Goal: Task Accomplishment & Management: Manage account settings

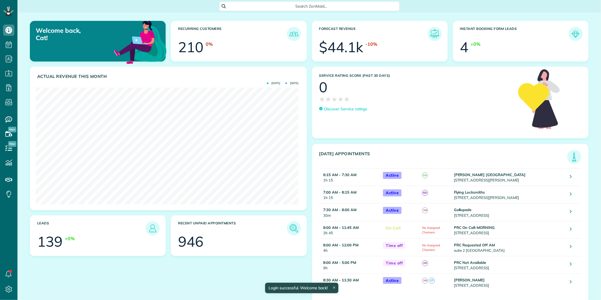
scroll to position [116, 263]
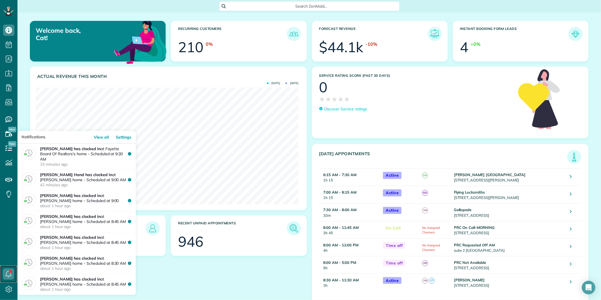
click at [8, 271] on use at bounding box center [9, 273] width 6 height 7
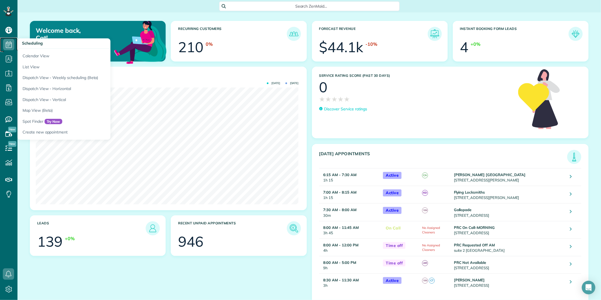
click at [6, 43] on use at bounding box center [9, 44] width 6 height 7
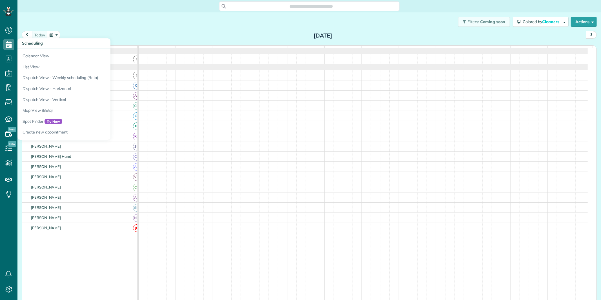
scroll to position [2, 2]
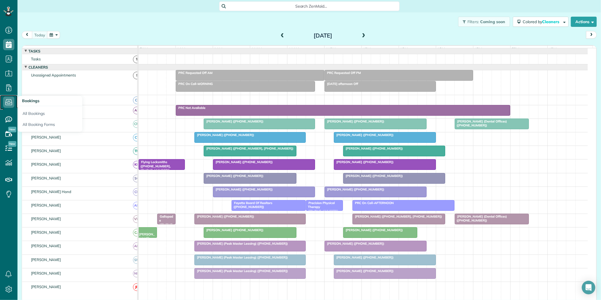
click at [9, 103] on use at bounding box center [8, 102] width 7 height 6
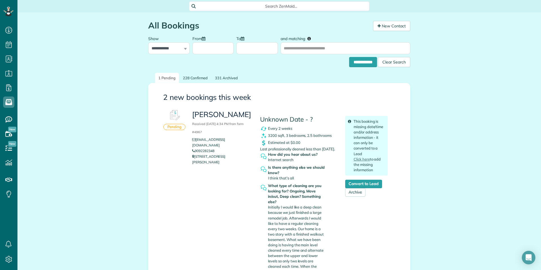
scroll to position [3, 3]
drag, startPoint x: 588, startPoint y: 0, endPoint x: 439, endPoint y: 38, distance: 153.8
click at [439, 38] on div "**********" at bounding box center [279, 196] width 524 height 369
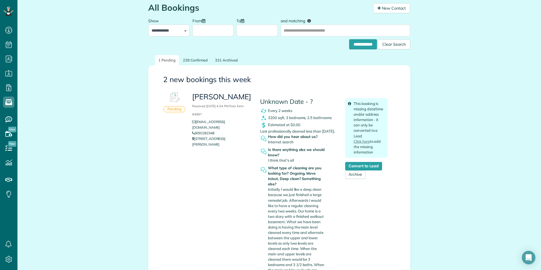
scroll to position [0, 0]
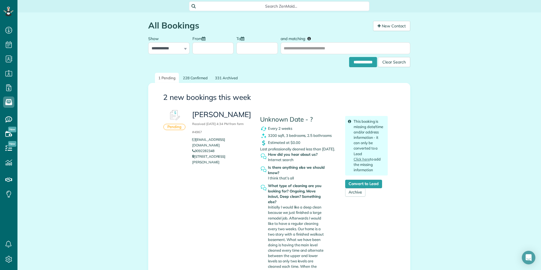
click at [250, 4] on span "Search ZenMaid…" at bounding box center [281, 6] width 171 height 6
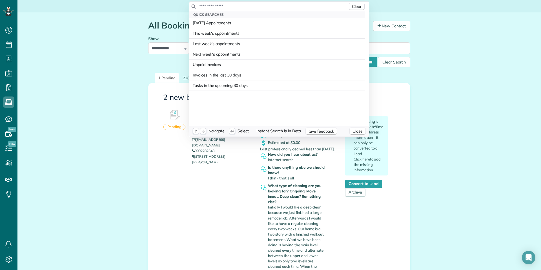
click at [249, 5] on input "text" at bounding box center [273, 6] width 149 height 6
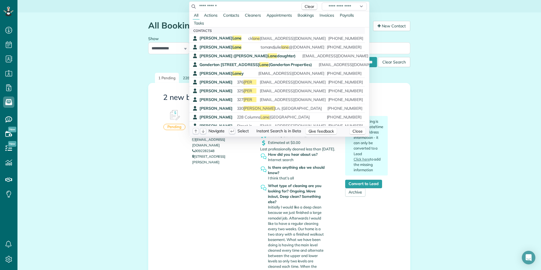
type input "**********"
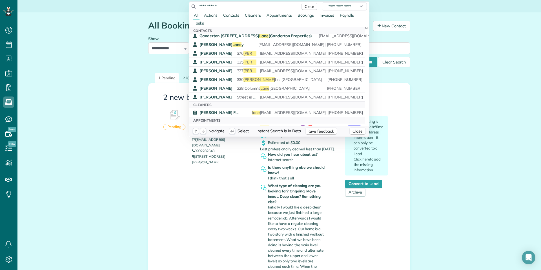
scroll to position [28, 0]
click at [220, 70] on span "Jessica Hoffman" at bounding box center [216, 71] width 33 height 5
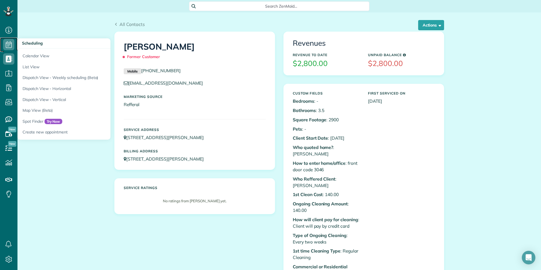
click at [10, 45] on icon at bounding box center [8, 44] width 11 height 11
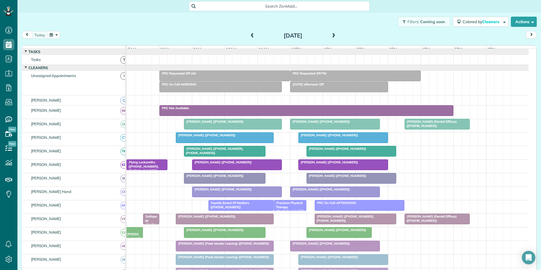
scroll to position [3, 3]
click at [331, 35] on span at bounding box center [334, 35] width 6 height 5
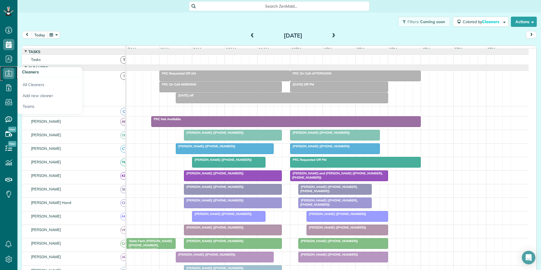
click at [10, 72] on icon at bounding box center [8, 73] width 11 height 11
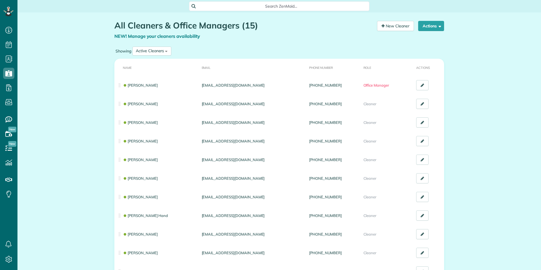
scroll to position [3, 3]
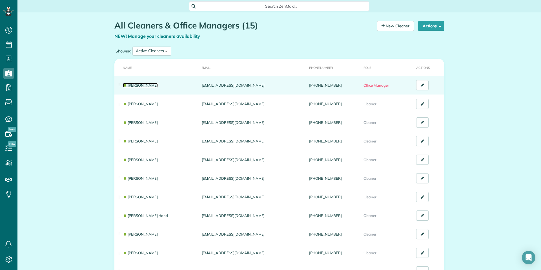
click at [137, 85] on link "[PERSON_NAME]" at bounding box center [140, 85] width 35 height 5
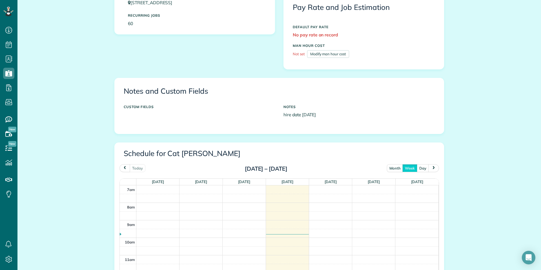
scroll to position [225, 0]
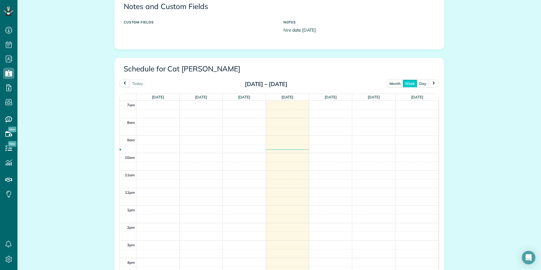
click at [393, 85] on button "month" at bounding box center [395, 83] width 16 height 8
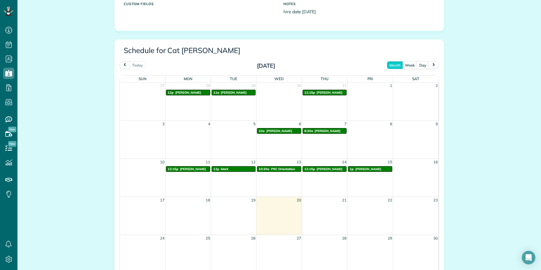
scroll to position [254, 0]
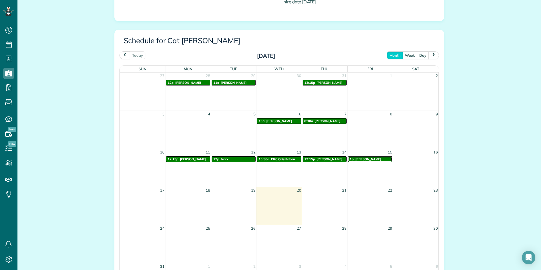
click at [368, 159] on span "[PERSON_NAME]" at bounding box center [368, 159] width 26 height 4
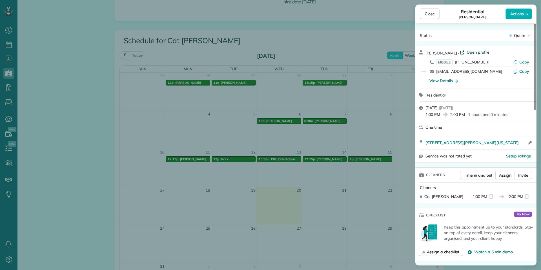
click at [467, 52] on span "Open profile" at bounding box center [478, 52] width 23 height 6
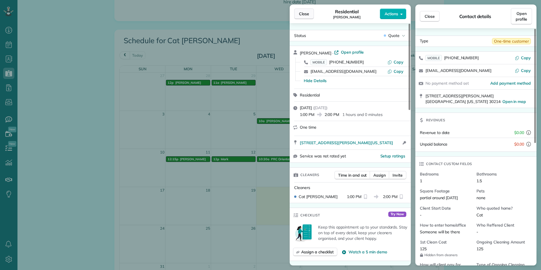
click at [309, 14] on span "Close" at bounding box center [304, 14] width 10 height 6
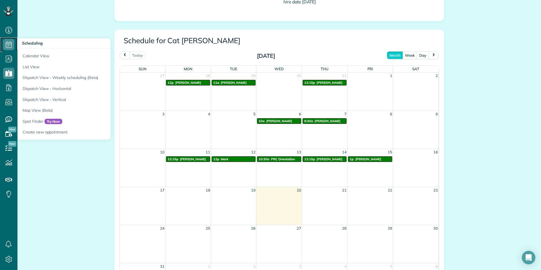
click at [8, 42] on use at bounding box center [9, 44] width 6 height 7
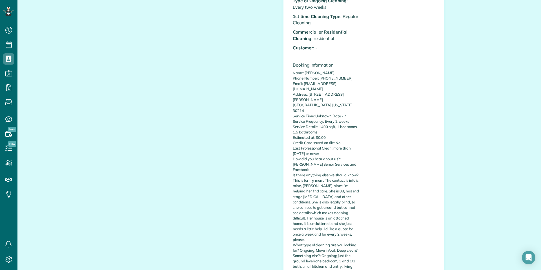
scroll to position [225, 0]
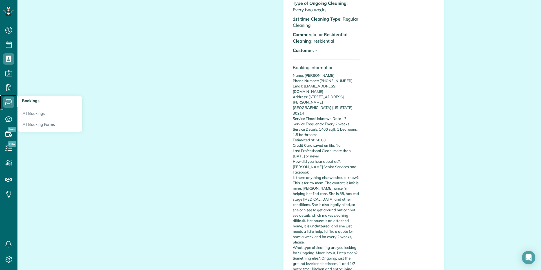
click at [8, 103] on use at bounding box center [8, 102] width 7 height 6
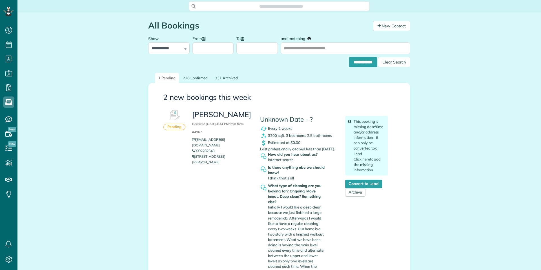
scroll to position [3, 3]
click at [196, 78] on link "228 Confirmed" at bounding box center [196, 78] width 32 height 10
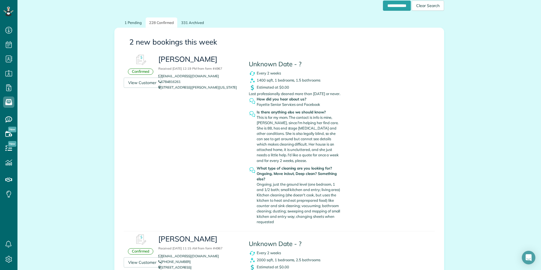
scroll to position [28, 0]
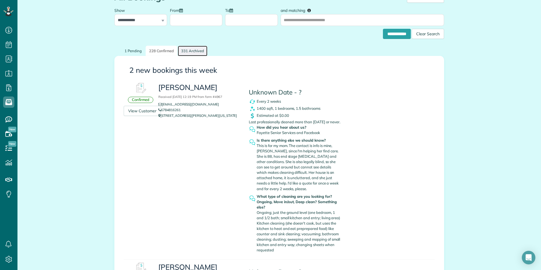
click at [196, 50] on link "331 Archived" at bounding box center [193, 51] width 30 height 10
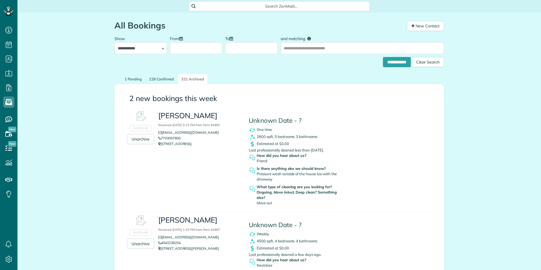
scroll to position [3, 3]
click at [135, 78] on link "1 Pending" at bounding box center [133, 79] width 24 height 10
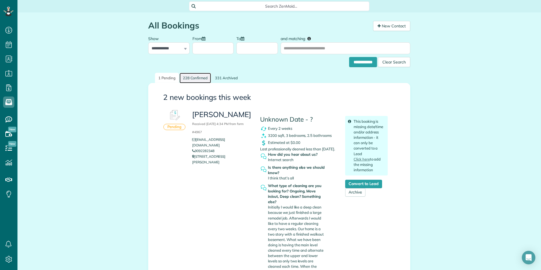
click at [192, 79] on link "228 Confirmed" at bounding box center [196, 78] width 32 height 10
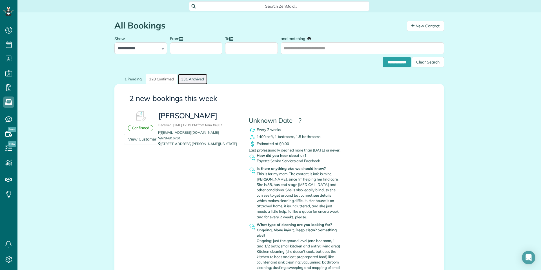
click at [191, 78] on link "331 Archived" at bounding box center [193, 79] width 30 height 10
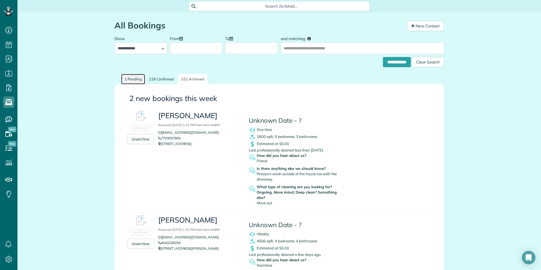
click at [130, 78] on link "1 Pending" at bounding box center [133, 79] width 24 height 10
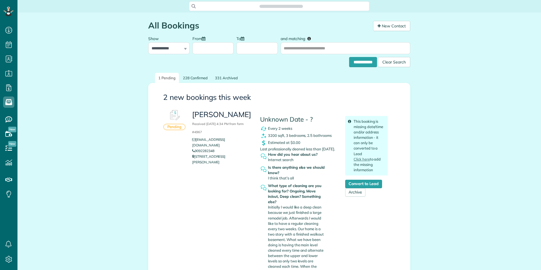
scroll to position [3, 3]
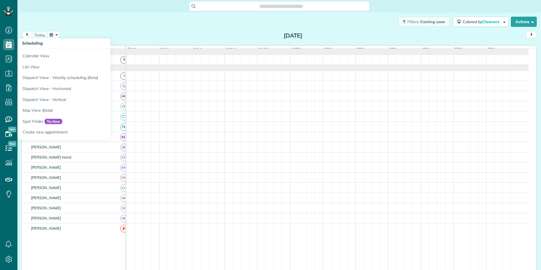
scroll to position [3, 3]
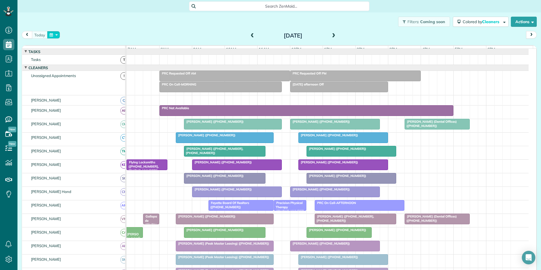
click at [57, 35] on button "button" at bounding box center [53, 35] width 13 height 8
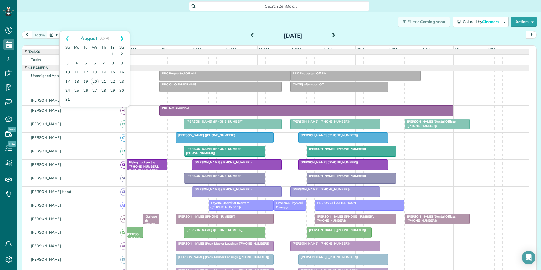
click at [124, 37] on link "Next" at bounding box center [122, 38] width 16 height 14
click at [104, 63] on link "11" at bounding box center [103, 63] width 9 height 9
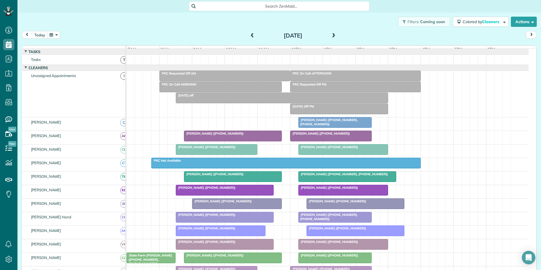
click at [251, 36] on span at bounding box center [252, 35] width 6 height 5
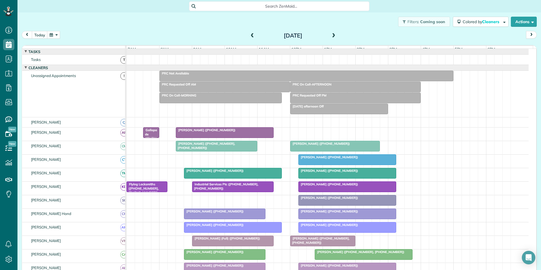
click at [251, 36] on span at bounding box center [252, 35] width 6 height 5
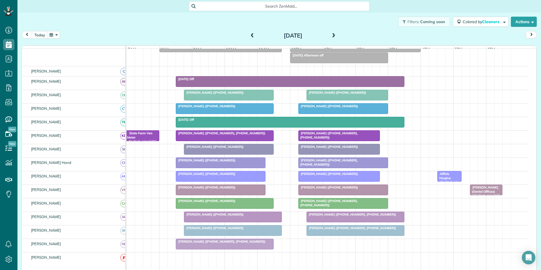
scroll to position [0, 0]
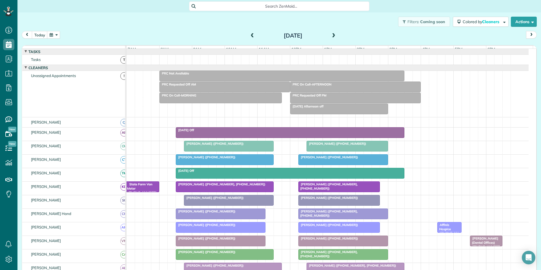
click at [331, 34] on span at bounding box center [334, 35] width 6 height 5
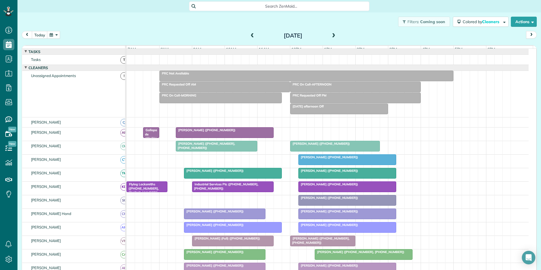
click at [331, 34] on span at bounding box center [334, 35] width 6 height 5
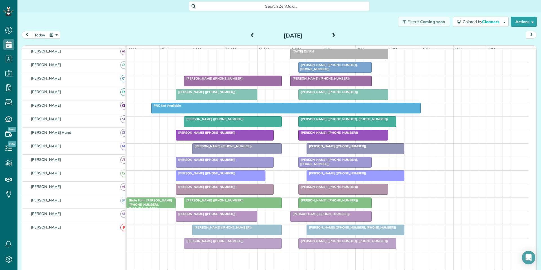
scroll to position [28, 0]
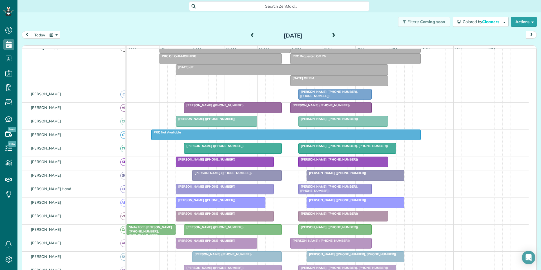
click at [331, 35] on span at bounding box center [334, 35] width 6 height 5
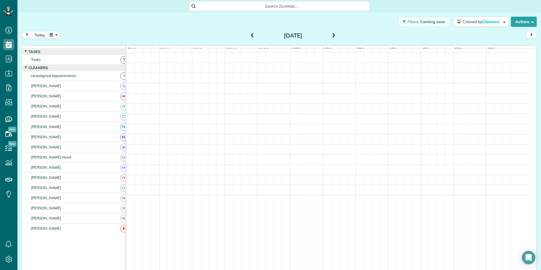
scroll to position [0, 0]
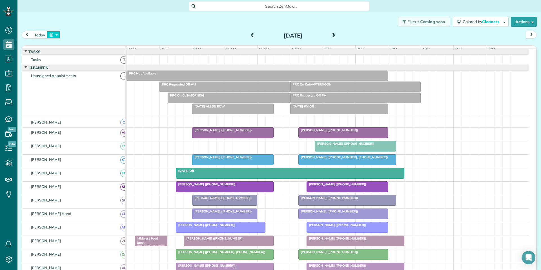
click at [54, 34] on button "button" at bounding box center [53, 35] width 13 height 8
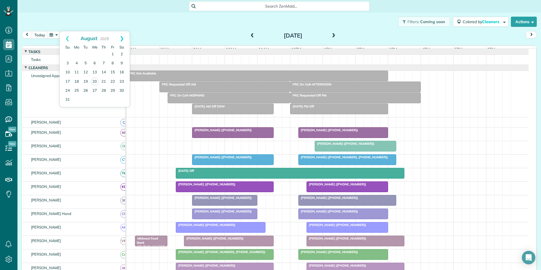
click at [125, 36] on link "Next" at bounding box center [122, 38] width 16 height 14
click at [76, 63] on link "8" at bounding box center [76, 63] width 9 height 9
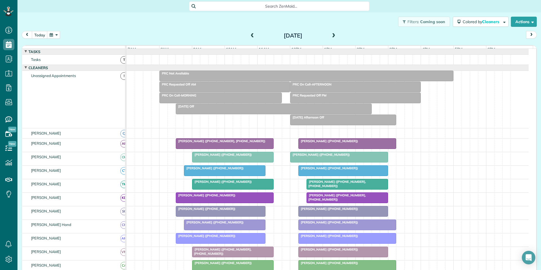
click at [54, 32] on button "button" at bounding box center [53, 35] width 13 height 8
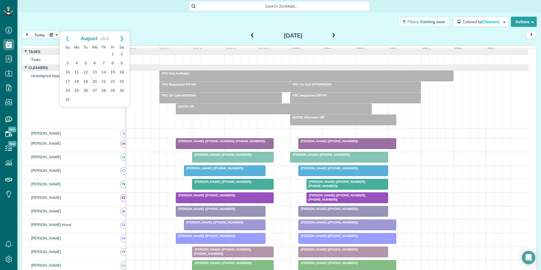
click at [121, 37] on link "Next" at bounding box center [122, 38] width 16 height 14
click at [76, 71] on link "15" at bounding box center [76, 72] width 9 height 9
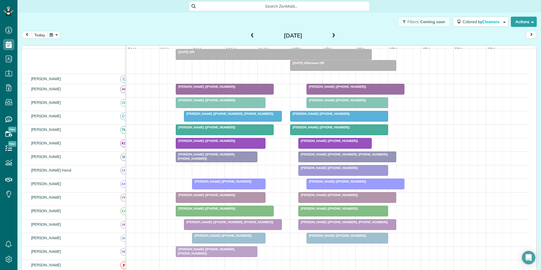
scroll to position [56, 0]
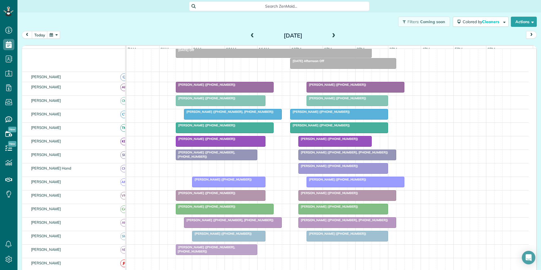
click at [54, 34] on button "button" at bounding box center [53, 35] width 13 height 8
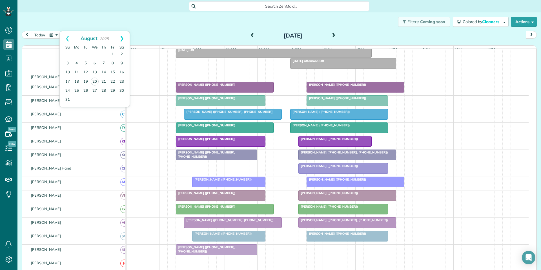
click at [123, 37] on link "Next" at bounding box center [122, 38] width 16 height 14
click at [104, 53] on link "4" at bounding box center [103, 54] width 9 height 9
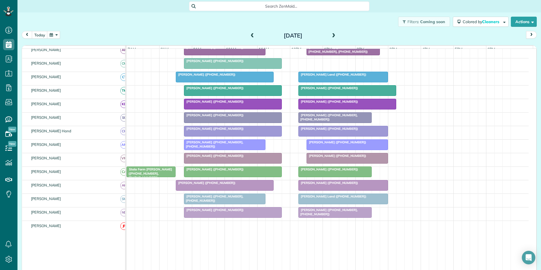
scroll to position [37, 0]
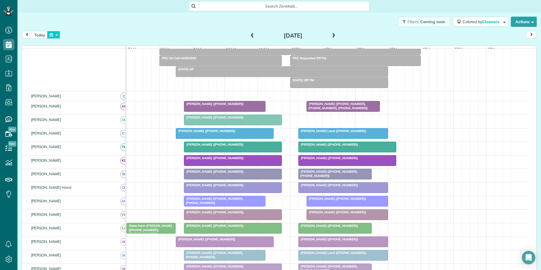
click at [55, 33] on button "button" at bounding box center [53, 35] width 13 height 8
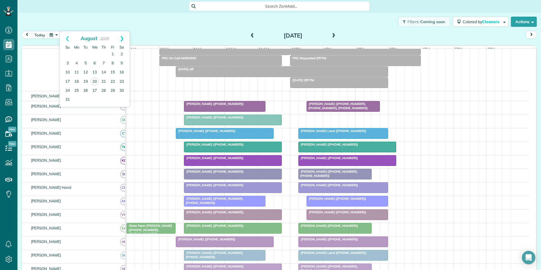
click at [123, 37] on link "Next" at bounding box center [122, 38] width 16 height 14
click at [102, 71] on link "18" at bounding box center [103, 72] width 9 height 9
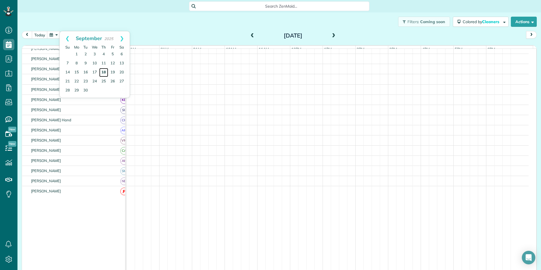
scroll to position [0, 0]
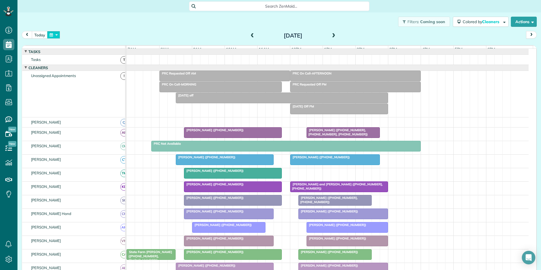
click at [55, 36] on button "button" at bounding box center [53, 35] width 13 height 8
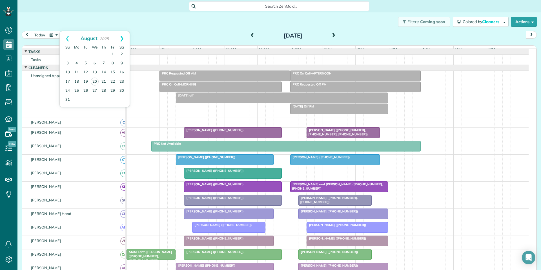
click at [123, 36] on link "Next" at bounding box center [122, 38] width 16 height 14
click at [102, 51] on link "2" at bounding box center [103, 54] width 9 height 9
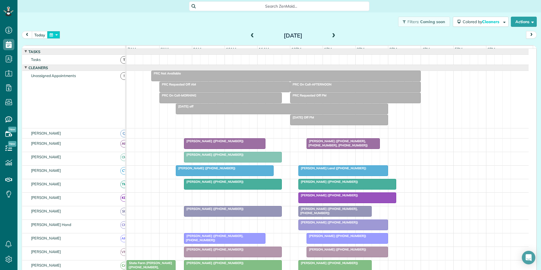
click at [55, 35] on button "button" at bounding box center [53, 35] width 13 height 8
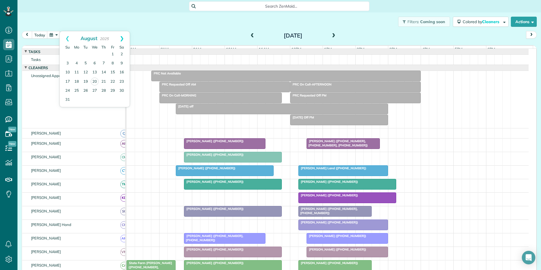
click at [123, 35] on link "Next" at bounding box center [122, 38] width 16 height 14
click at [104, 53] on link "4" at bounding box center [103, 54] width 9 height 9
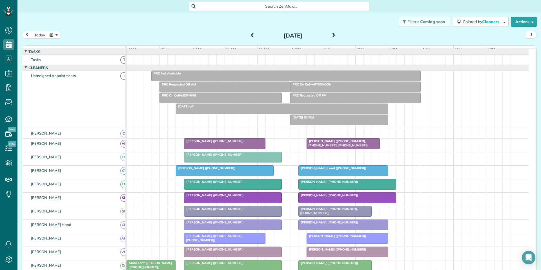
click at [194, 23] on div "Filters: Coming soon Colored by Cleaners Color by Cleaner Color by Team Color b…" at bounding box center [279, 21] width 524 height 19
click at [57, 34] on button "button" at bounding box center [53, 35] width 13 height 8
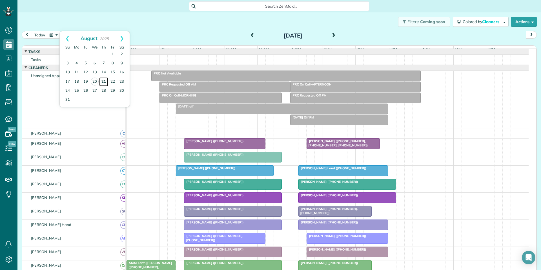
click at [104, 81] on link "21" at bounding box center [103, 81] width 9 height 9
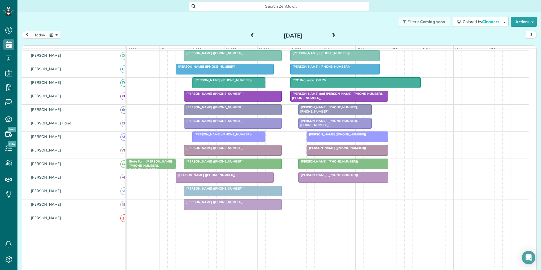
scroll to position [85, 0]
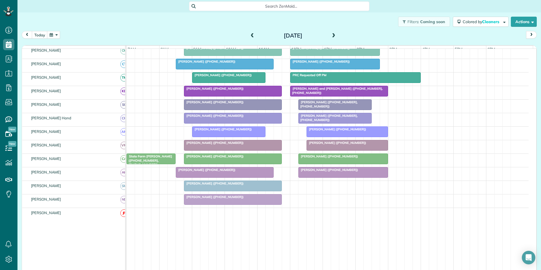
click at [331, 36] on span at bounding box center [334, 35] width 6 height 5
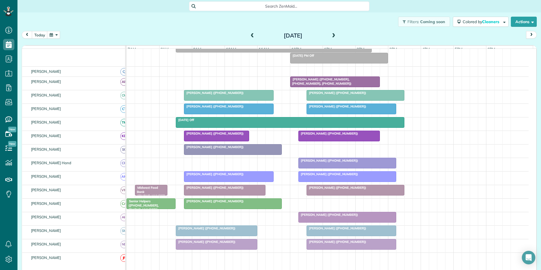
scroll to position [32, 0]
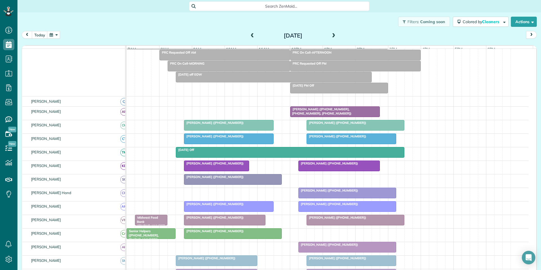
click at [249, 35] on span at bounding box center [252, 35] width 6 height 5
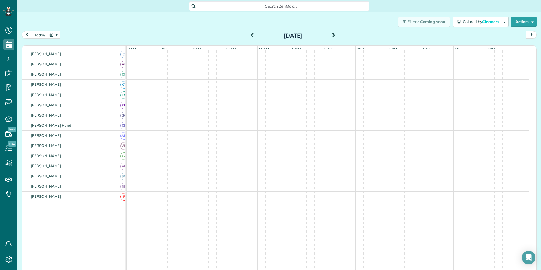
scroll to position [0, 0]
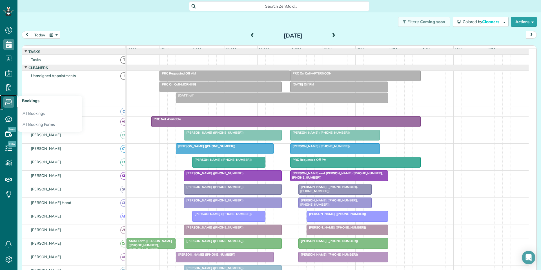
click at [6, 103] on icon at bounding box center [8, 101] width 11 height 11
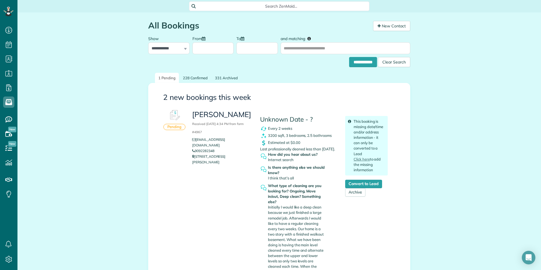
scroll to position [28, 0]
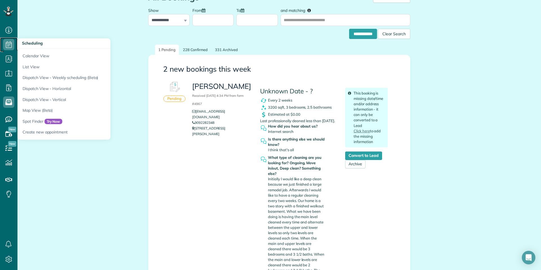
click at [9, 45] on icon at bounding box center [8, 44] width 11 height 11
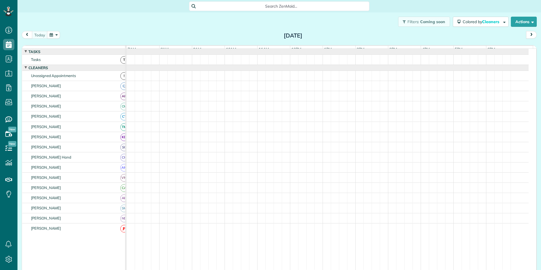
scroll to position [3, 3]
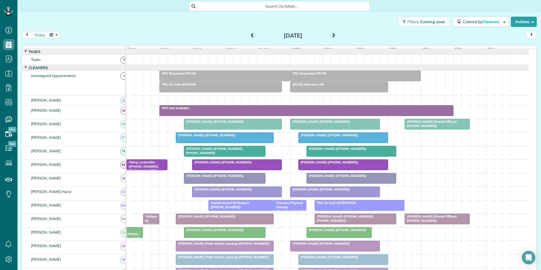
click at [271, 6] on span "Search ZenMaid…" at bounding box center [281, 6] width 171 height 6
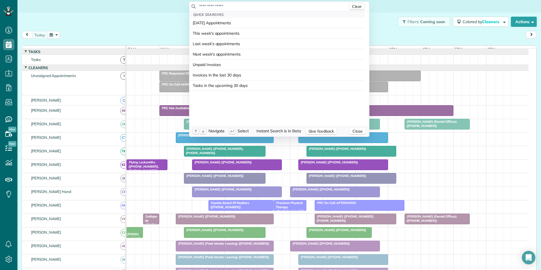
click at [261, 4] on input "text" at bounding box center [273, 6] width 149 height 6
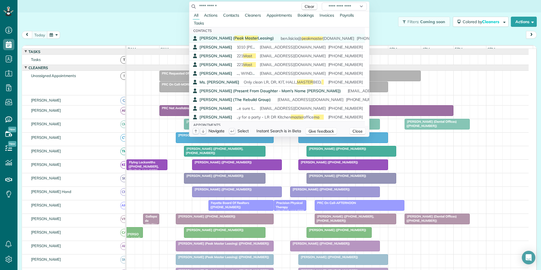
type input "**********"
click at [245, 37] on span "Master" at bounding box center [251, 38] width 13 height 5
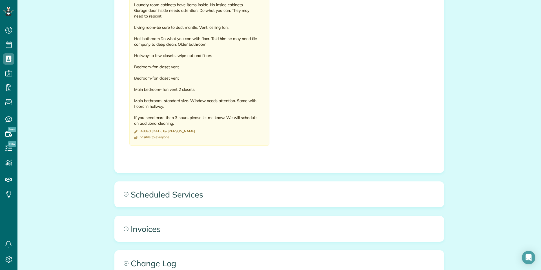
scroll to position [507, 0]
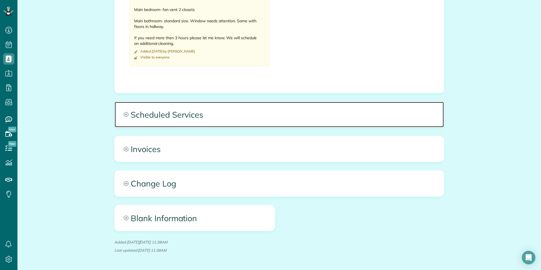
click at [124, 113] on icon at bounding box center [126, 114] width 5 height 5
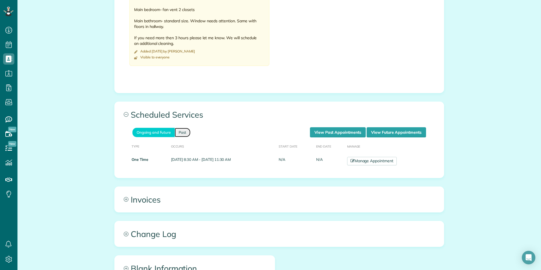
click at [181, 132] on link "Past" at bounding box center [183, 132] width 16 height 9
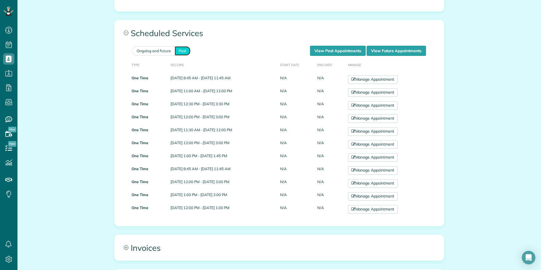
scroll to position [592, 0]
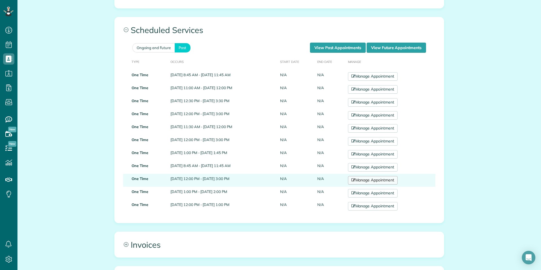
click at [384, 181] on link "Manage Appointment" at bounding box center [373, 180] width 50 height 8
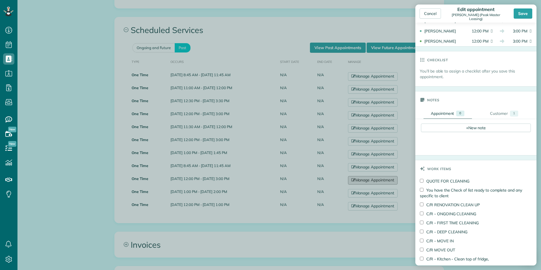
scroll to position [169, 0]
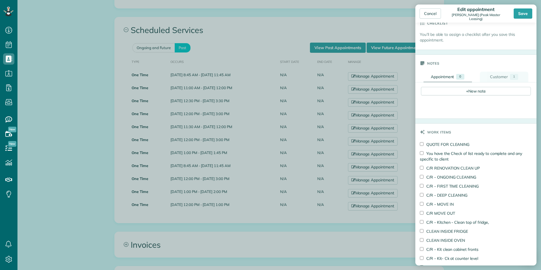
click at [497, 77] on div "Customer" at bounding box center [499, 77] width 18 height 6
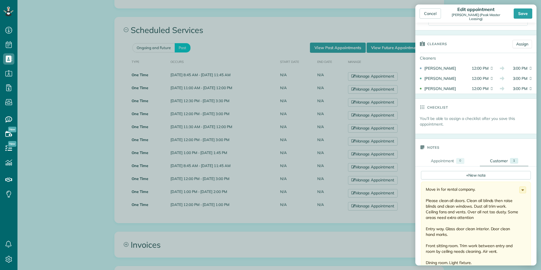
scroll to position [85, 0]
click at [438, 13] on div "Cancel" at bounding box center [430, 13] width 21 height 10
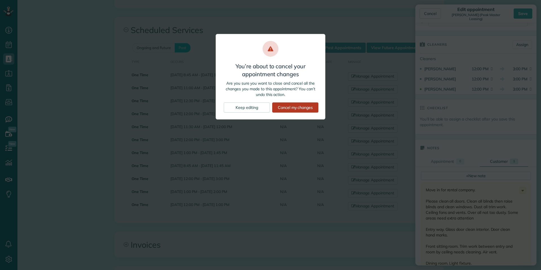
click at [296, 108] on div "Cancel my changes" at bounding box center [295, 107] width 46 height 10
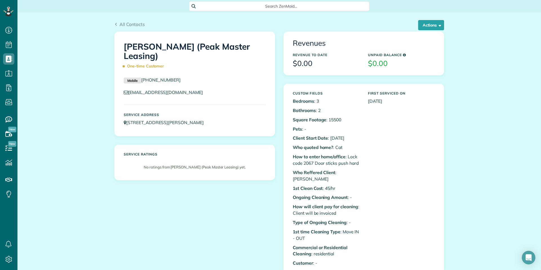
click at [437, 150] on div "Custom Fields Bedrooms : 3 Bathrooms : 2 Square Footage : 15500 Pets : - Client…" at bounding box center [364, 178] width 160 height 189
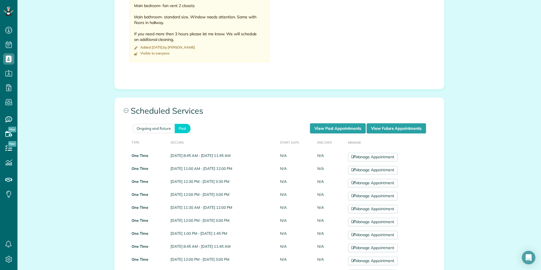
scroll to position [620, 0]
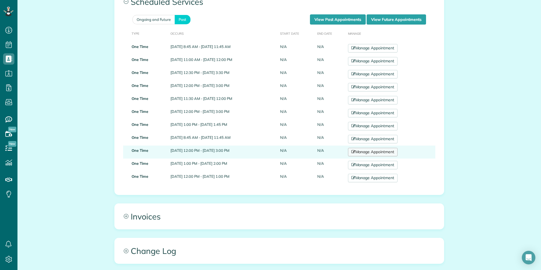
click at [372, 151] on link "Manage Appointment" at bounding box center [373, 152] width 50 height 8
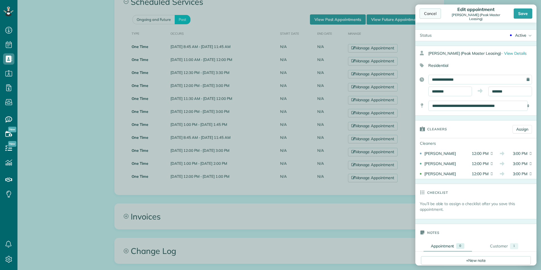
click at [430, 14] on div "Cancel" at bounding box center [430, 13] width 21 height 10
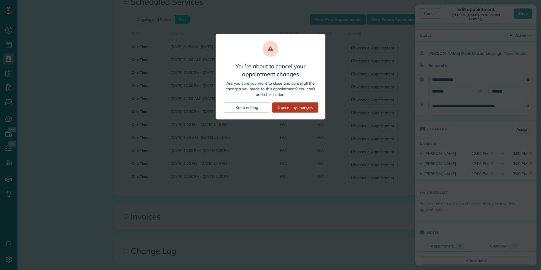
click at [306, 105] on div "Cancel my changes" at bounding box center [295, 107] width 46 height 10
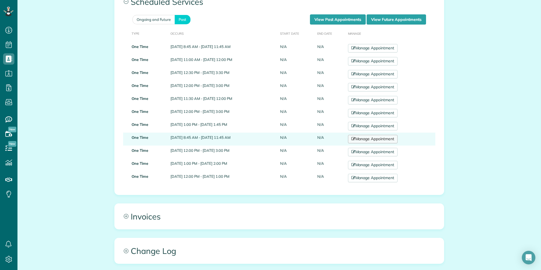
click at [368, 140] on link "Manage Appointment" at bounding box center [373, 139] width 50 height 8
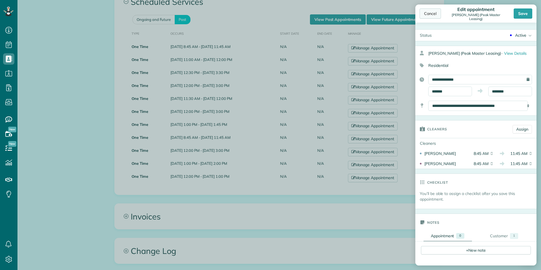
click at [436, 14] on div "Cancel" at bounding box center [430, 13] width 21 height 10
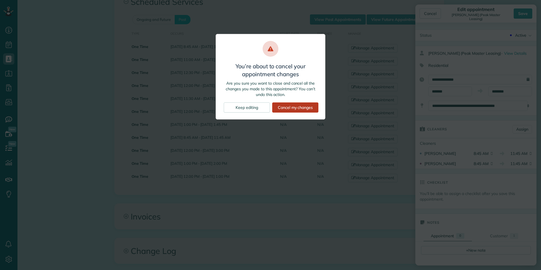
click at [304, 107] on div "Cancel my changes" at bounding box center [295, 107] width 46 height 10
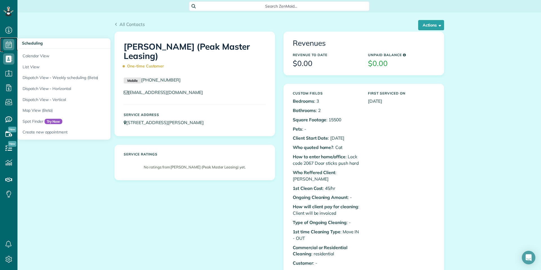
click at [8, 44] on use at bounding box center [9, 44] width 6 height 7
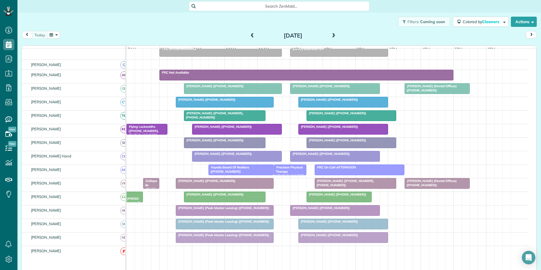
scroll to position [85, 0]
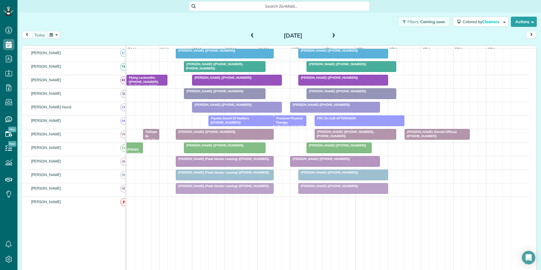
click at [332, 35] on span at bounding box center [334, 35] width 6 height 5
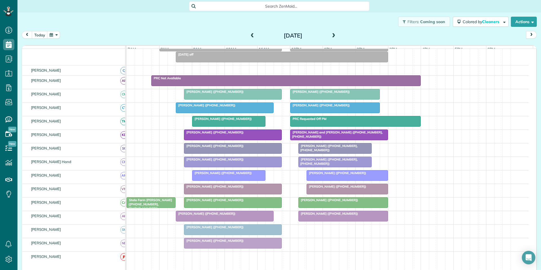
scroll to position [66, 0]
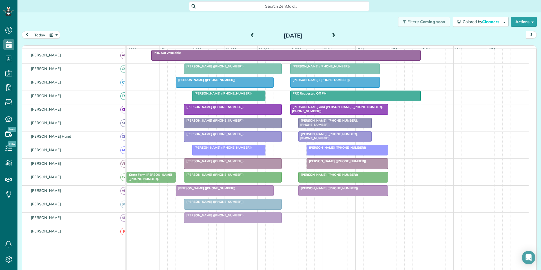
click at [333, 34] on span at bounding box center [334, 35] width 6 height 5
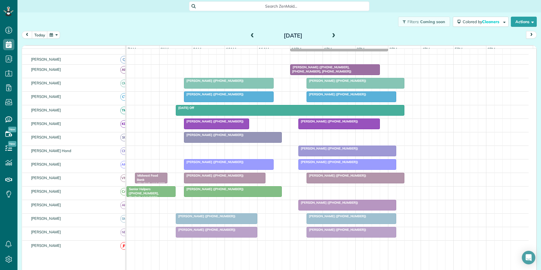
scroll to position [88, 0]
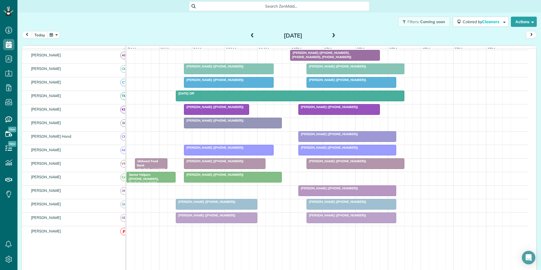
click at [250, 35] on span at bounding box center [252, 35] width 6 height 5
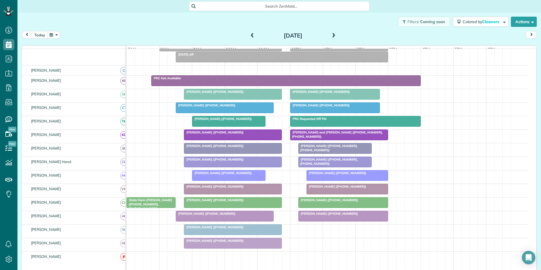
scroll to position [66, 0]
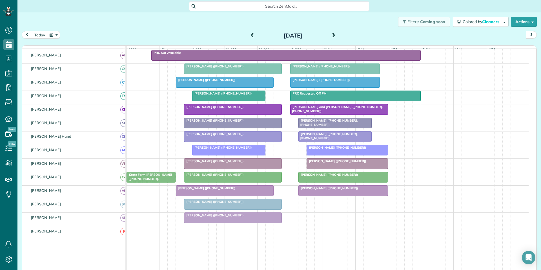
click at [331, 34] on span at bounding box center [334, 35] width 6 height 5
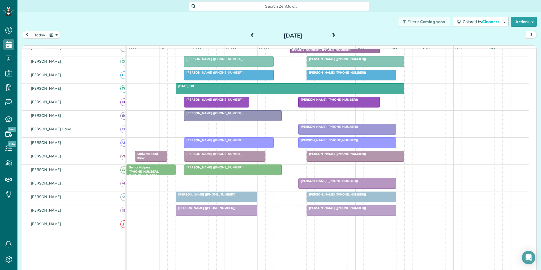
scroll to position [88, 0]
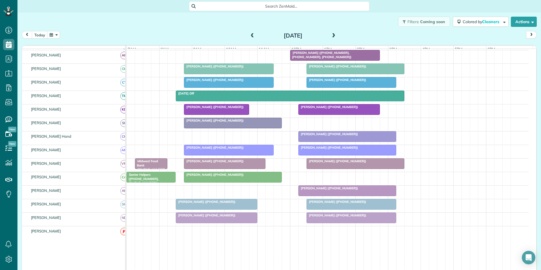
click at [250, 34] on span at bounding box center [252, 35] width 6 height 5
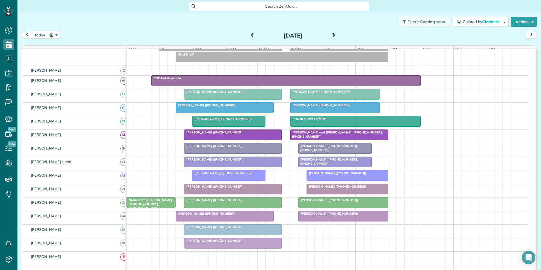
scroll to position [66, 0]
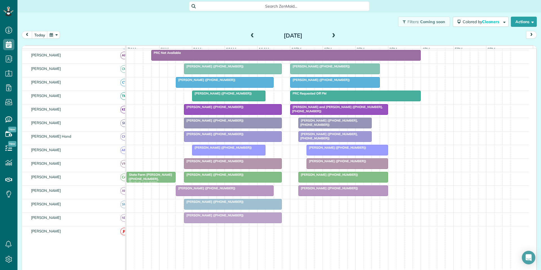
click at [332, 33] on span at bounding box center [334, 35] width 6 height 5
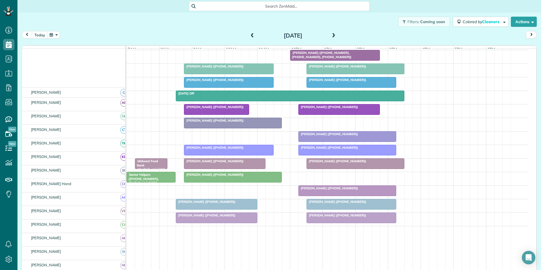
scroll to position [88, 0]
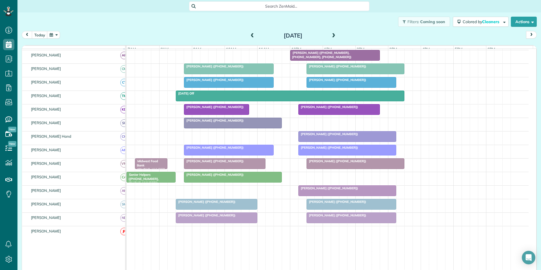
click at [351, 87] on div at bounding box center [351, 82] width 89 height 10
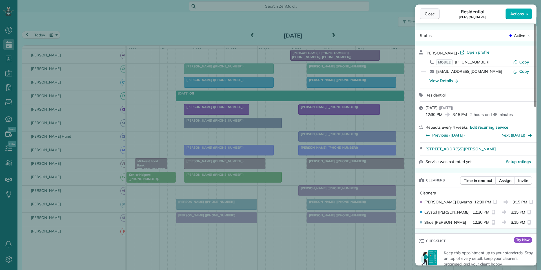
click at [428, 14] on span "Close" at bounding box center [430, 14] width 10 height 6
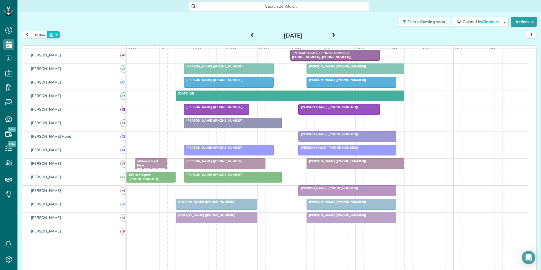
click at [56, 34] on button "button" at bounding box center [53, 35] width 13 height 8
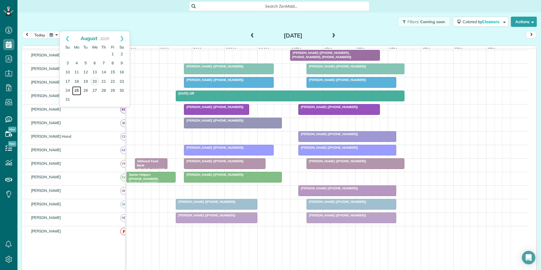
click at [76, 90] on link "25" at bounding box center [76, 90] width 9 height 9
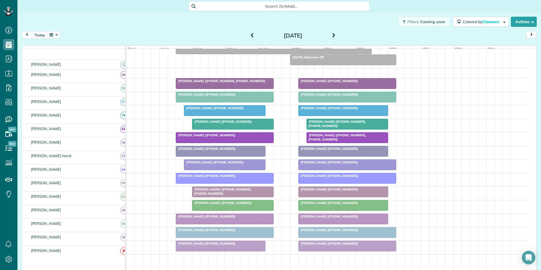
scroll to position [60, 0]
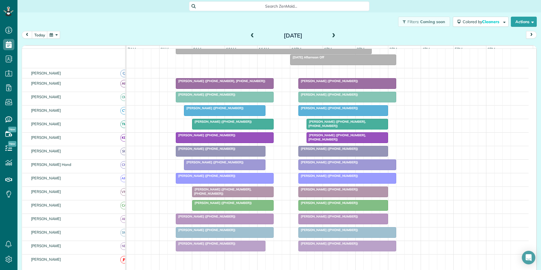
click at [332, 35] on span at bounding box center [334, 35] width 6 height 5
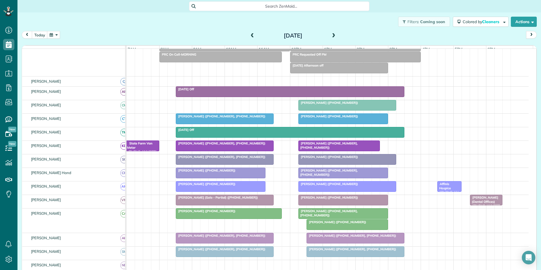
scroll to position [69, 0]
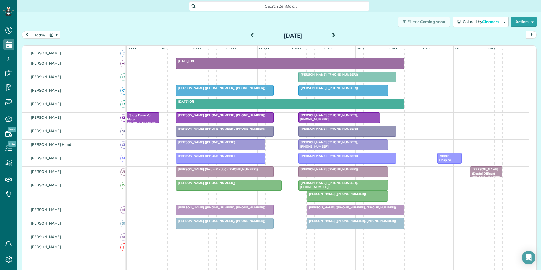
click at [331, 32] on span at bounding box center [334, 36] width 6 height 8
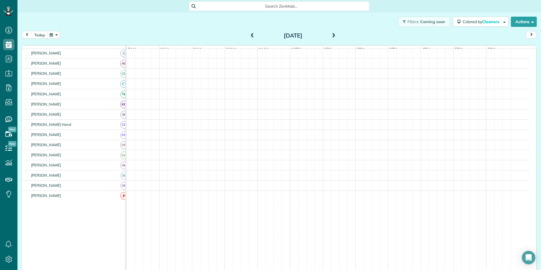
scroll to position [58, 0]
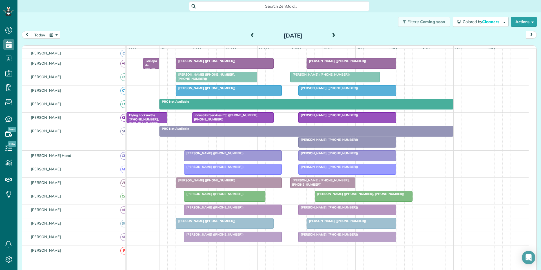
click at [332, 33] on span at bounding box center [334, 35] width 6 height 5
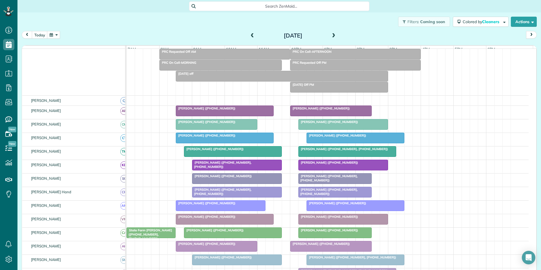
scroll to position [80, 0]
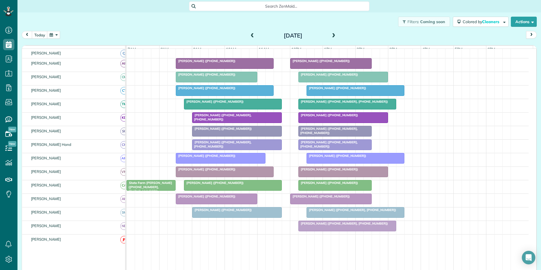
click at [332, 33] on span at bounding box center [334, 35] width 6 height 5
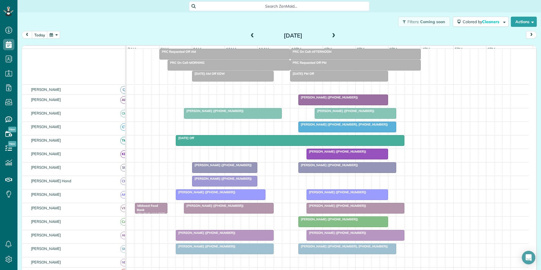
scroll to position [69, 0]
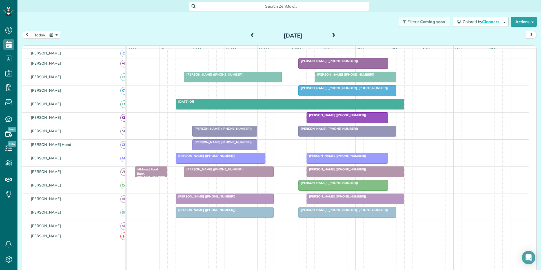
click at [167, 28] on div "Filters: Coming soon Colored by Cleaners Color by Cleaner Color by Team Color b…" at bounding box center [279, 21] width 524 height 19
click at [54, 34] on button "button" at bounding box center [53, 35] width 13 height 8
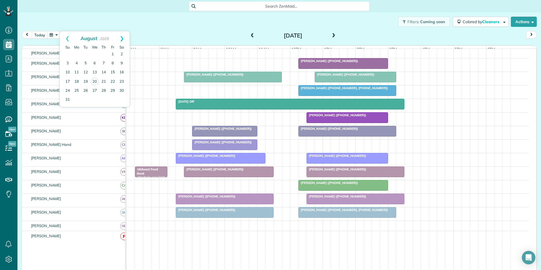
click at [122, 36] on link "Next" at bounding box center [122, 38] width 16 height 14
click at [104, 71] on link "18" at bounding box center [103, 72] width 9 height 9
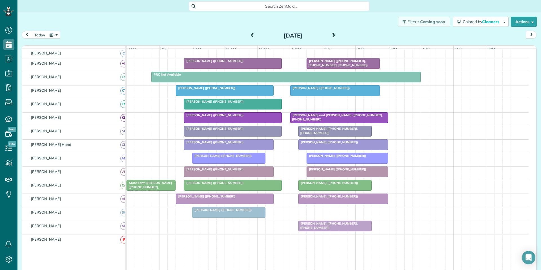
click at [249, 35] on span at bounding box center [252, 35] width 6 height 5
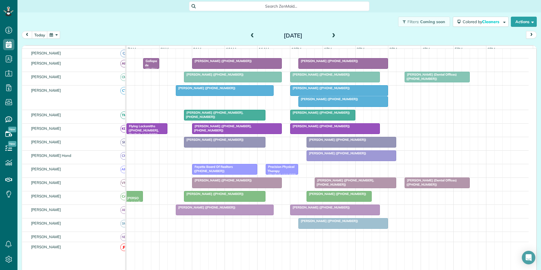
click at [198, 18] on div "Filters: Coming soon Colored by Cleaners Color by Cleaner Color by Team Color b…" at bounding box center [279, 21] width 524 height 19
click at [47, 34] on button "today" at bounding box center [40, 35] width 16 height 8
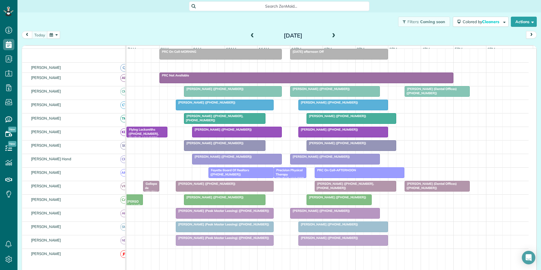
scroll to position [47, 0]
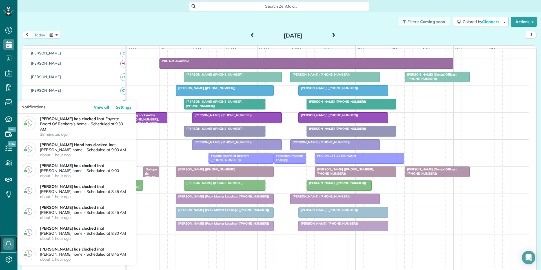
click at [10, 243] on use at bounding box center [9, 243] width 6 height 7
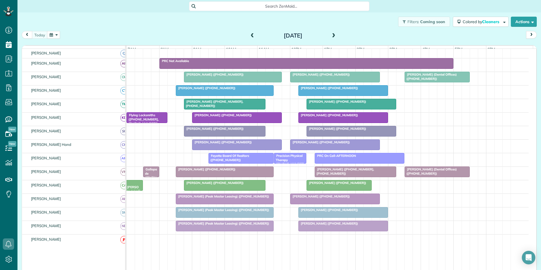
click at [333, 34] on span at bounding box center [334, 35] width 6 height 5
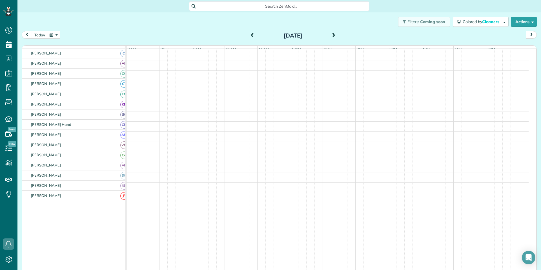
scroll to position [58, 0]
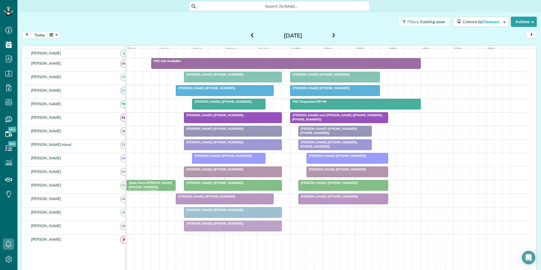
click at [332, 34] on span at bounding box center [334, 35] width 6 height 5
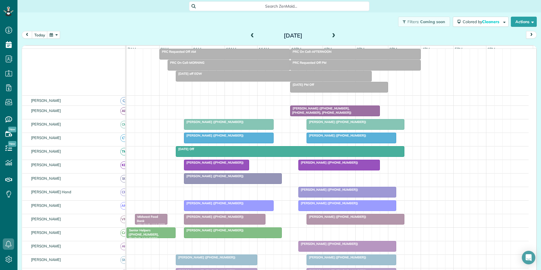
scroll to position [80, 0]
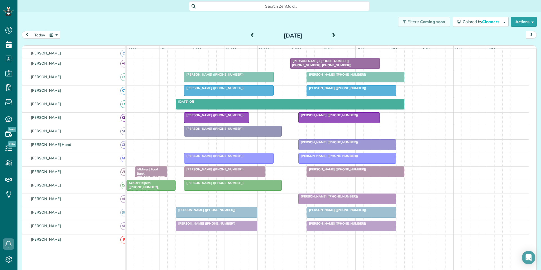
click at [333, 35] on span at bounding box center [334, 35] width 6 height 5
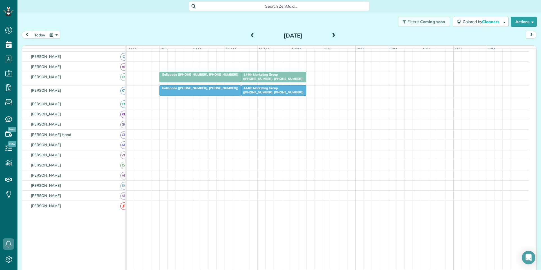
scroll to position [36, 0]
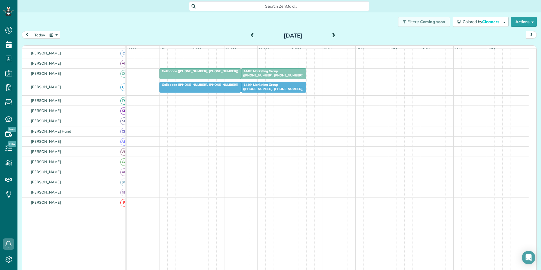
click at [333, 35] on span at bounding box center [334, 35] width 6 height 5
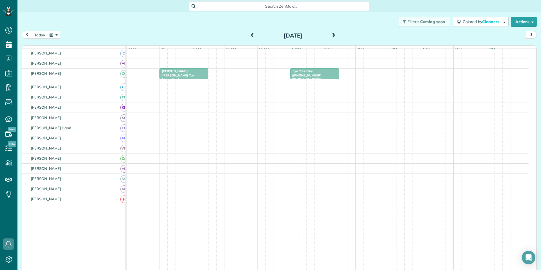
click at [331, 34] on span at bounding box center [334, 35] width 6 height 5
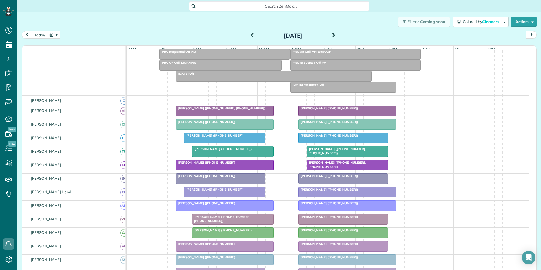
scroll to position [80, 0]
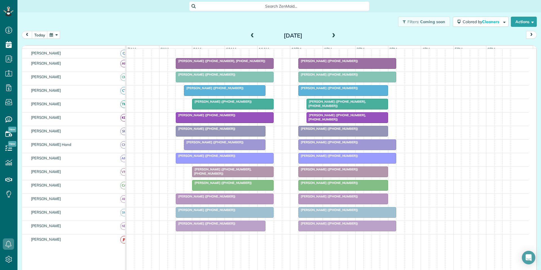
click at [331, 34] on span at bounding box center [334, 35] width 6 height 5
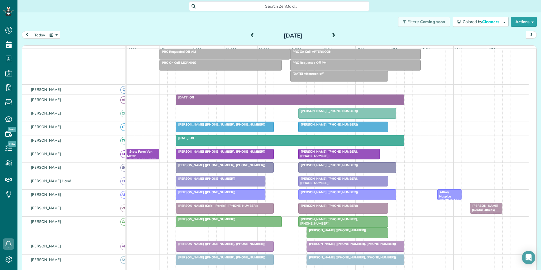
scroll to position [69, 0]
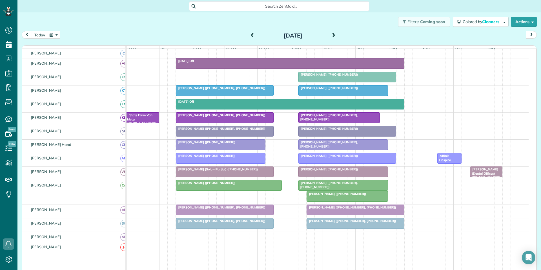
click at [337, 189] on div at bounding box center [343, 185] width 89 height 10
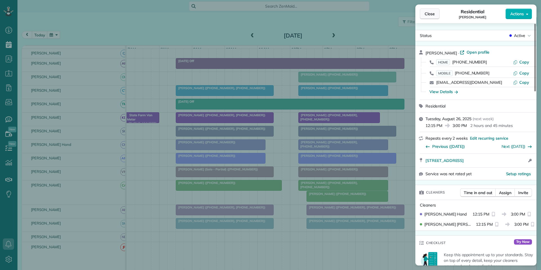
click at [434, 13] on span "Close" at bounding box center [430, 14] width 10 height 6
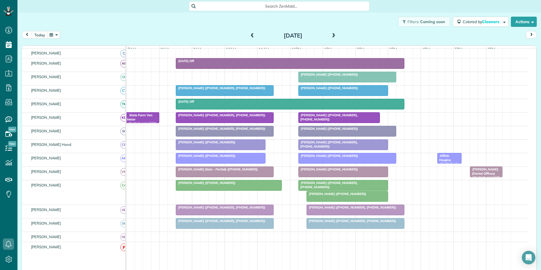
click at [337, 90] on div "[PERSON_NAME] ([PHONE_NUMBER])" at bounding box center [343, 88] width 86 height 4
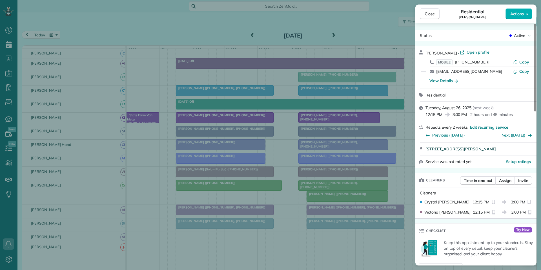
click at [471, 149] on span "120 Brandenburg Way Fayetteville GA 30215" at bounding box center [461, 149] width 71 height 6
click at [431, 15] on span "Close" at bounding box center [430, 14] width 10 height 6
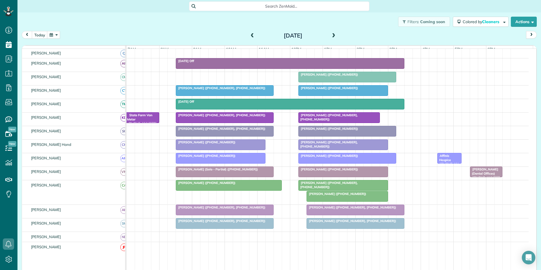
click at [335, 130] on span "[PERSON_NAME] ([PHONE_NUMBER])" at bounding box center [328, 129] width 60 height 4
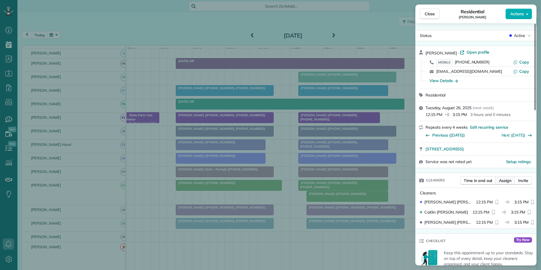
click at [507, 181] on span "Assign" at bounding box center [505, 181] width 12 height 6
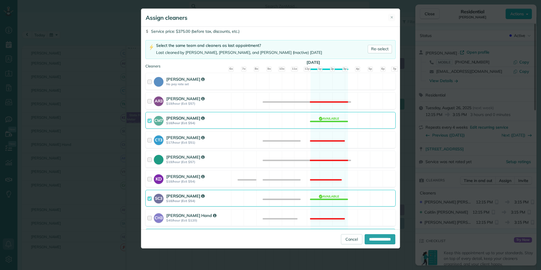
scroll to position [85, 0]
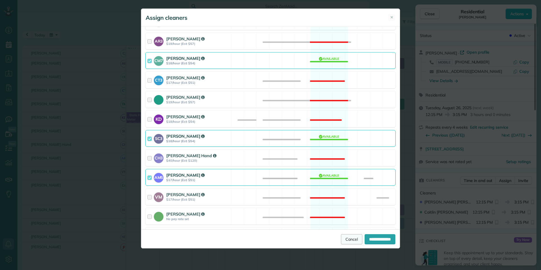
click at [348, 239] on link "Cancel" at bounding box center [351, 239] width 21 height 10
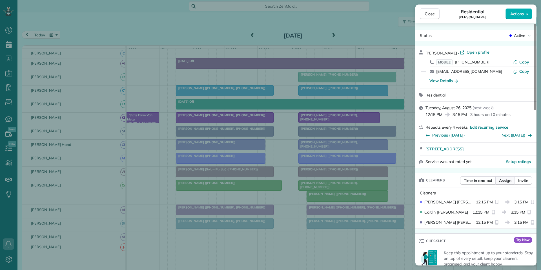
click at [507, 181] on span "Assign" at bounding box center [505, 181] width 12 height 6
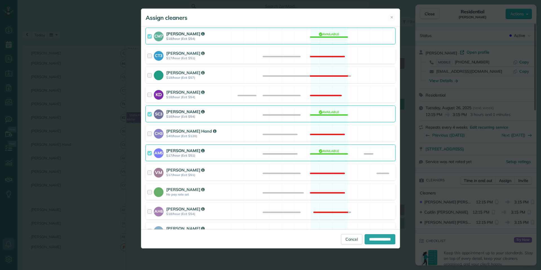
scroll to position [113, 0]
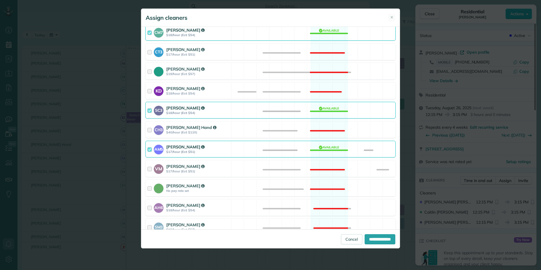
click at [331, 109] on div "SC3 Stephanie Cruz $18/hour (Est: $54) Available" at bounding box center [270, 110] width 250 height 17
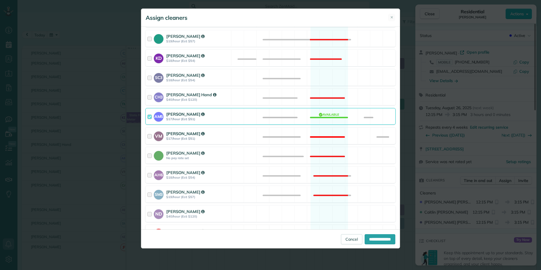
scroll to position [178, 0]
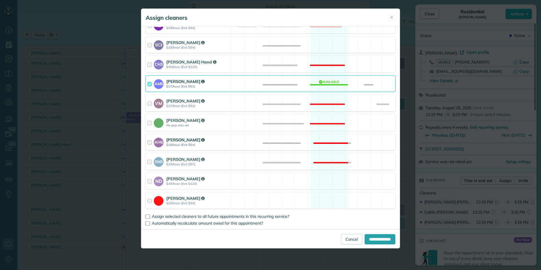
click at [326, 138] on div "AH6 Ashley Hudson $18/hour (Est: $54) Not available" at bounding box center [270, 142] width 250 height 17
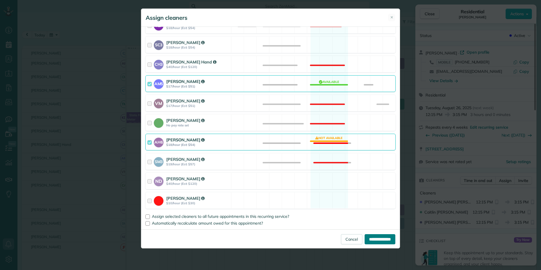
click at [376, 238] on input "**********" at bounding box center [380, 239] width 31 height 10
type input "**********"
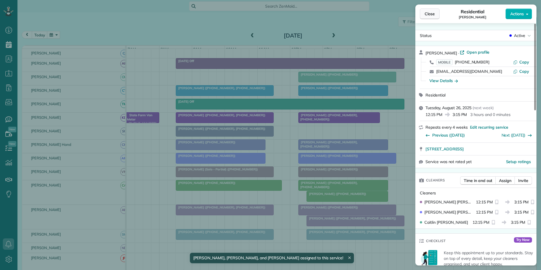
click at [432, 13] on span "Close" at bounding box center [430, 14] width 10 height 6
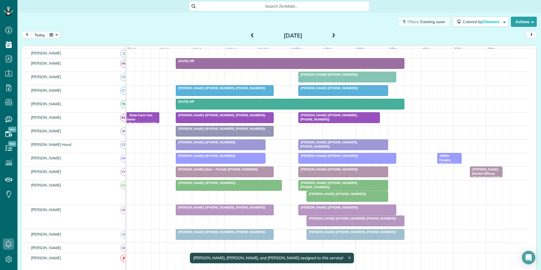
click at [331, 190] on div at bounding box center [343, 185] width 89 height 10
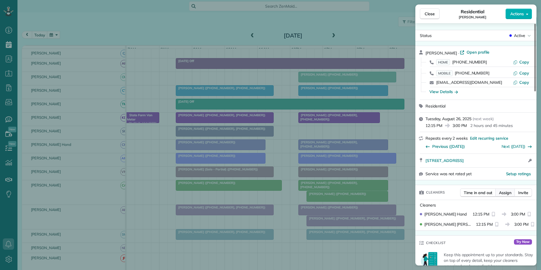
click at [505, 191] on span "Assign" at bounding box center [505, 193] width 12 height 6
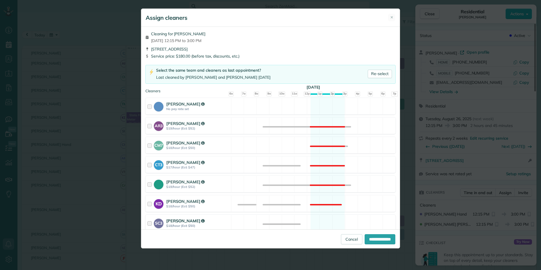
click at [324, 218] on div "SC3 Stephanie Cruz $18/hour (Est: $50) Available" at bounding box center [270, 222] width 250 height 17
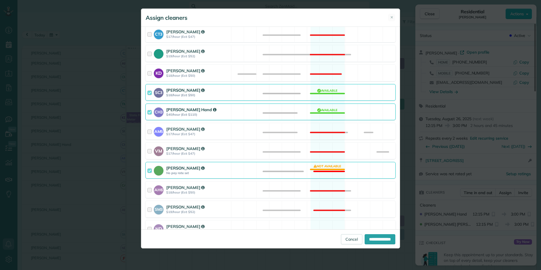
scroll to position [141, 0]
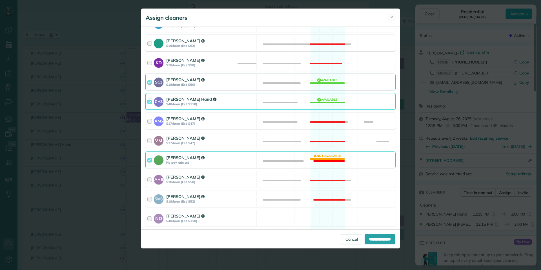
click at [321, 159] on div "Catherine Altman No pay rate set Not available" at bounding box center [270, 159] width 250 height 17
click at [373, 234] on input "**********" at bounding box center [380, 239] width 31 height 10
type input "**********"
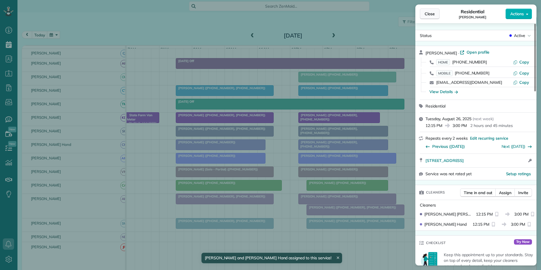
click at [434, 16] on span "Close" at bounding box center [430, 14] width 10 height 6
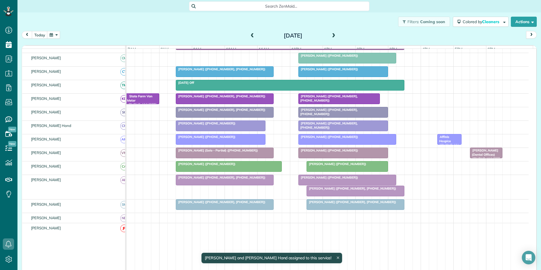
scroll to position [97, 0]
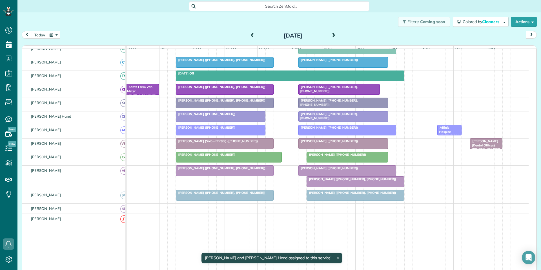
click at [338, 186] on div at bounding box center [355, 181] width 97 height 10
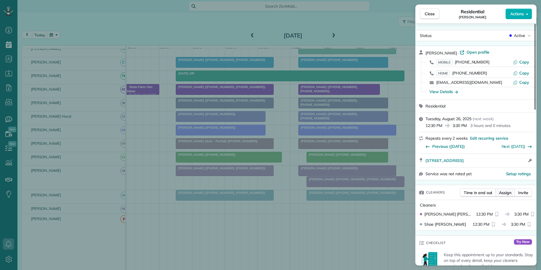
click at [506, 192] on span "Assign" at bounding box center [505, 193] width 12 height 6
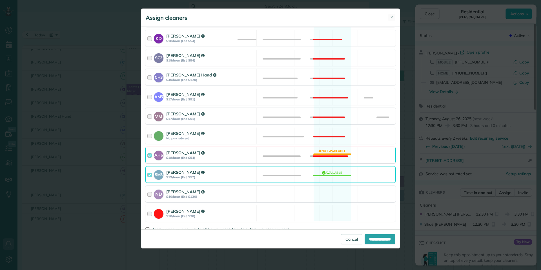
scroll to position [169, 0]
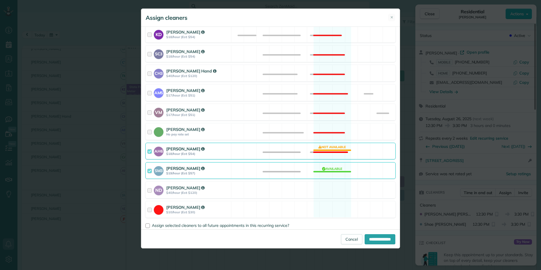
click at [325, 148] on div "AH6 Ashley Hudson $18/hour (Est: $54) Not available" at bounding box center [270, 151] width 250 height 17
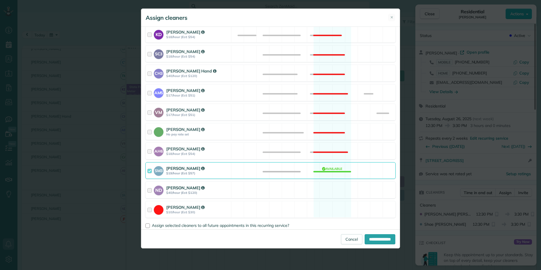
click at [327, 190] on div "ND Nathalie Duverna $40/hour (Est: $120) Available" at bounding box center [270, 189] width 250 height 17
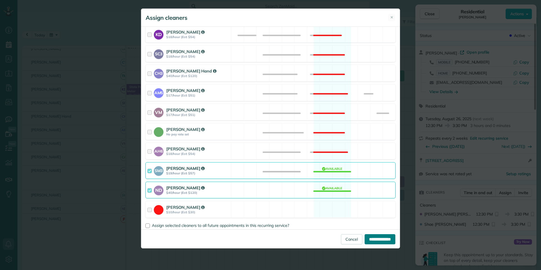
click at [373, 237] on input "**********" at bounding box center [380, 239] width 31 height 10
type input "**********"
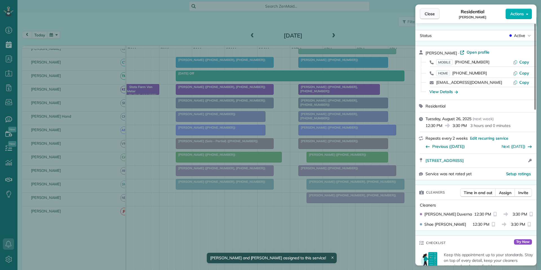
click at [428, 13] on span "Close" at bounding box center [430, 14] width 10 height 6
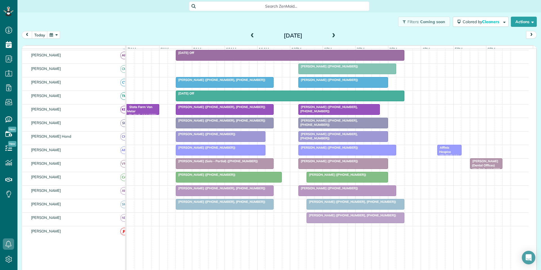
scroll to position [69, 0]
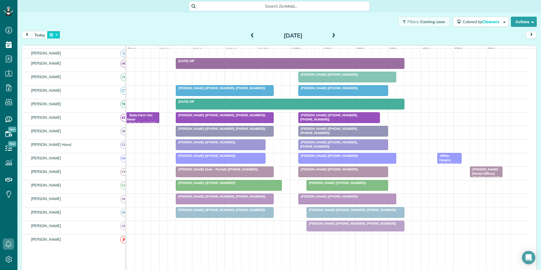
click at [55, 36] on button "button" at bounding box center [53, 35] width 13 height 8
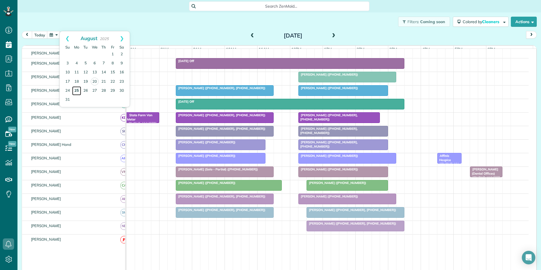
click at [76, 91] on link "25" at bounding box center [76, 90] width 9 height 9
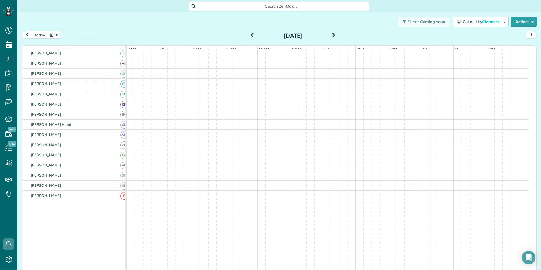
scroll to position [80, 0]
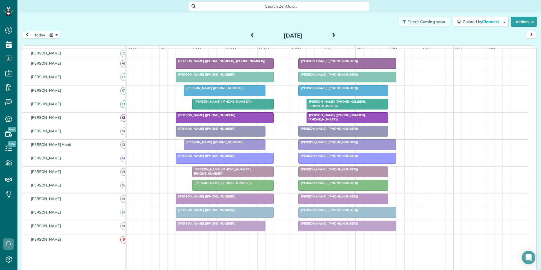
click at [332, 35] on span at bounding box center [334, 35] width 6 height 5
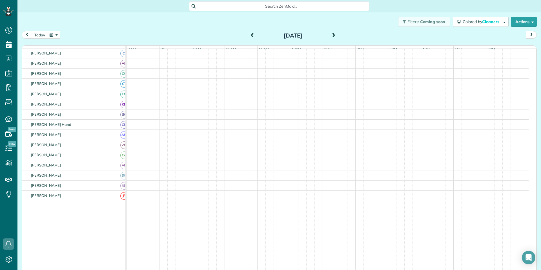
scroll to position [69, 0]
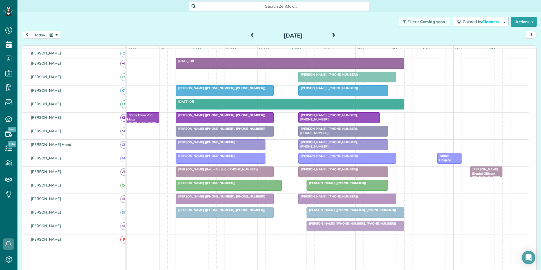
click at [218, 198] on div "Cynthia Phelan (+16034010351, +16034898597)" at bounding box center [225, 196] width 94 height 4
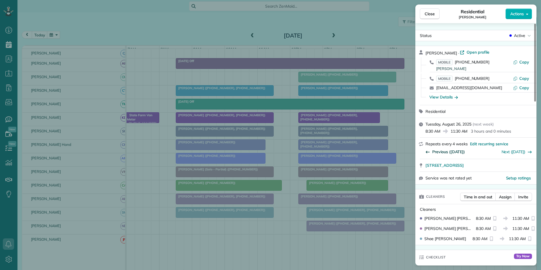
click at [449, 151] on span "Previous (Jul 29)" at bounding box center [448, 152] width 33 height 6
click at [450, 150] on span "Previous (Jul 01)" at bounding box center [448, 152] width 33 height 6
click at [435, 13] on button "Close" at bounding box center [430, 13] width 20 height 11
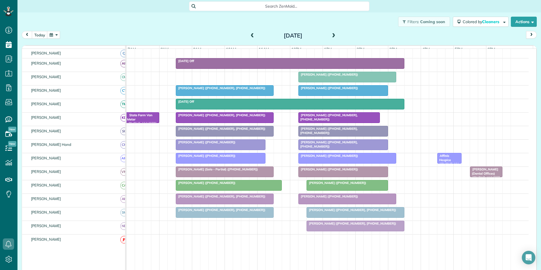
click at [333, 34] on span at bounding box center [334, 35] width 6 height 5
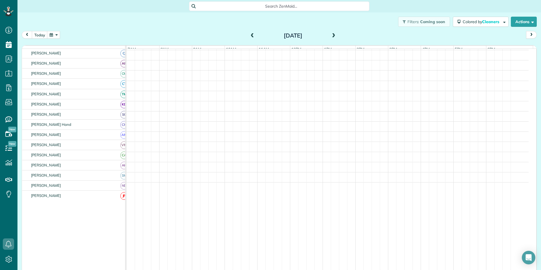
scroll to position [58, 0]
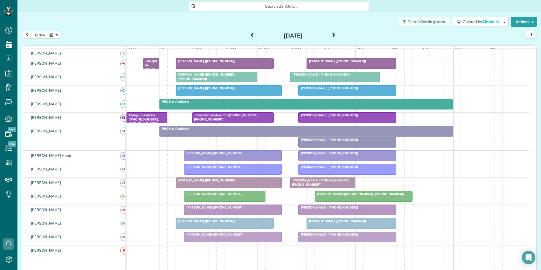
click at [250, 34] on span at bounding box center [252, 35] width 6 height 5
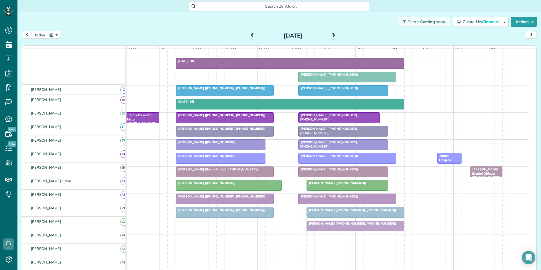
scroll to position [69, 0]
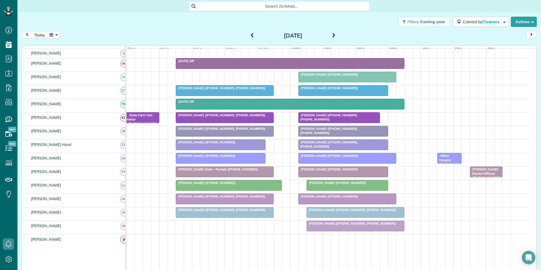
click at [331, 34] on span at bounding box center [334, 35] width 6 height 5
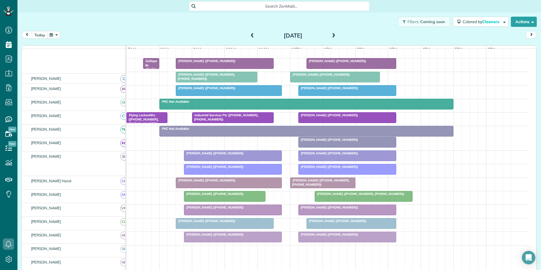
scroll to position [58, 0]
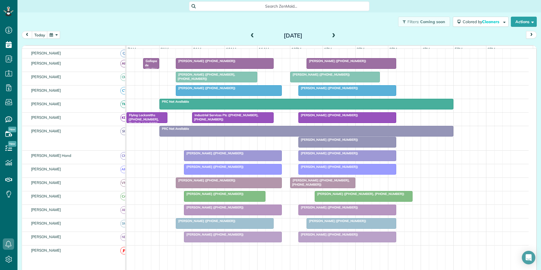
click at [331, 34] on span at bounding box center [334, 35] width 6 height 5
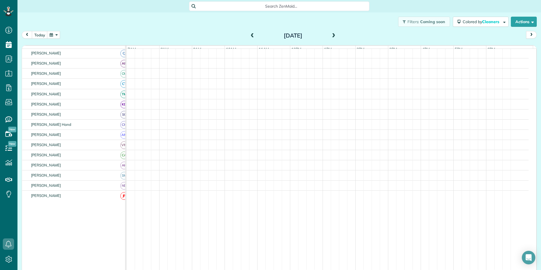
scroll to position [80, 0]
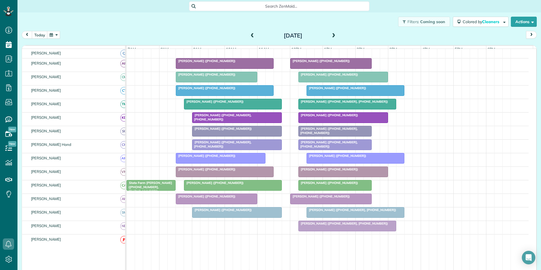
click at [53, 34] on button "button" at bounding box center [53, 35] width 13 height 8
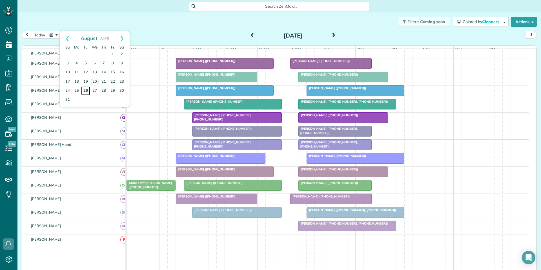
click at [85, 90] on link "26" at bounding box center [85, 90] width 9 height 9
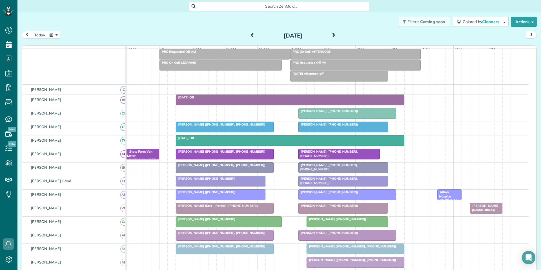
scroll to position [69, 0]
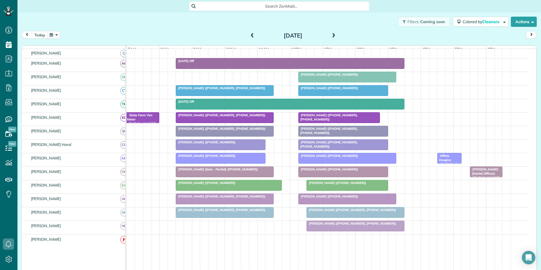
click at [331, 33] on span at bounding box center [334, 36] width 6 height 8
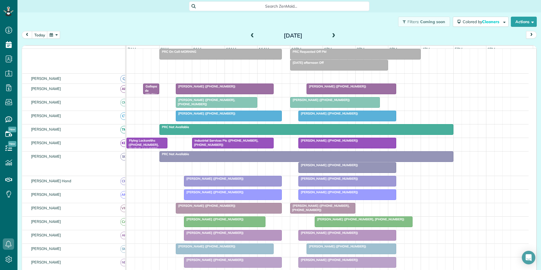
scroll to position [58, 0]
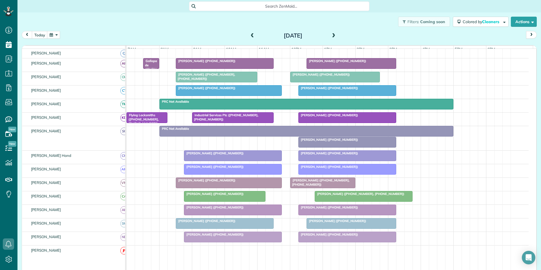
click at [331, 34] on span at bounding box center [334, 35] width 6 height 5
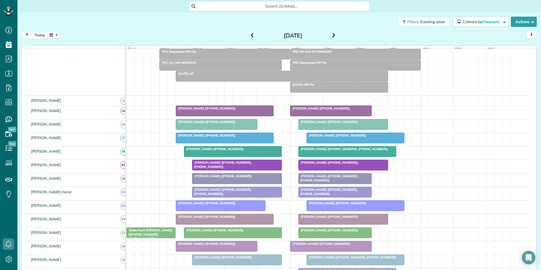
scroll to position [80, 0]
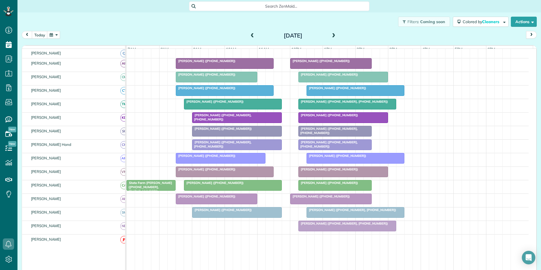
click at [335, 36] on div "Thursday Aug 28, 2025" at bounding box center [293, 35] width 90 height 9
click at [332, 34] on span at bounding box center [334, 35] width 6 height 5
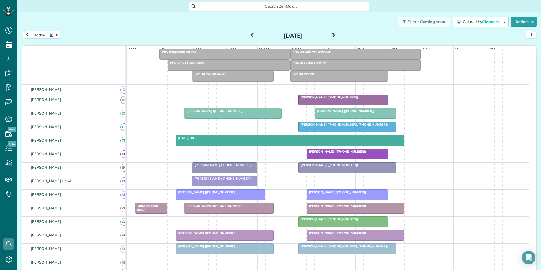
scroll to position [69, 0]
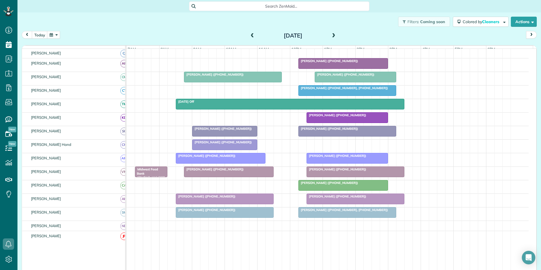
click at [56, 34] on button "button" at bounding box center [53, 35] width 13 height 8
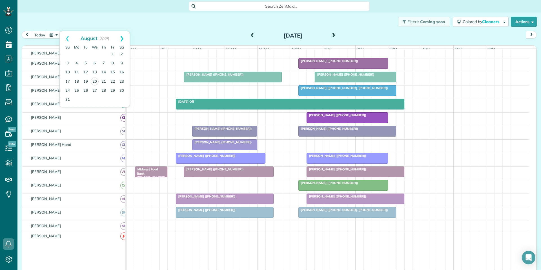
click at [124, 36] on link "Next" at bounding box center [122, 38] width 16 height 14
click at [76, 54] on link "1" at bounding box center [76, 54] width 9 height 9
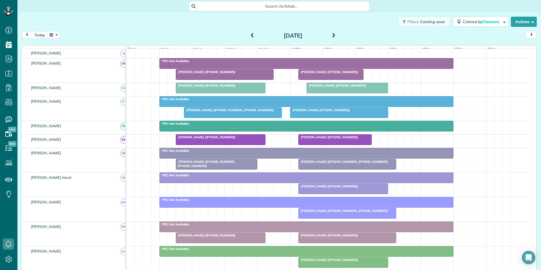
click at [335, 74] on span "[PERSON_NAME] ([PHONE_NUMBER])" at bounding box center [328, 72] width 60 height 4
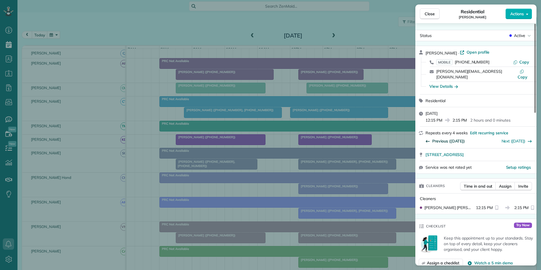
click at [450, 138] on span "Previous (Aug 04)" at bounding box center [448, 141] width 33 height 6
click at [429, 14] on span "Close" at bounding box center [430, 14] width 10 height 6
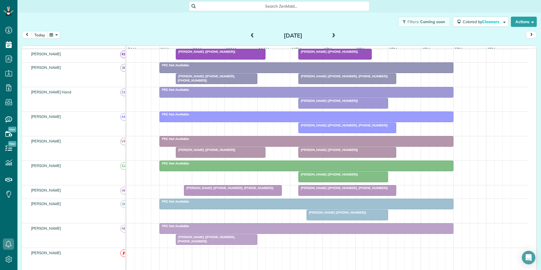
scroll to position [182, 0]
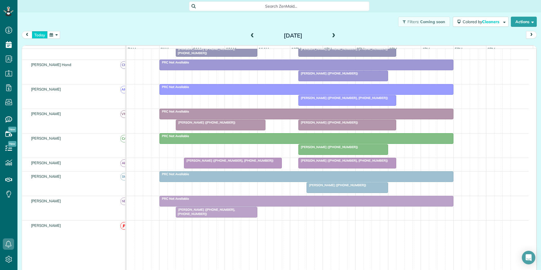
click at [37, 36] on button "today" at bounding box center [40, 35] width 16 height 8
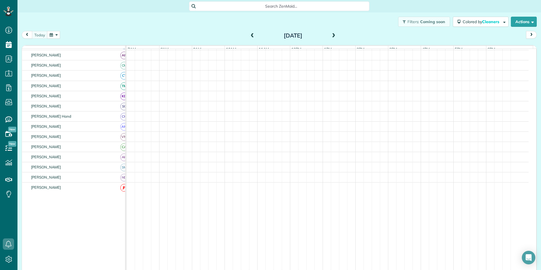
scroll to position [55, 0]
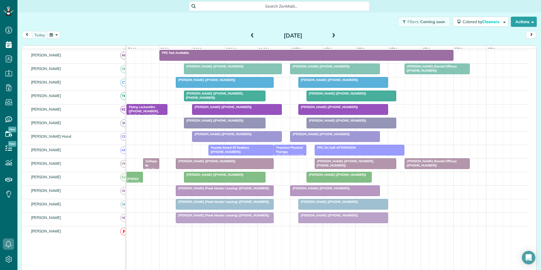
click at [56, 35] on button "button" at bounding box center [53, 35] width 13 height 8
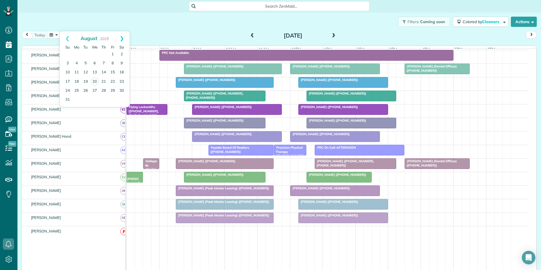
click at [120, 37] on link "Next" at bounding box center [122, 38] width 16 height 14
click at [78, 52] on link "1" at bounding box center [76, 54] width 9 height 9
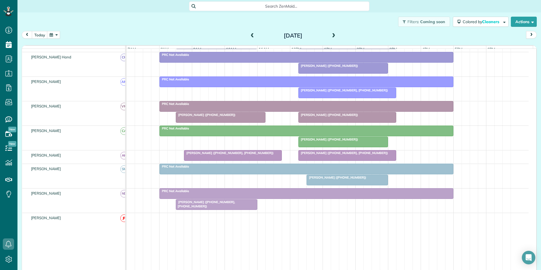
scroll to position [0, 0]
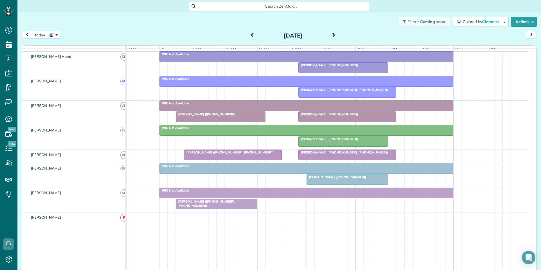
click at [332, 35] on span at bounding box center [334, 35] width 6 height 5
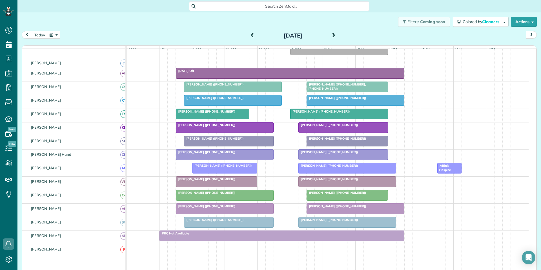
scroll to position [38, 0]
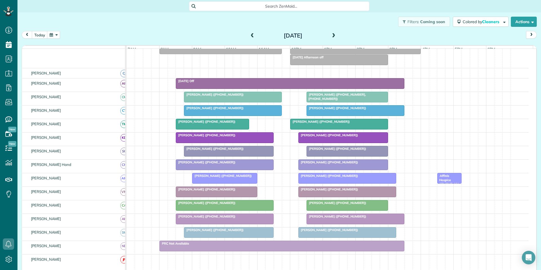
click at [250, 35] on span at bounding box center [252, 35] width 6 height 5
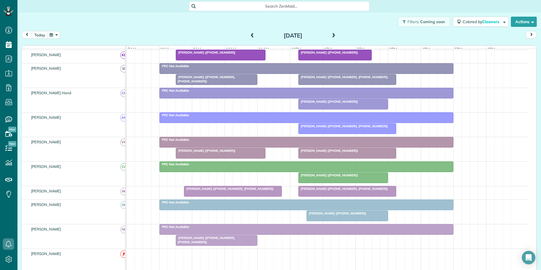
scroll to position [69, 0]
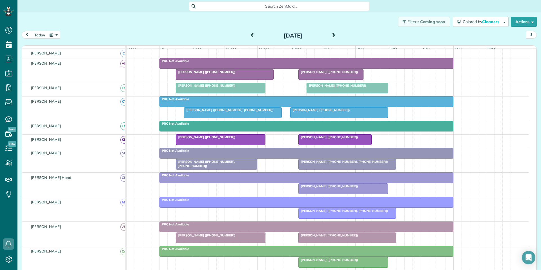
click at [56, 34] on button "button" at bounding box center [53, 35] width 13 height 8
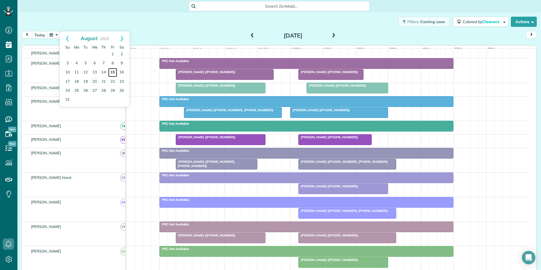
click at [112, 72] on link "15" at bounding box center [112, 72] width 9 height 9
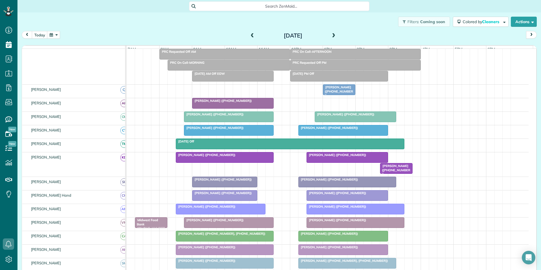
scroll to position [72, 0]
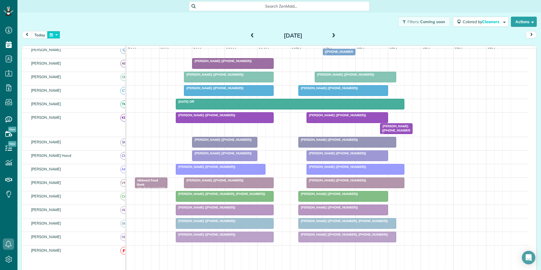
click at [58, 35] on button "button" at bounding box center [53, 35] width 13 height 8
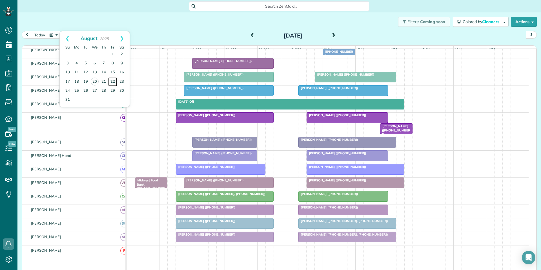
click at [113, 81] on link "22" at bounding box center [112, 81] width 9 height 9
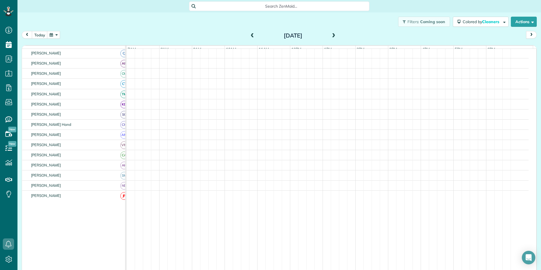
scroll to position [80, 0]
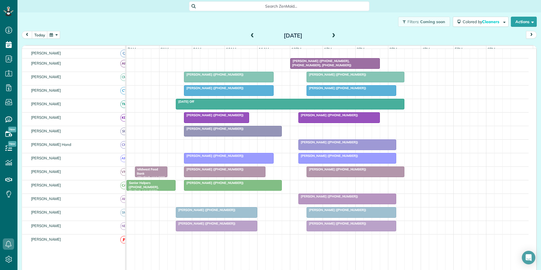
click at [56, 35] on button "button" at bounding box center [53, 35] width 13 height 8
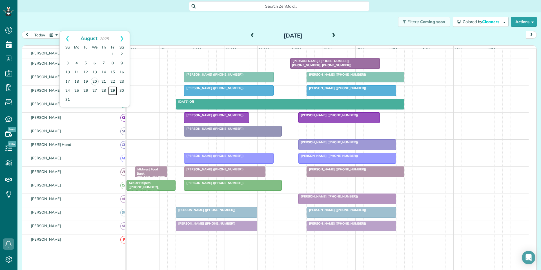
click at [113, 91] on link "29" at bounding box center [112, 90] width 9 height 9
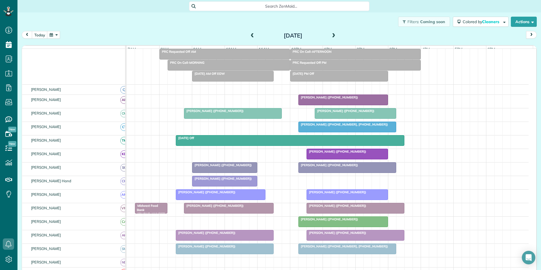
scroll to position [69, 0]
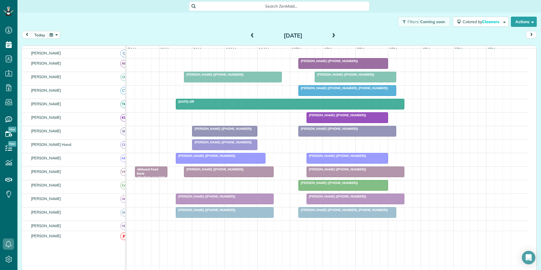
click at [344, 185] on span "[PERSON_NAME] ([PHONE_NUMBER])" at bounding box center [328, 183] width 60 height 4
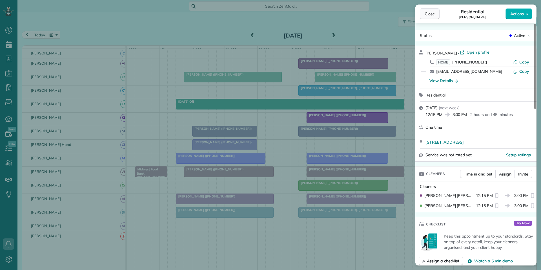
click at [433, 16] on span "Close" at bounding box center [430, 14] width 10 height 6
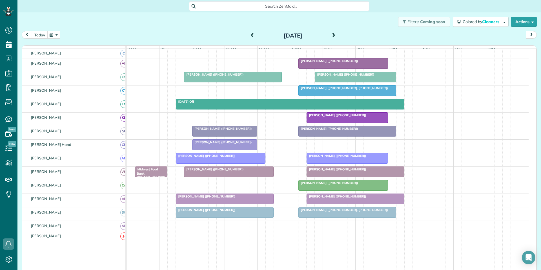
click at [40, 36] on button "today" at bounding box center [40, 35] width 16 height 8
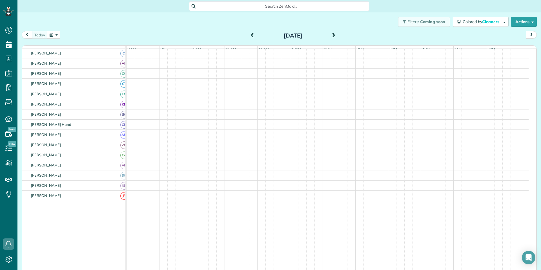
scroll to position [47, 0]
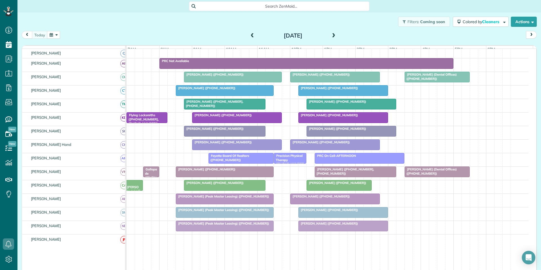
click at [54, 35] on button "button" at bounding box center [53, 35] width 13 height 8
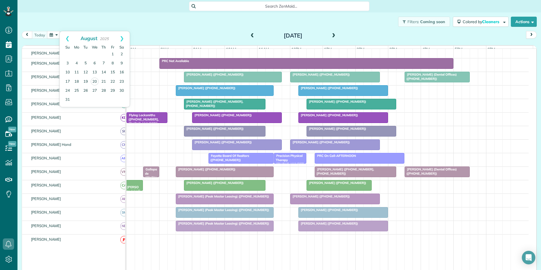
click at [162, 29] on div "Filters: Coming soon Colored by Cleaners Color by Cleaner Color by Team Color b…" at bounding box center [279, 21] width 524 height 19
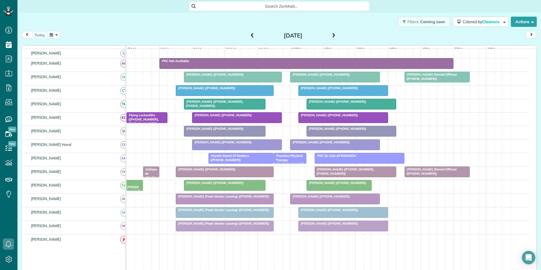
click at [332, 33] on span at bounding box center [334, 35] width 6 height 5
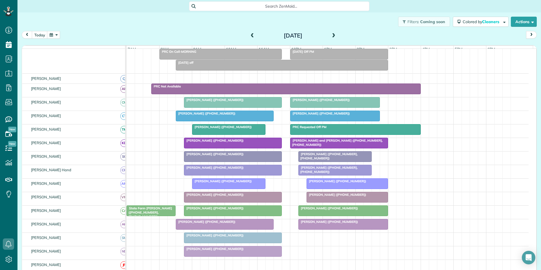
scroll to position [58, 0]
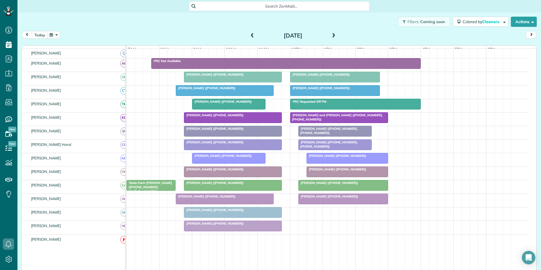
click at [293, 214] on div "Amber Alford (+17062241981)" at bounding box center [328, 213] width 402 height 13
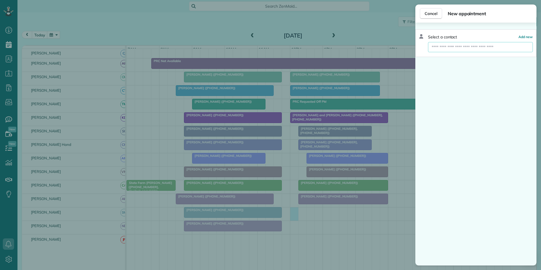
click at [447, 44] on input "text" at bounding box center [480, 47] width 105 height 10
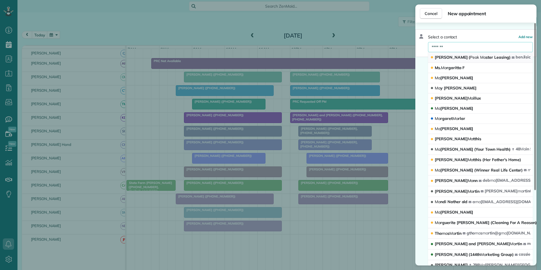
type input "*******"
click at [470, 56] on span "Peak" at bounding box center [474, 57] width 9 height 5
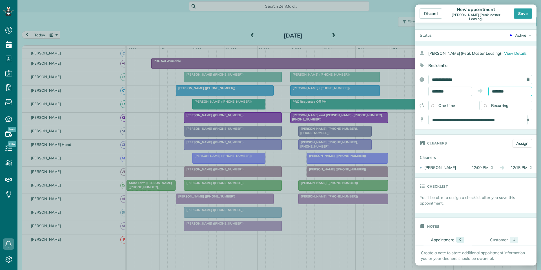
drag, startPoint x: 499, startPoint y: 87, endPoint x: 501, endPoint y: 90, distance: 3.4
click at [500, 89] on input "********" at bounding box center [510, 92] width 44 height 10
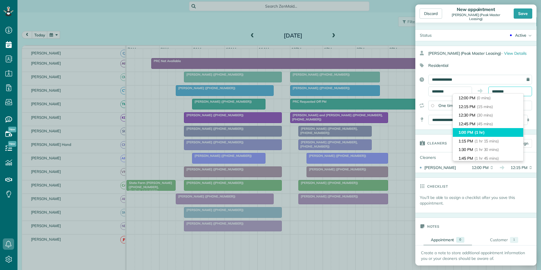
scroll to position [28, 0]
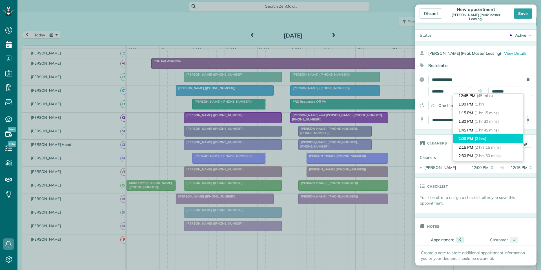
type input "*******"
click at [477, 141] on li "2:00 PM (2 hrs)" at bounding box center [488, 138] width 70 height 9
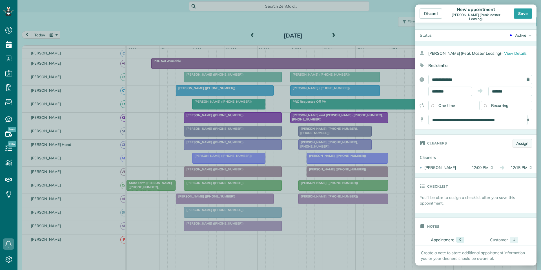
click at [522, 144] on link "Assign" at bounding box center [522, 143] width 19 height 8
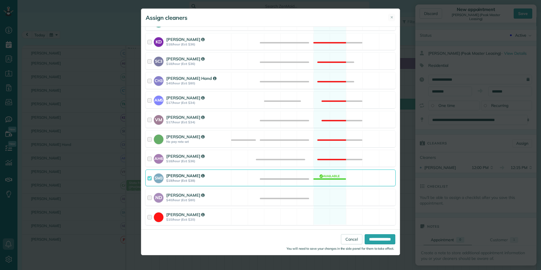
scroll to position [165, 0]
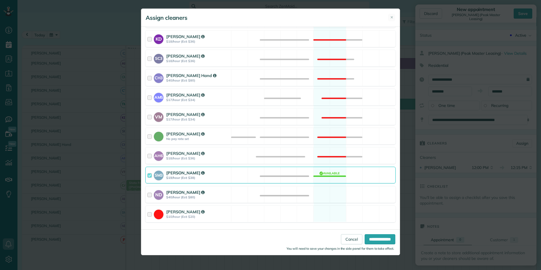
click at [326, 191] on div "ND Nathalie Duverna $40/hour (Est: $80) Available" at bounding box center [270, 194] width 250 height 17
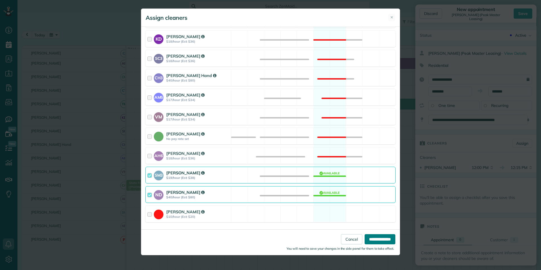
click at [381, 241] on input "**********" at bounding box center [380, 239] width 31 height 10
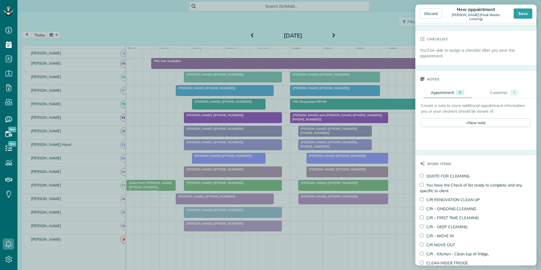
scroll to position [169, 0]
click at [498, 90] on div "Customer" at bounding box center [499, 91] width 18 height 6
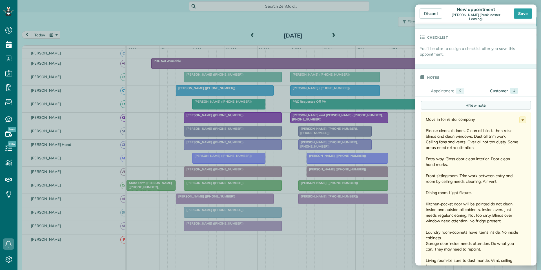
click at [466, 104] on span "+" at bounding box center [467, 104] width 2 height 5
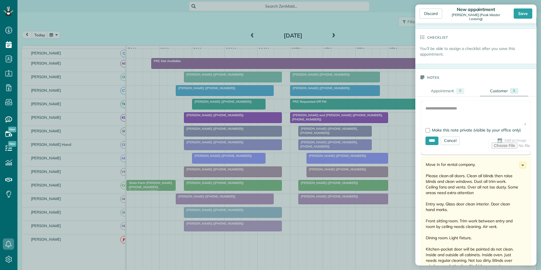
click at [448, 105] on form "Add Image Make this note private (visible by your office only) **** Cancel Add …" at bounding box center [476, 128] width 110 height 54
click at [445, 108] on textarea at bounding box center [476, 115] width 101 height 20
type textarea "**********"
click at [435, 142] on input "****" at bounding box center [432, 140] width 13 height 8
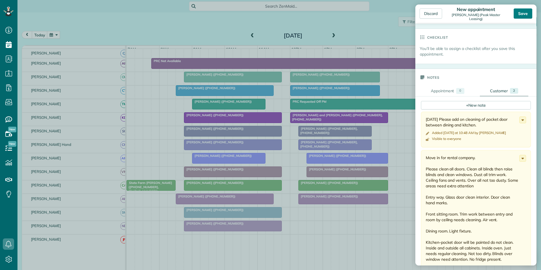
click at [526, 11] on div "Save" at bounding box center [523, 13] width 19 height 10
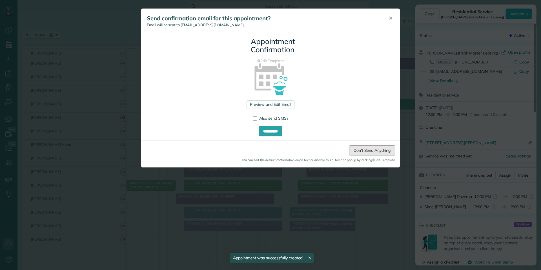
click at [369, 149] on link "Don't Send Anything" at bounding box center [372, 150] width 46 height 10
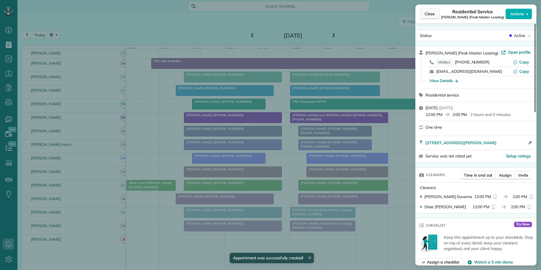
click at [430, 16] on span "Close" at bounding box center [430, 14] width 10 height 6
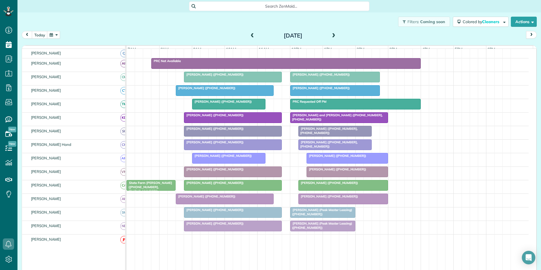
click at [200, 24] on div "Filters: Coming soon Colored by Cleaners Color by Cleaner Color by Team Color b…" at bounding box center [279, 21] width 524 height 19
click at [331, 37] on span at bounding box center [334, 35] width 6 height 5
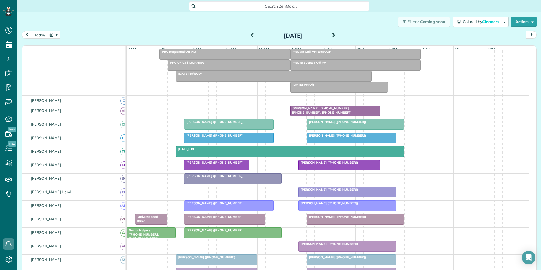
scroll to position [80, 0]
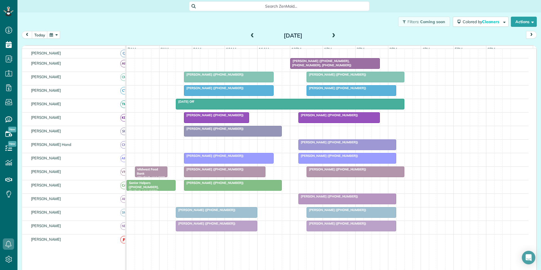
click at [215, 32] on div "today Friday Aug 22, 2025" at bounding box center [279, 36] width 515 height 10
click at [57, 36] on button "button" at bounding box center [53, 35] width 13 height 8
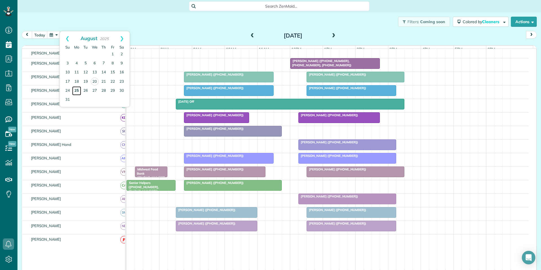
click at [77, 88] on link "25" at bounding box center [76, 90] width 9 height 9
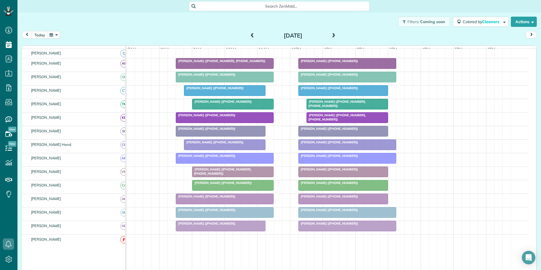
click at [331, 36] on span at bounding box center [334, 35] width 6 height 5
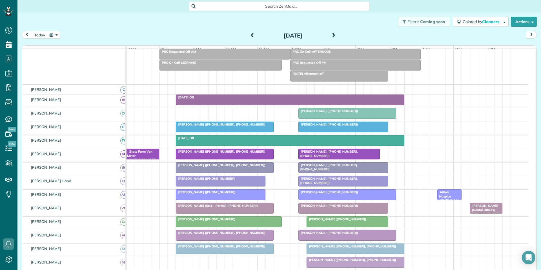
scroll to position [69, 0]
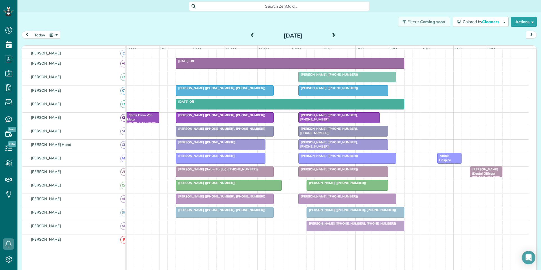
click at [332, 35] on span at bounding box center [334, 35] width 6 height 5
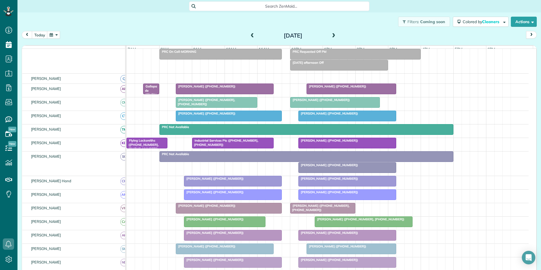
scroll to position [58, 0]
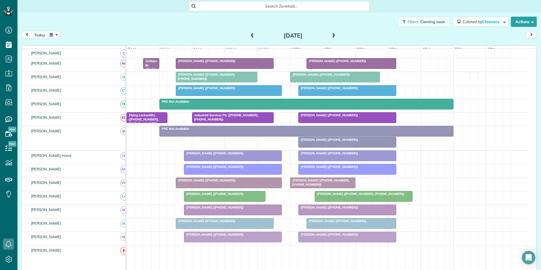
click at [251, 35] on span at bounding box center [252, 35] width 6 height 5
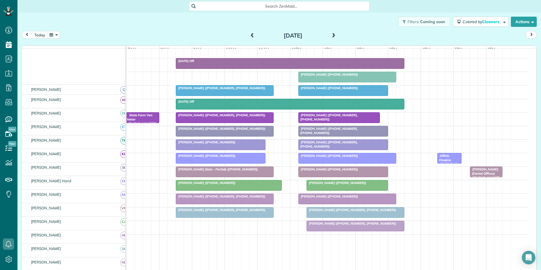
scroll to position [69, 0]
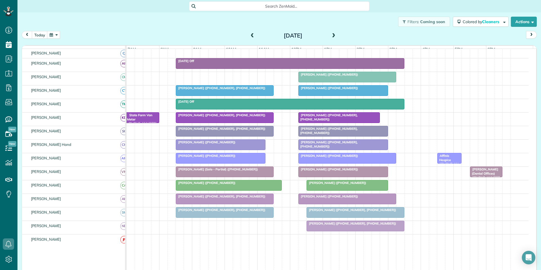
click at [331, 35] on span at bounding box center [334, 35] width 6 height 5
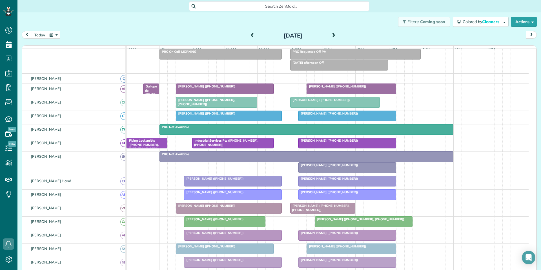
scroll to position [58, 0]
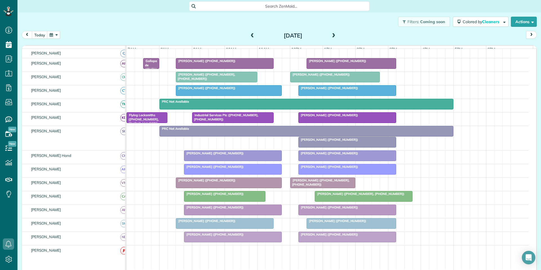
click at [331, 35] on span at bounding box center [334, 35] width 6 height 5
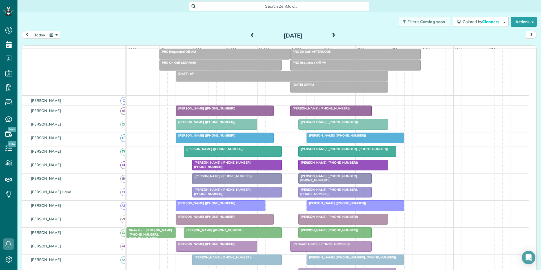
scroll to position [80, 0]
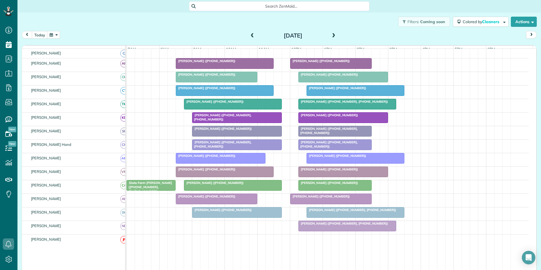
click at [331, 35] on span at bounding box center [334, 35] width 6 height 5
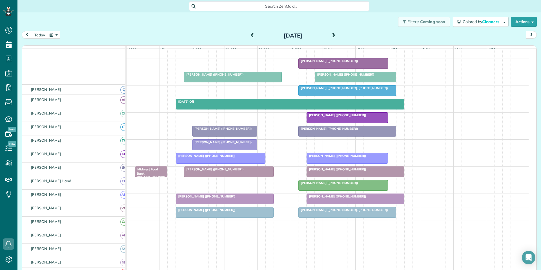
scroll to position [69, 0]
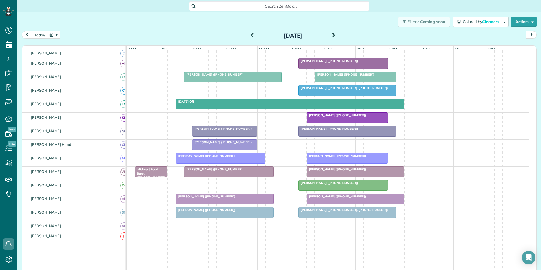
click at [54, 36] on button "button" at bounding box center [53, 35] width 13 height 8
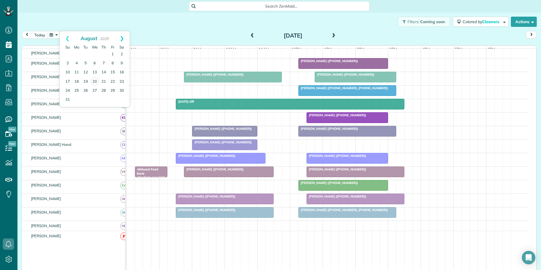
click at [122, 36] on link "Next" at bounding box center [122, 38] width 16 height 14
click at [78, 53] on link "1" at bounding box center [76, 54] width 9 height 9
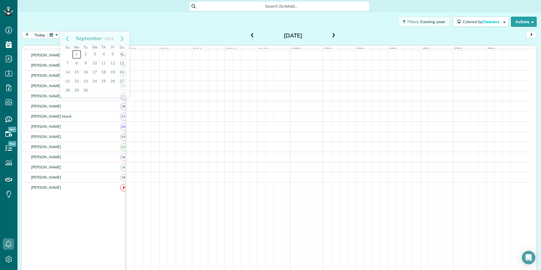
scroll to position [33, 0]
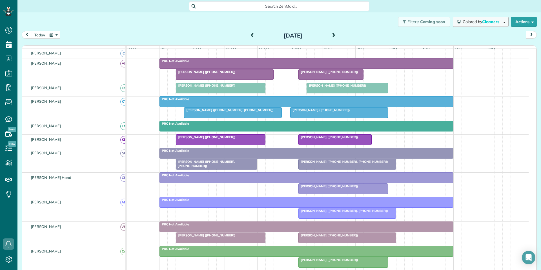
click at [473, 22] on span "Colored by Cleaners" at bounding box center [482, 21] width 39 height 5
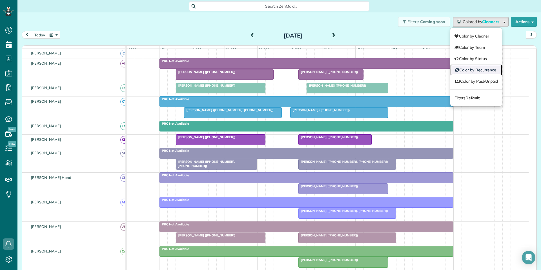
click at [462, 71] on link "Color by Recurrence" at bounding box center [476, 69] width 52 height 11
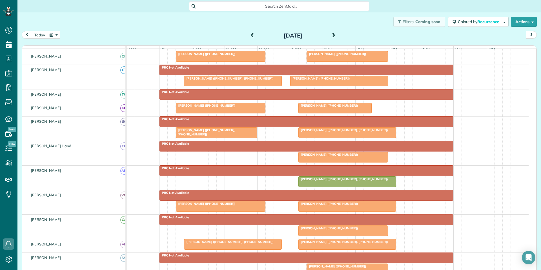
scroll to position [97, 0]
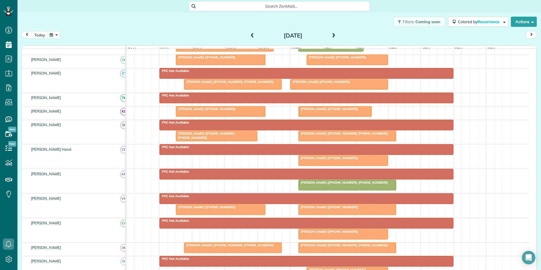
click at [54, 34] on button "button" at bounding box center [53, 35] width 13 height 8
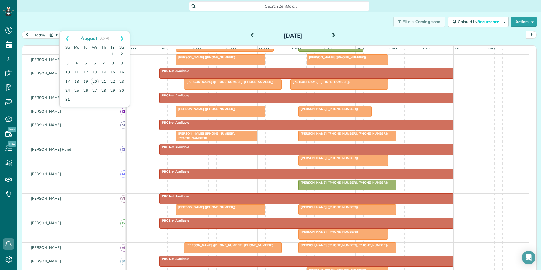
click at [183, 30] on div "Filters: Coming soon Colored by Recurrence Color by Cleaner Color by Team Color…" at bounding box center [279, 21] width 524 height 19
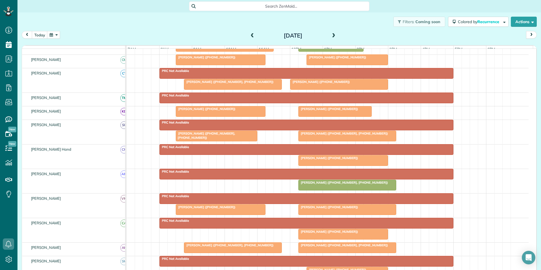
scroll to position [69, 0]
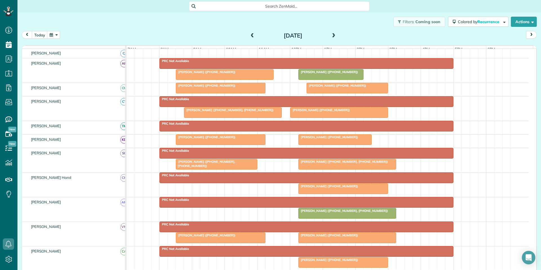
click at [55, 34] on button "button" at bounding box center [53, 35] width 13 height 8
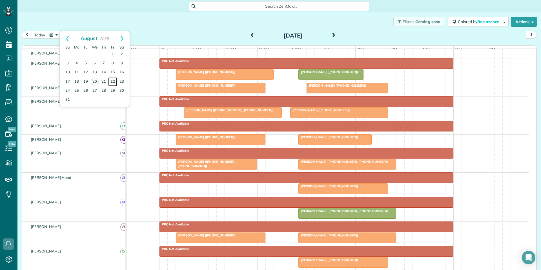
click at [113, 81] on link "22" at bounding box center [112, 81] width 9 height 9
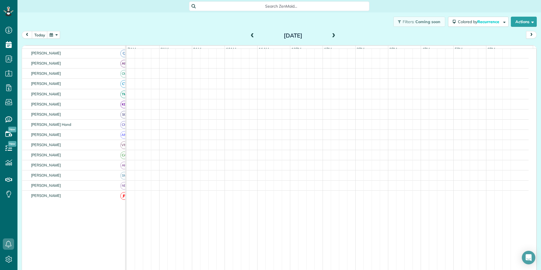
scroll to position [80, 0]
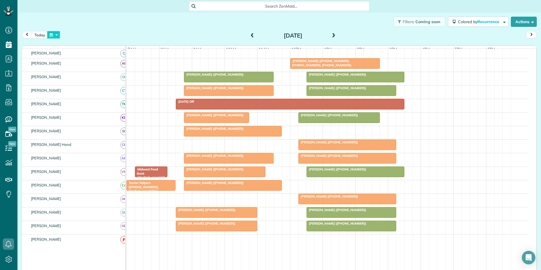
click at [54, 34] on button "button" at bounding box center [53, 35] width 13 height 8
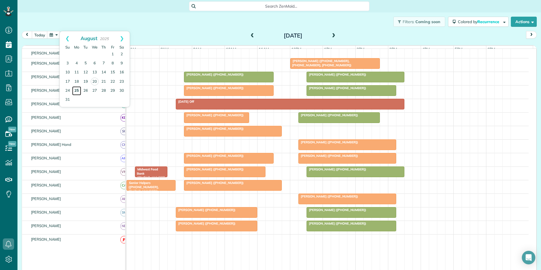
click at [76, 89] on link "25" at bounding box center [76, 90] width 9 height 9
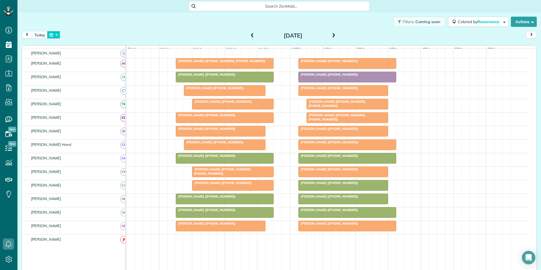
click at [57, 35] on button "button" at bounding box center [53, 35] width 13 height 8
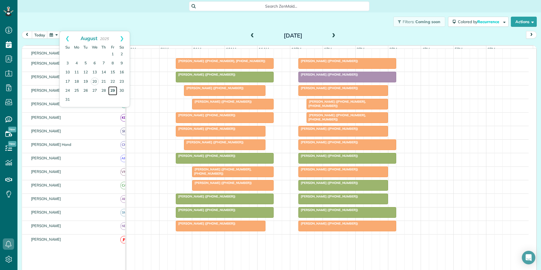
click at [114, 90] on link "29" at bounding box center [112, 90] width 9 height 9
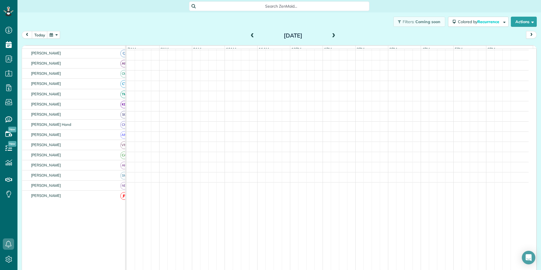
scroll to position [69, 0]
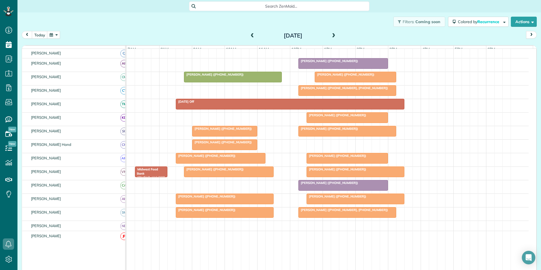
click at [56, 34] on button "button" at bounding box center [53, 35] width 13 height 8
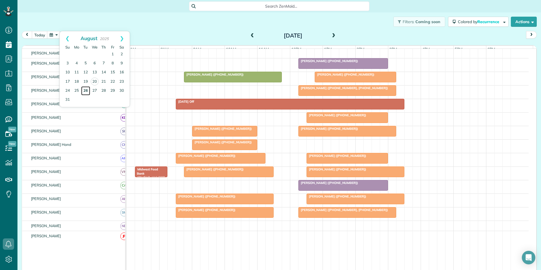
click at [85, 92] on link "26" at bounding box center [85, 90] width 9 height 9
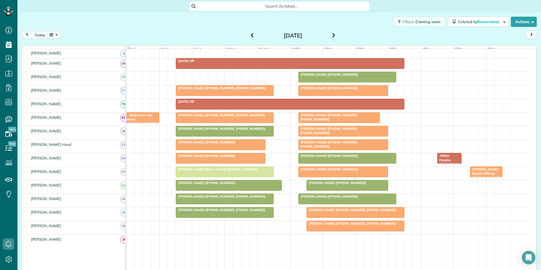
click at [332, 36] on span at bounding box center [334, 35] width 6 height 5
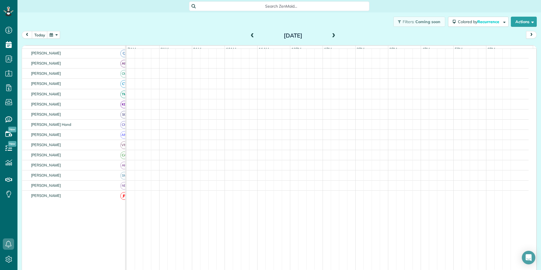
scroll to position [58, 0]
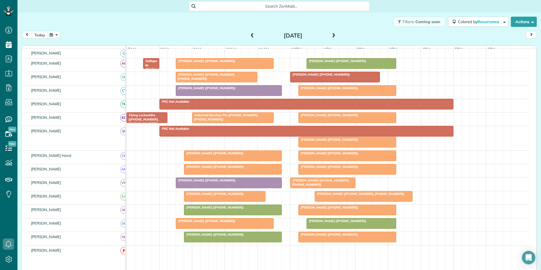
click at [331, 35] on span at bounding box center [334, 35] width 6 height 5
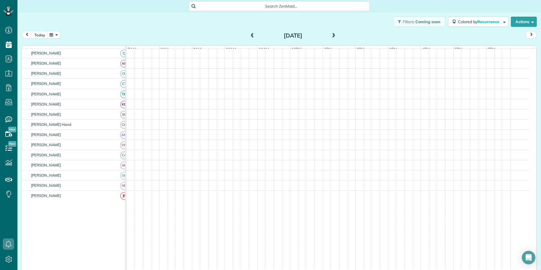
scroll to position [80, 0]
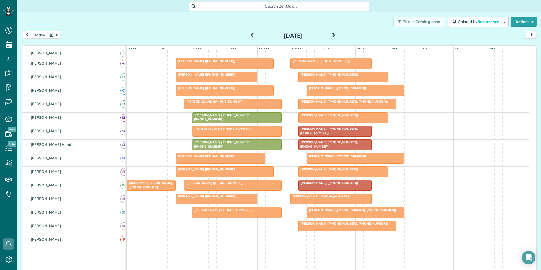
click at [331, 33] on span at bounding box center [334, 35] width 6 height 5
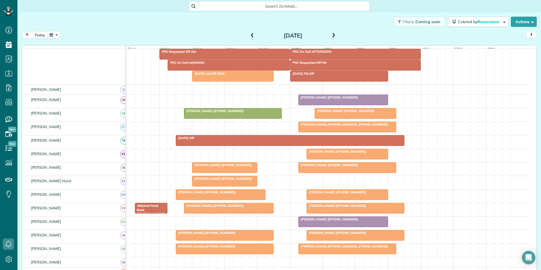
scroll to position [69, 0]
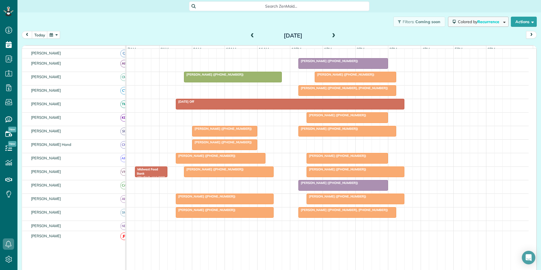
click at [478, 22] on span "Recurrence" at bounding box center [488, 21] width 23 height 5
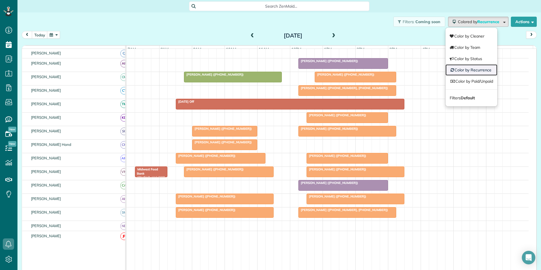
click at [473, 70] on link "Color by Recurrence" at bounding box center [472, 69] width 52 height 11
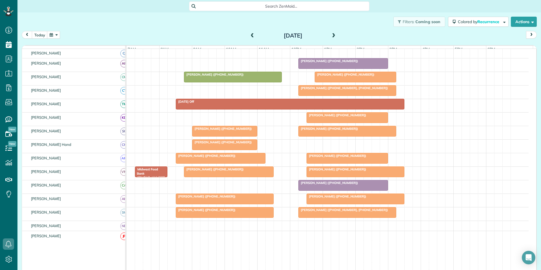
click at [477, 15] on div "Filters: Coming soon Colored by Recurrence Color by Cleaner Color by Team Color…" at bounding box center [279, 21] width 524 height 19
click at [478, 24] on button "Colored by Recurrence" at bounding box center [478, 22] width 61 height 10
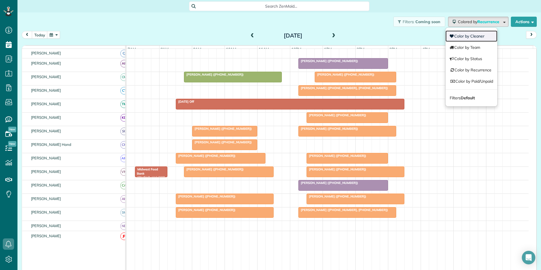
click at [472, 33] on link "Color by Cleaner" at bounding box center [472, 35] width 52 height 11
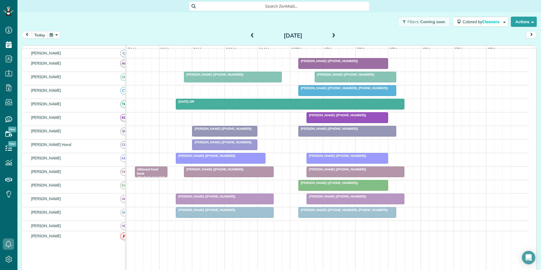
click at [51, 39] on div "today Friday Aug 29, 2025" at bounding box center [279, 36] width 515 height 10
click at [51, 37] on button "button" at bounding box center [53, 35] width 13 height 8
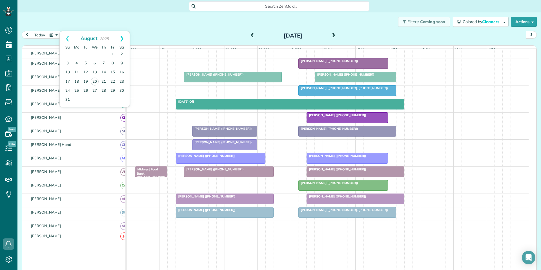
click at [123, 36] on link "Next" at bounding box center [122, 38] width 16 height 14
click at [87, 53] on link "2" at bounding box center [85, 54] width 9 height 9
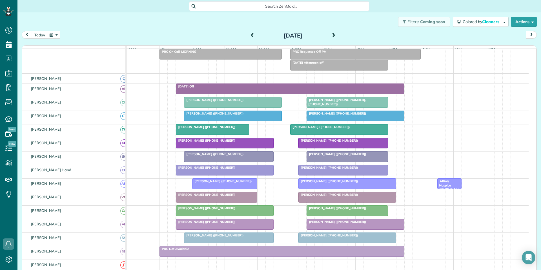
scroll to position [58, 0]
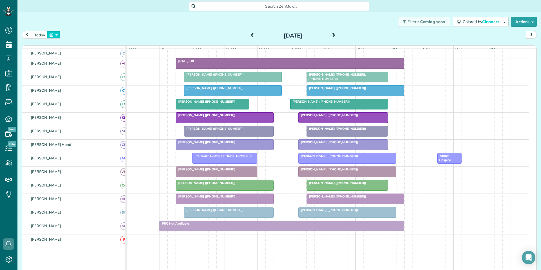
click at [54, 34] on button "button" at bounding box center [53, 35] width 13 height 8
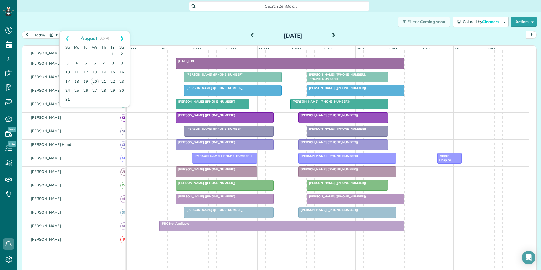
click at [122, 36] on link "Next" at bounding box center [122, 38] width 16 height 14
click at [111, 51] on link "5" at bounding box center [112, 54] width 9 height 9
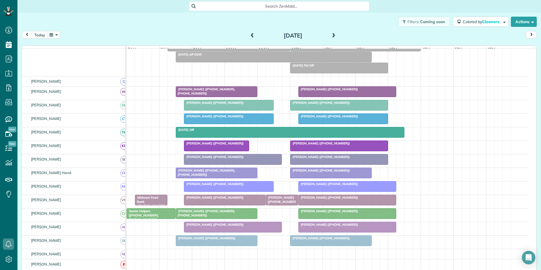
scroll to position [80, 0]
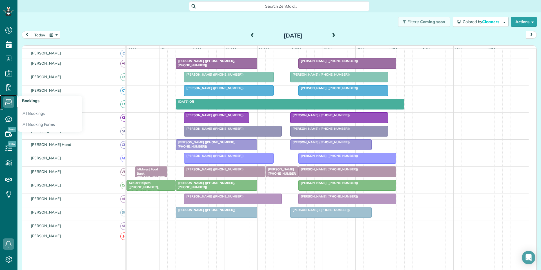
click at [13, 99] on icon at bounding box center [8, 101] width 11 height 11
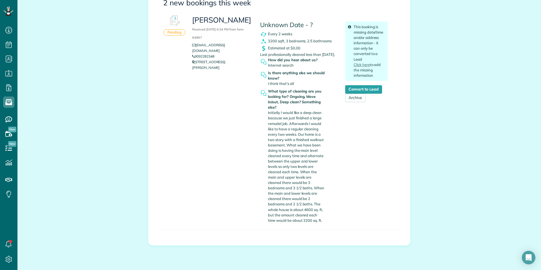
scroll to position [85, 0]
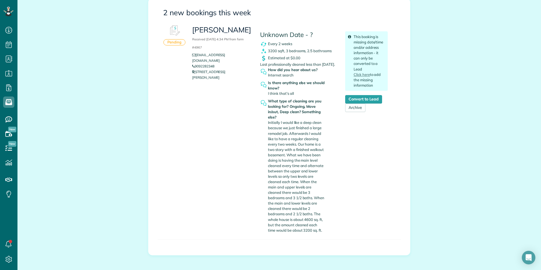
drag, startPoint x: 229, startPoint y: 137, endPoint x: 237, endPoint y: 138, distance: 8.2
click at [230, 137] on div "[PERSON_NAME] Received [DATE] 4:34 PM from form #4967 [EMAIL_ADDRESS][DOMAIN_NA…" at bounding box center [290, 128] width 204 height 213
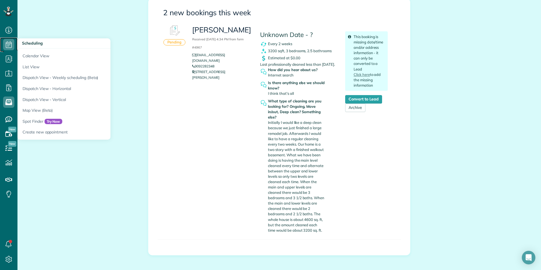
click at [10, 45] on use at bounding box center [9, 44] width 6 height 7
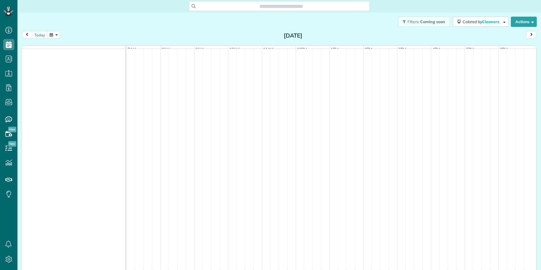
scroll to position [3, 3]
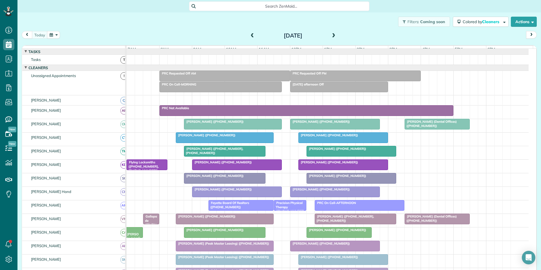
click at [55, 36] on button "button" at bounding box center [53, 35] width 13 height 8
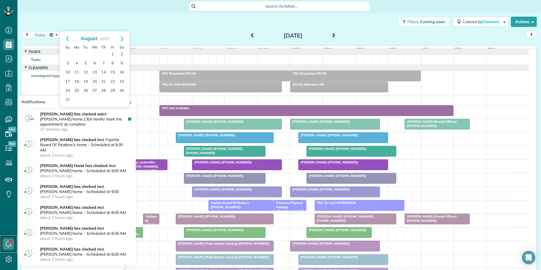
click at [6, 244] on icon at bounding box center [8, 243] width 11 height 11
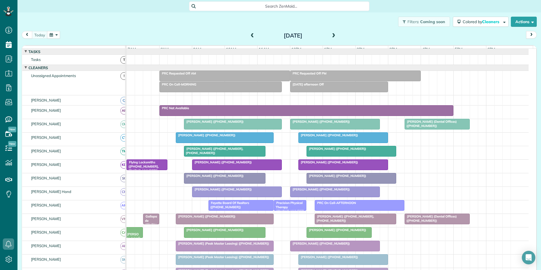
click at [332, 34] on span at bounding box center [334, 35] width 6 height 5
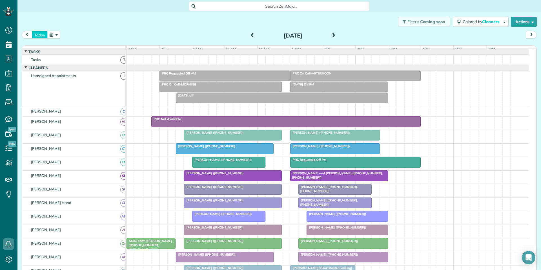
click at [41, 35] on button "today" at bounding box center [40, 35] width 16 height 8
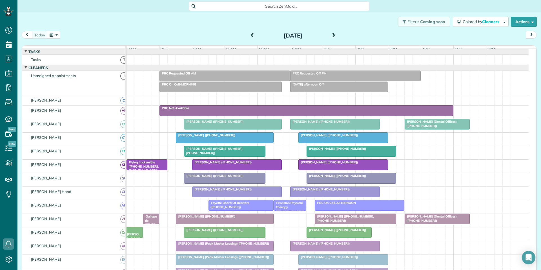
click at [331, 34] on span at bounding box center [334, 35] width 6 height 5
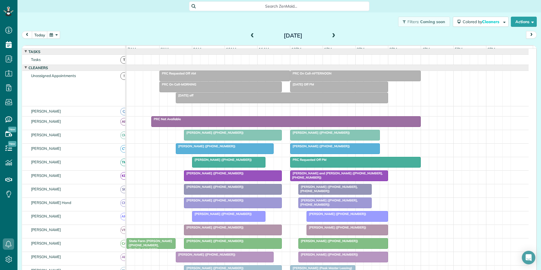
click at [331, 34] on span at bounding box center [334, 35] width 6 height 5
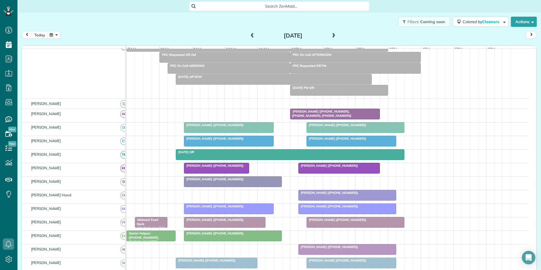
scroll to position [28, 0]
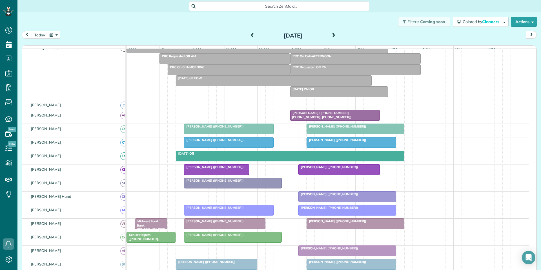
click at [53, 33] on button "button" at bounding box center [53, 35] width 13 height 8
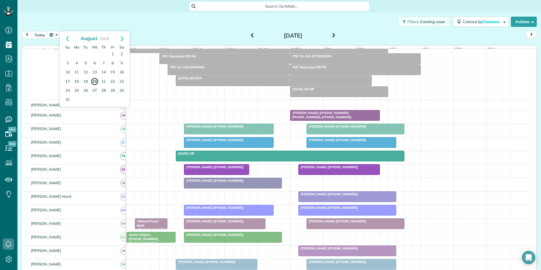
drag, startPoint x: 95, startPoint y: 81, endPoint x: 89, endPoint y: 82, distance: 5.5
click at [95, 80] on link "20" at bounding box center [95, 82] width 8 height 8
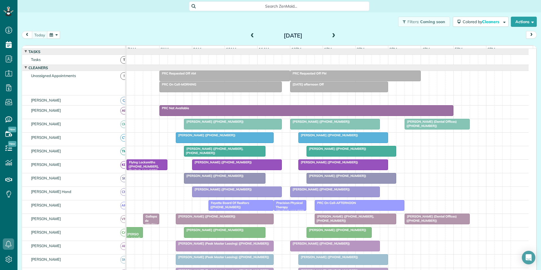
click at [331, 33] on span at bounding box center [334, 35] width 6 height 5
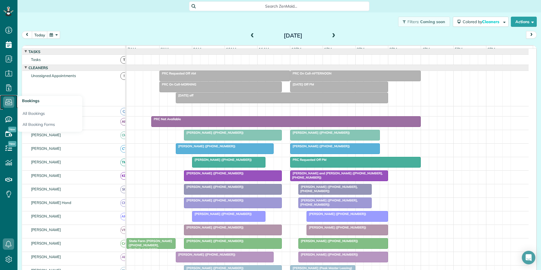
click at [13, 101] on icon at bounding box center [8, 101] width 11 height 11
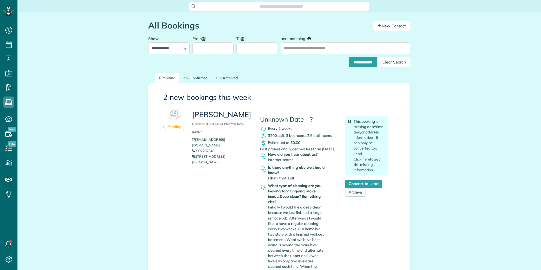
scroll to position [3, 3]
click at [364, 185] on link "Convert to Lead" at bounding box center [363, 184] width 37 height 8
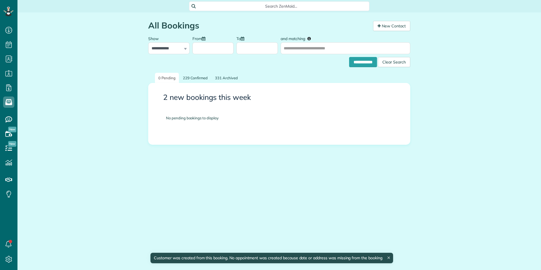
scroll to position [3, 3]
click at [190, 78] on link "229 Confirmed" at bounding box center [196, 78] width 32 height 10
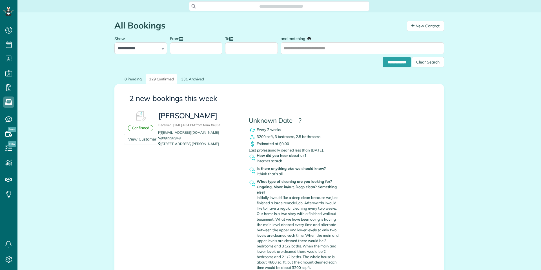
scroll to position [3, 3]
click at [133, 142] on link "View Customer" at bounding box center [142, 139] width 37 height 10
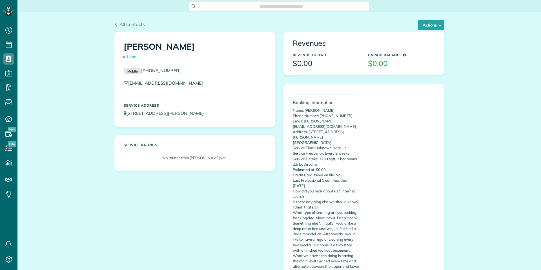
scroll to position [3, 3]
click at [426, 25] on button "Actions" at bounding box center [431, 25] width 26 height 10
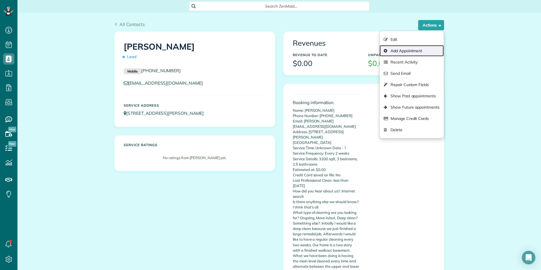
click at [395, 52] on link "Add Appointment" at bounding box center [412, 50] width 64 height 11
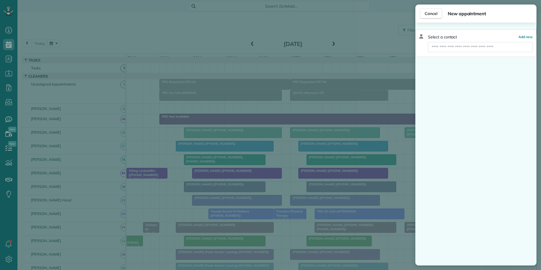
scroll to position [3, 3]
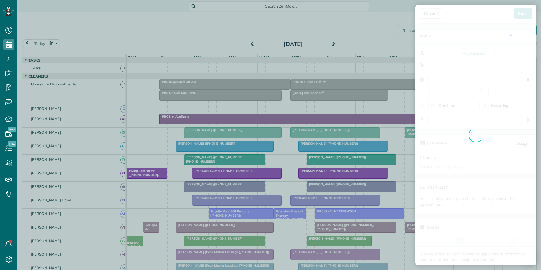
click at [464, 48] on body "Dashboard Scheduling Calendar View List View Dispatch View - Weekly scheduling …" at bounding box center [270, 135] width 541 height 270
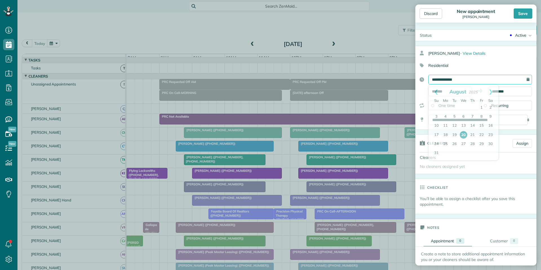
click at [469, 81] on input "**********" at bounding box center [480, 80] width 104 height 10
click at [475, 135] on link "21" at bounding box center [472, 134] width 9 height 9
type input "**********"
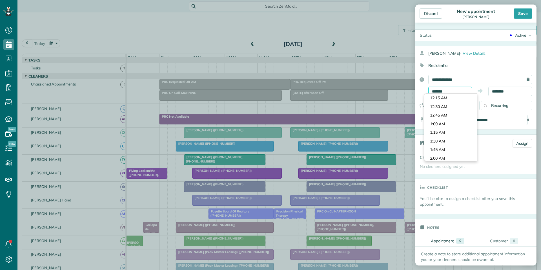
scroll to position [293, 0]
click at [453, 91] on input "*******" at bounding box center [450, 92] width 44 height 10
type input "********"
click at [438, 152] on body "Dashboard Scheduling Calendar View List View Dispatch View - Weekly scheduling …" at bounding box center [270, 135] width 541 height 270
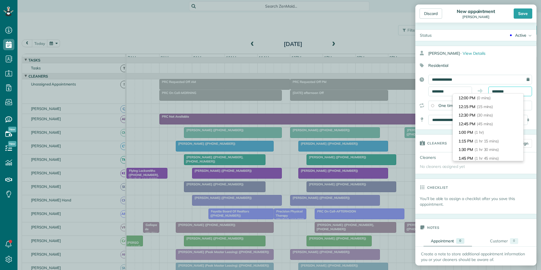
click at [501, 91] on input "********" at bounding box center [510, 92] width 44 height 10
type input "*******"
click at [472, 133] on li "1:00 PM (1 hr)" at bounding box center [488, 132] width 70 height 9
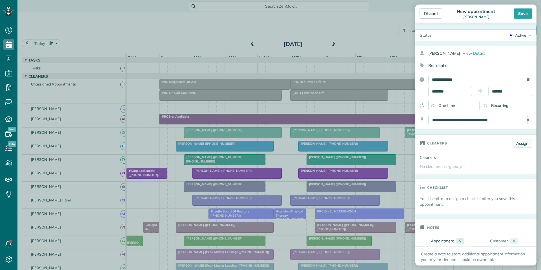
click at [521, 143] on link "Assign" at bounding box center [522, 143] width 19 height 8
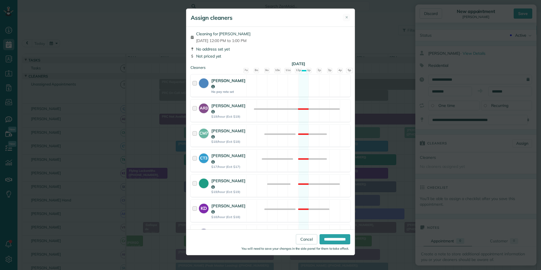
click at [304, 83] on div "Cat Jacobson No pay rate set Available" at bounding box center [271, 85] width 160 height 22
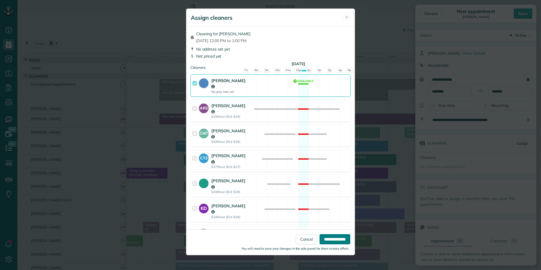
click at [335, 240] on input "**********" at bounding box center [335, 239] width 31 height 10
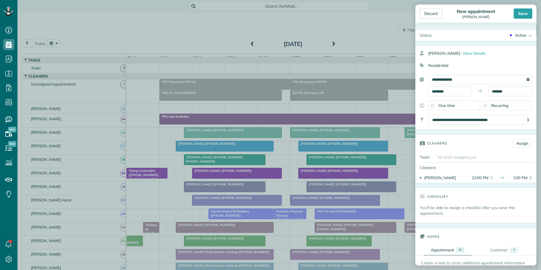
click at [519, 32] on div "Active Active Quote On Call Time off Stand-By" at bounding box center [486, 35] width 100 height 11
click at [513, 52] on div "Quote" at bounding box center [518, 54] width 11 height 4
click at [523, 14] on div "Save" at bounding box center [523, 13] width 19 height 10
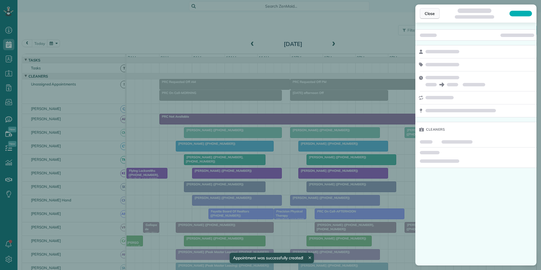
click at [430, 13] on span "Close" at bounding box center [430, 14] width 10 height 6
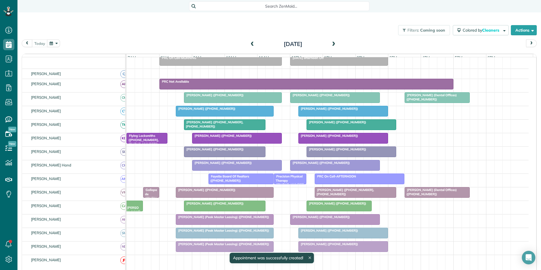
scroll to position [85, 0]
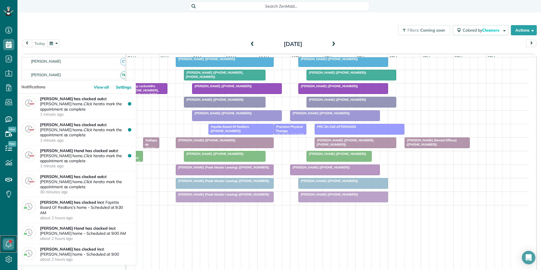
click at [10, 241] on link at bounding box center [8, 243] width 17 height 17
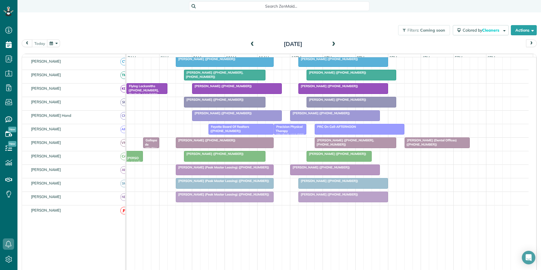
click at [216, 34] on div "Filters: Coming soon Colored by Cleaners Color by Cleaner Color by Team Color b…" at bounding box center [279, 30] width 524 height 19
click at [50, 44] on button "button" at bounding box center [53, 43] width 13 height 8
click at [124, 47] on link "Next" at bounding box center [122, 47] width 16 height 14
click at [87, 61] on link "2" at bounding box center [85, 62] width 9 height 9
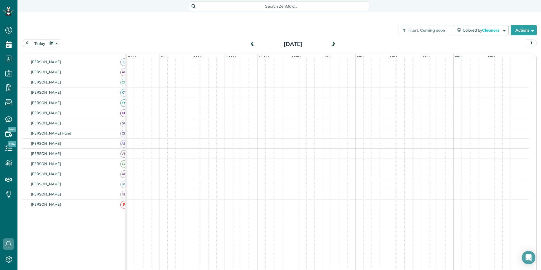
scroll to position [58, 0]
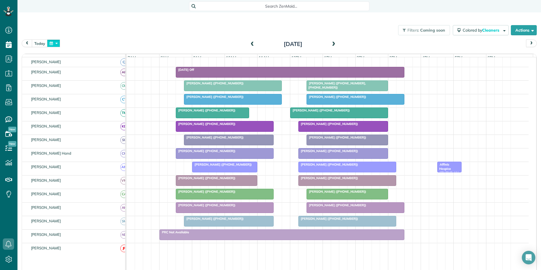
click at [55, 43] on button "button" at bounding box center [53, 43] width 13 height 8
click at [114, 99] on link "29" at bounding box center [112, 99] width 9 height 9
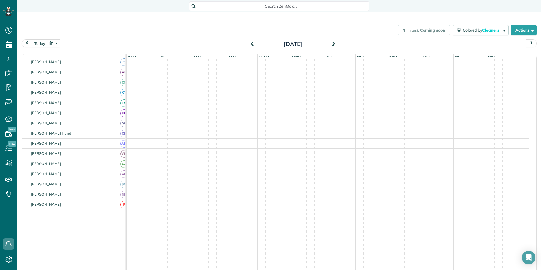
scroll to position [69, 0]
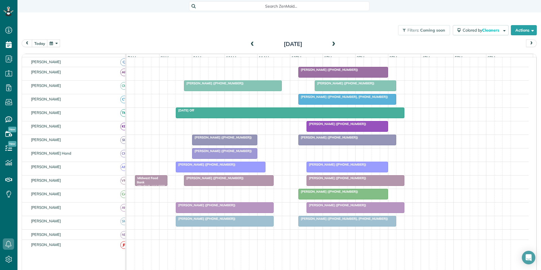
click at [55, 44] on button "button" at bounding box center [53, 43] width 13 height 8
click at [122, 46] on link "Next" at bounding box center [122, 47] width 16 height 14
click at [111, 62] on link "5" at bounding box center [112, 62] width 9 height 9
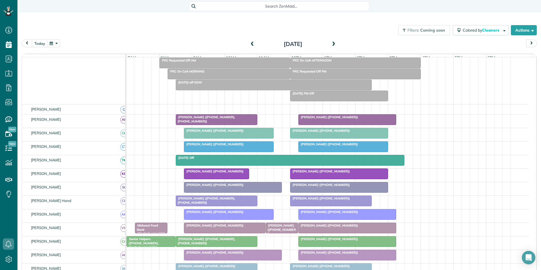
scroll to position [80, 0]
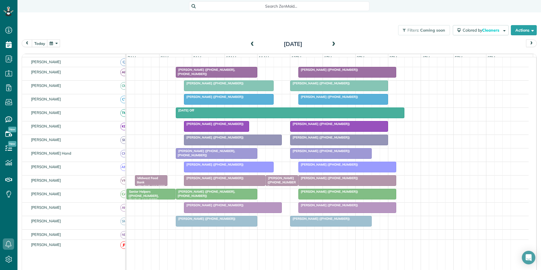
click at [251, 45] on span at bounding box center [252, 44] width 6 height 5
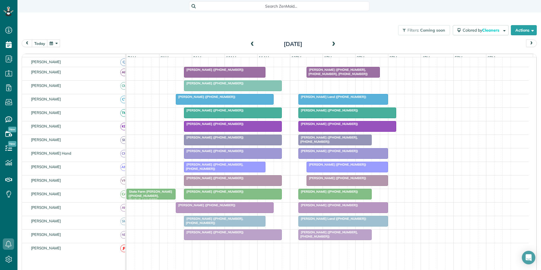
click at [251, 42] on span at bounding box center [252, 44] width 6 height 5
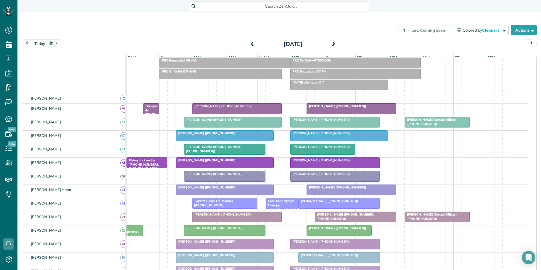
scroll to position [69, 0]
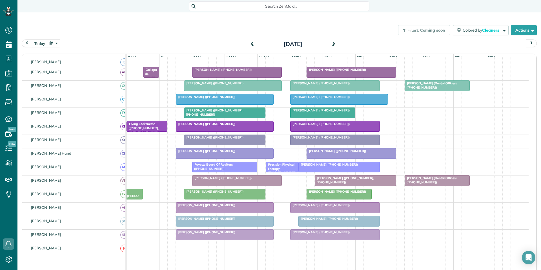
click at [250, 43] on span at bounding box center [252, 44] width 6 height 5
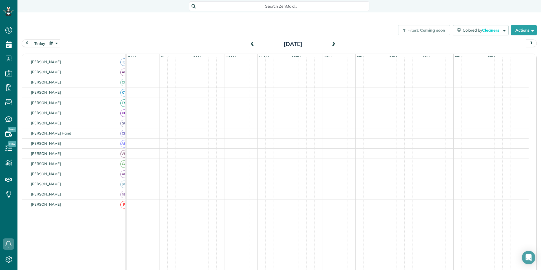
scroll to position [58, 0]
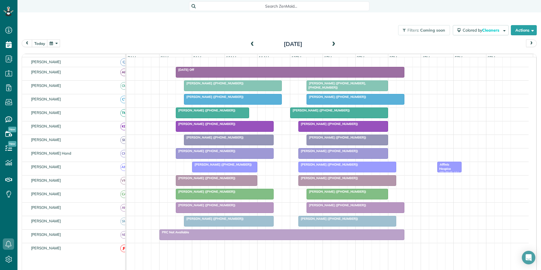
click at [251, 43] on span at bounding box center [252, 44] width 6 height 5
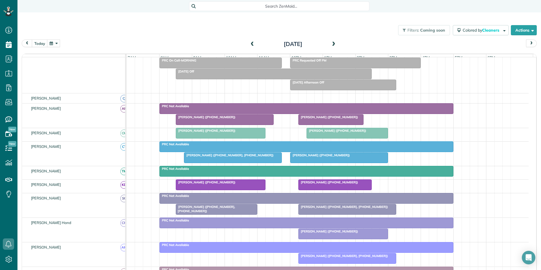
scroll to position [69, 0]
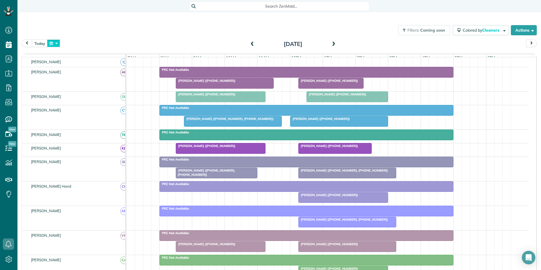
click at [51, 45] on button "button" at bounding box center [53, 43] width 13 height 8
click at [115, 99] on link "29" at bounding box center [112, 99] width 9 height 9
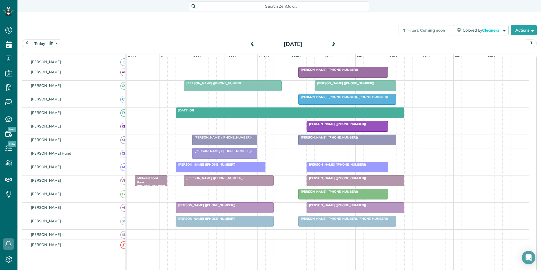
click at [55, 43] on button "button" at bounding box center [53, 43] width 13 height 8
click at [124, 46] on link "Next" at bounding box center [122, 47] width 16 height 14
click at [75, 62] on link "1" at bounding box center [76, 62] width 9 height 9
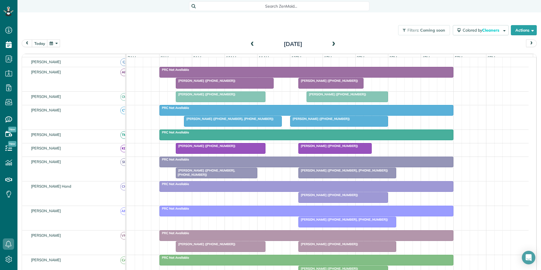
click at [337, 226] on div at bounding box center [347, 222] width 97 height 10
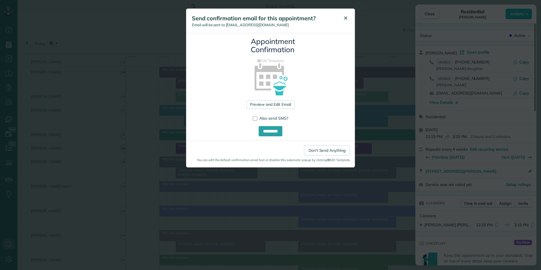
click at [346, 17] on span "✕" at bounding box center [346, 18] width 4 height 6
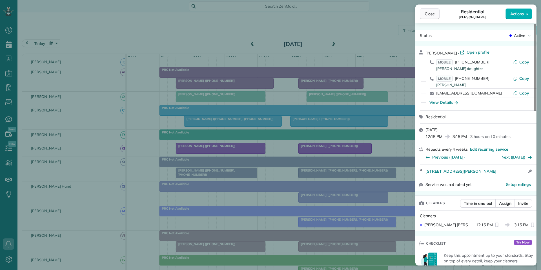
click at [437, 14] on button "Close" at bounding box center [430, 13] width 20 height 11
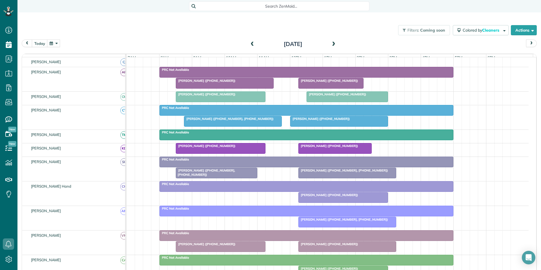
click at [353, 221] on span "Sally Chapman (+14043094106, +14042183464)" at bounding box center [343, 219] width 90 height 4
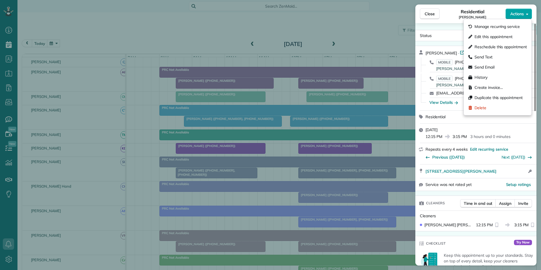
click at [519, 15] on span "Actions" at bounding box center [517, 14] width 14 height 6
click at [490, 35] on span "Edit this appointment" at bounding box center [494, 37] width 38 height 6
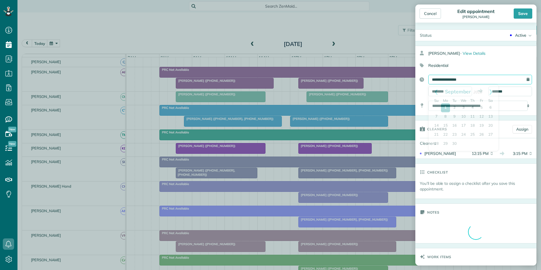
click at [464, 78] on input "**********" at bounding box center [480, 80] width 104 height 10
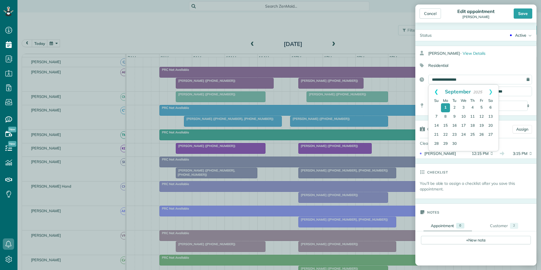
click at [435, 89] on link "Prev" at bounding box center [437, 92] width 16 height 14
click at [481, 144] on link "29" at bounding box center [481, 144] width 9 height 9
type input "**********"
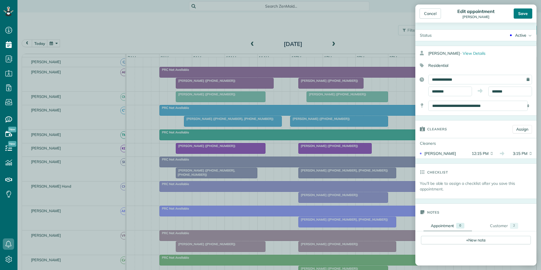
click at [523, 12] on div "Save" at bounding box center [523, 13] width 19 height 10
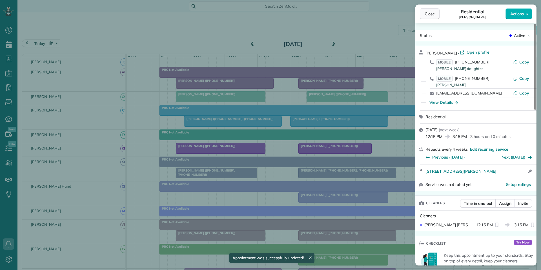
click at [430, 14] on span "Close" at bounding box center [430, 14] width 10 height 6
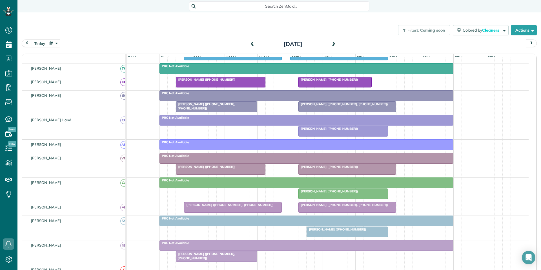
scroll to position [125, 0]
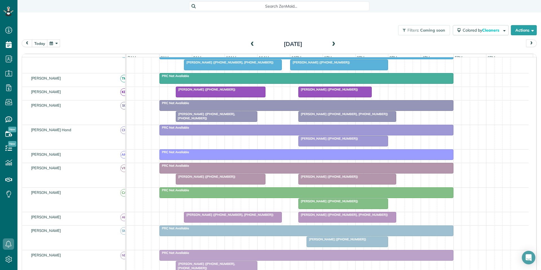
click at [208, 29] on div "Filters: Coming soon Colored by Cleaners Color by Cleaner Color by Team Color b…" at bounding box center [279, 30] width 524 height 19
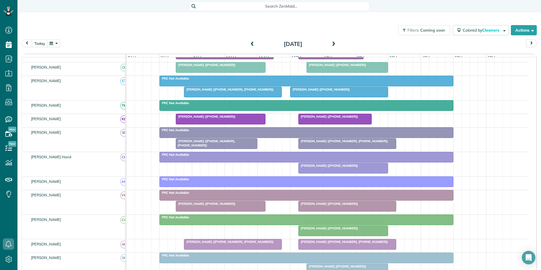
scroll to position [69, 0]
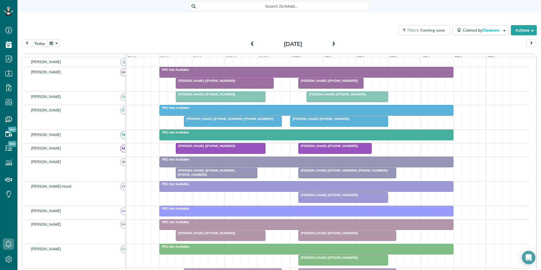
click at [332, 44] on span at bounding box center [334, 44] width 6 height 5
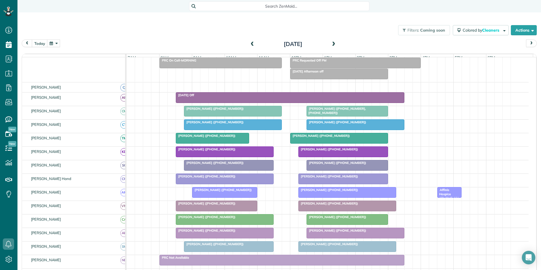
scroll to position [58, 0]
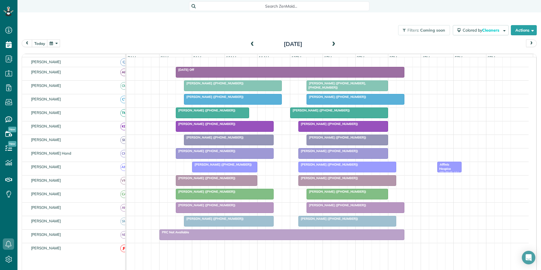
click at [331, 43] on span at bounding box center [334, 44] width 6 height 5
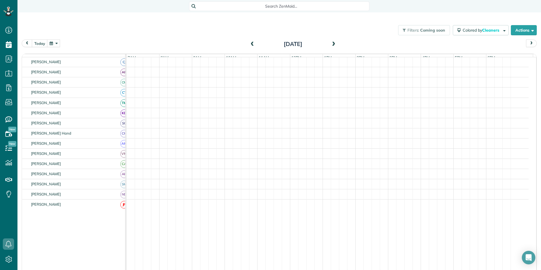
scroll to position [69, 0]
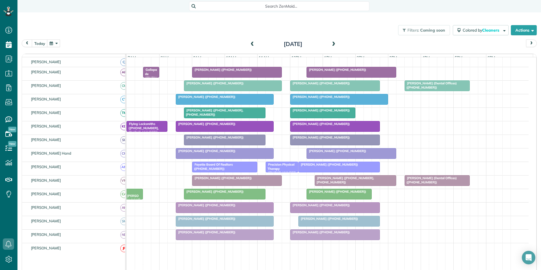
click at [333, 43] on span at bounding box center [334, 44] width 6 height 5
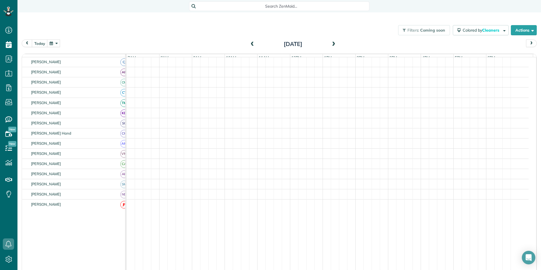
scroll to position [80, 0]
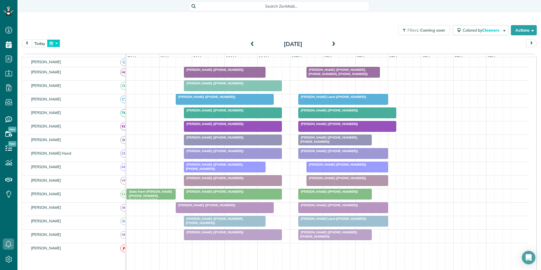
click at [57, 43] on button "button" at bounding box center [53, 43] width 13 height 8
click at [113, 97] on link "29" at bounding box center [112, 99] width 9 height 9
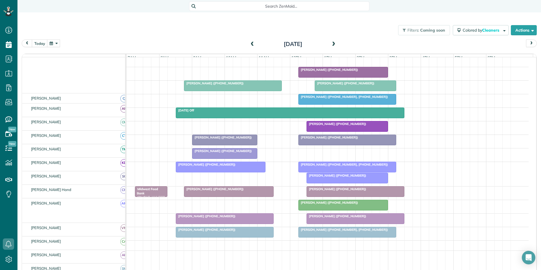
scroll to position [69, 0]
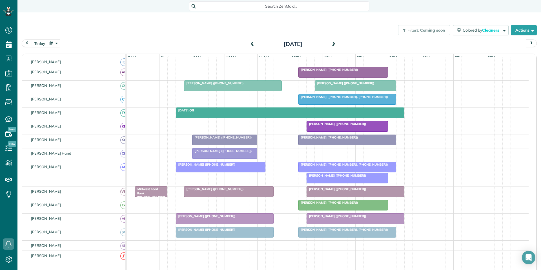
click at [333, 182] on div at bounding box center [347, 178] width 81 height 10
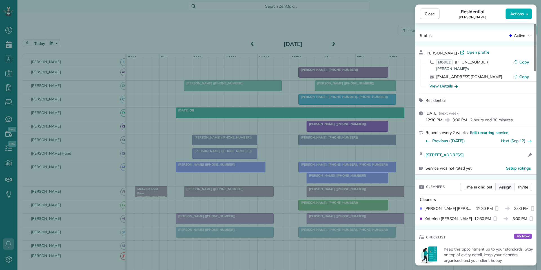
click at [508, 187] on span "Assign" at bounding box center [505, 187] width 12 height 6
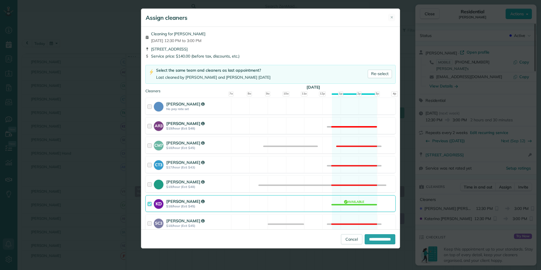
scroll to position [85, 0]
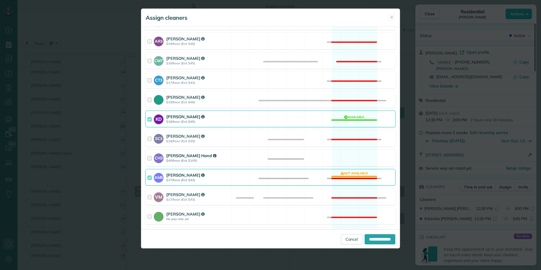
click at [347, 157] on div "CH3 Cortney Hand $40/hour (Est: $100) Available" at bounding box center [270, 157] width 250 height 17
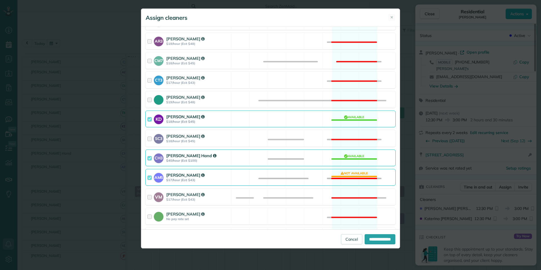
click at [353, 176] on div "AM5 Amanda Minix $17/hour (Est: $43) Not available" at bounding box center [270, 177] width 250 height 17
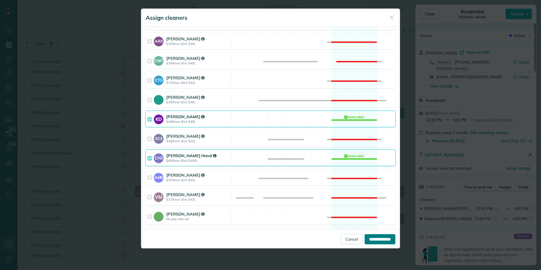
click at [380, 240] on input "**********" at bounding box center [380, 239] width 31 height 10
type input "**********"
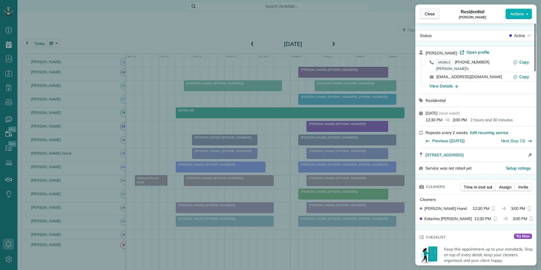
click at [430, 16] on span "Close" at bounding box center [430, 14] width 10 height 6
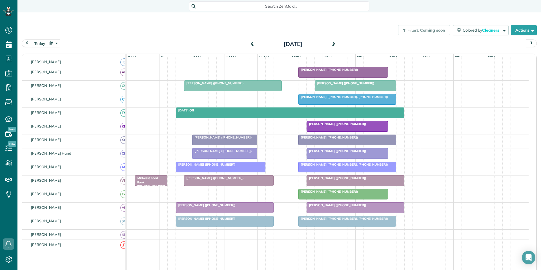
click at [54, 43] on button "button" at bounding box center [53, 43] width 13 height 8
click at [123, 45] on link "Next" at bounding box center [122, 47] width 16 height 14
click at [75, 62] on link "1" at bounding box center [76, 62] width 9 height 9
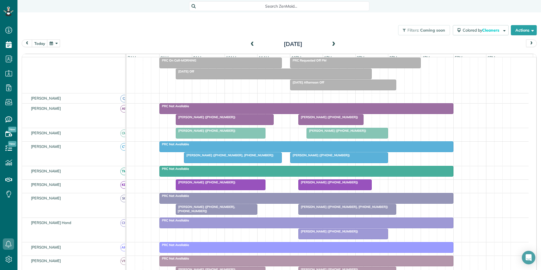
scroll to position [69, 0]
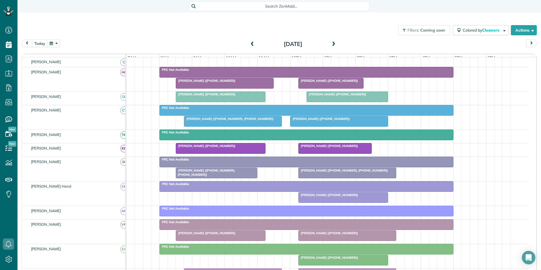
click at [330, 83] on span "[PERSON_NAME] ([PHONE_NUMBER])" at bounding box center [328, 81] width 60 height 4
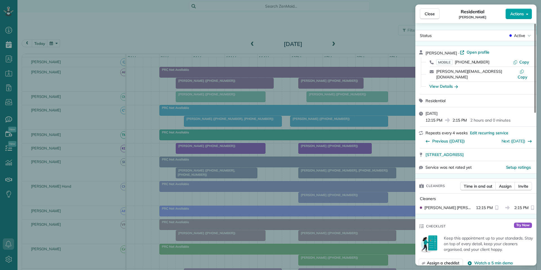
click at [521, 14] on span "Actions" at bounding box center [517, 14] width 14 height 6
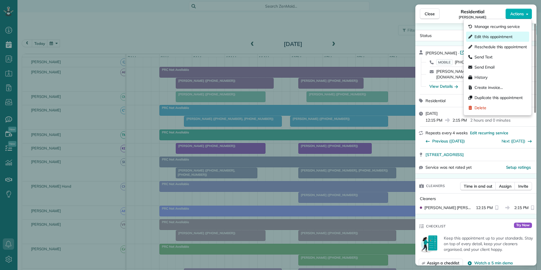
click at [495, 36] on span "Edit this appointment" at bounding box center [494, 37] width 38 height 6
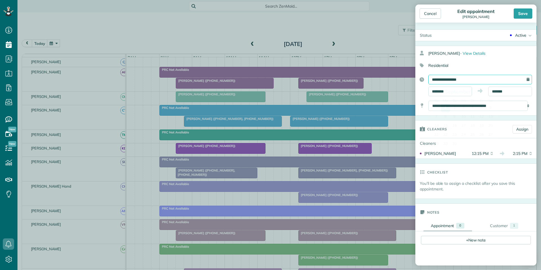
click at [468, 76] on input "**********" at bounding box center [480, 80] width 104 height 10
click at [435, 91] on link "Prev" at bounding box center [437, 92] width 16 height 14
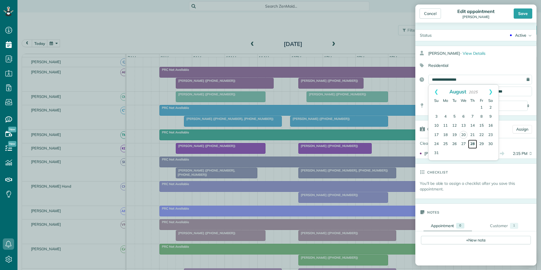
click at [472, 142] on link "28" at bounding box center [472, 144] width 9 height 9
type input "**********"
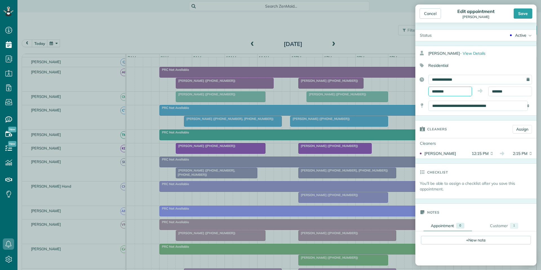
click at [446, 91] on input "********" at bounding box center [450, 92] width 44 height 10
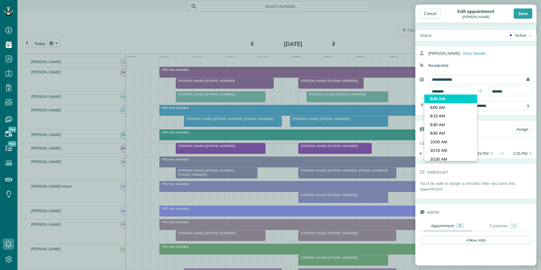
type input "*******"
drag, startPoint x: 439, startPoint y: 99, endPoint x: 448, endPoint y: 98, distance: 9.5
click at [439, 99] on body "Dashboard Scheduling Calendar View List View Dispatch View - Weekly scheduling …" at bounding box center [270, 135] width 541 height 270
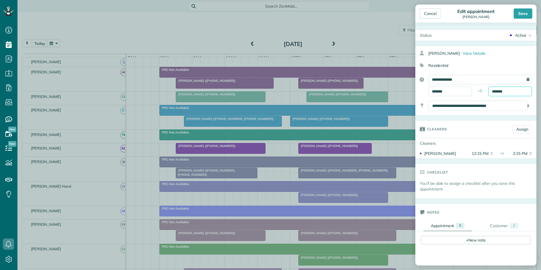
click at [503, 93] on input "*******" at bounding box center [510, 92] width 44 height 10
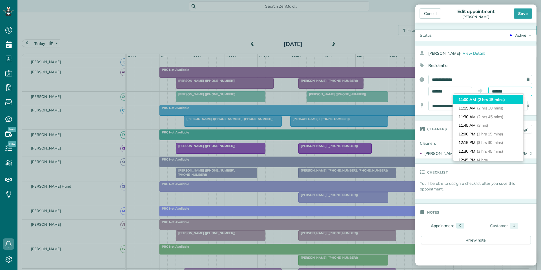
scroll to position [68, 0]
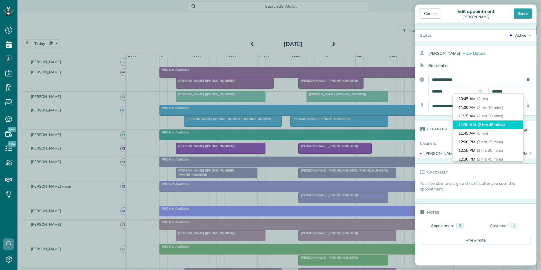
type input "********"
click at [475, 121] on li "11:30 AM (2 hrs 45 mins)" at bounding box center [488, 124] width 70 height 9
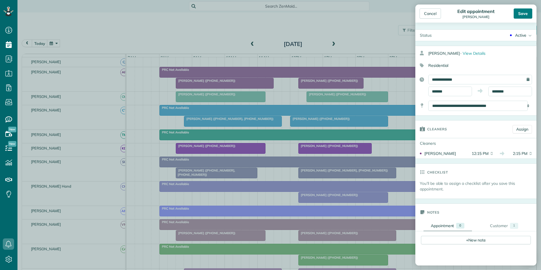
click at [526, 14] on div "Save" at bounding box center [523, 13] width 19 height 10
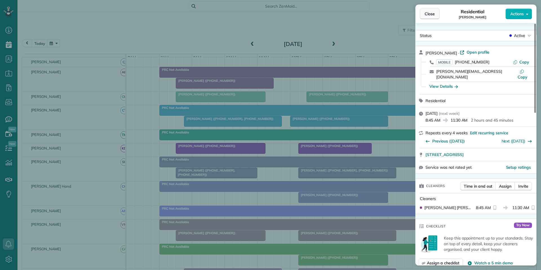
click at [431, 12] on span "Close" at bounding box center [430, 14] width 10 height 6
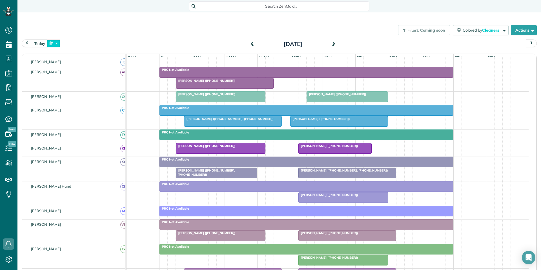
click at [57, 44] on button "button" at bounding box center [53, 43] width 13 height 8
click at [106, 98] on link "28" at bounding box center [103, 99] width 9 height 9
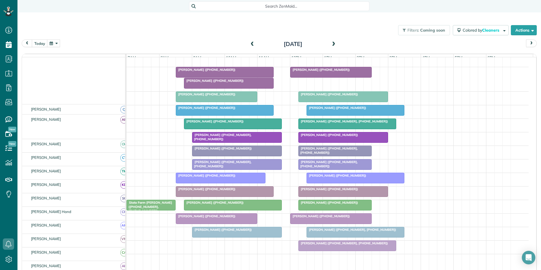
scroll to position [80, 0]
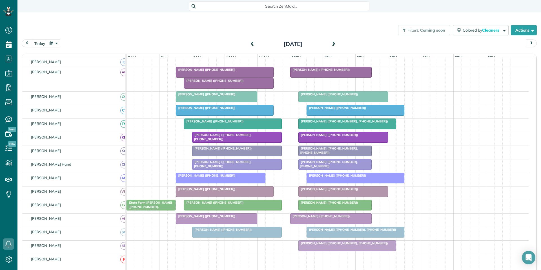
click at [214, 77] on div at bounding box center [224, 72] width 97 height 10
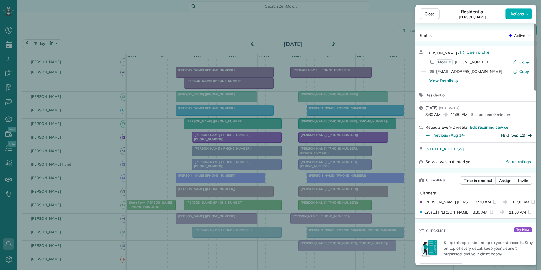
click at [513, 134] on link "Next (Sep 11)" at bounding box center [513, 134] width 25 height 5
click at [510, 136] on link "Next (Sep 25)" at bounding box center [513, 134] width 25 height 5
click at [431, 12] on span "Close" at bounding box center [430, 14] width 10 height 6
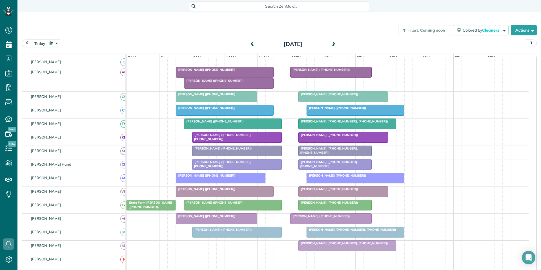
click at [223, 77] on div at bounding box center [224, 72] width 97 height 10
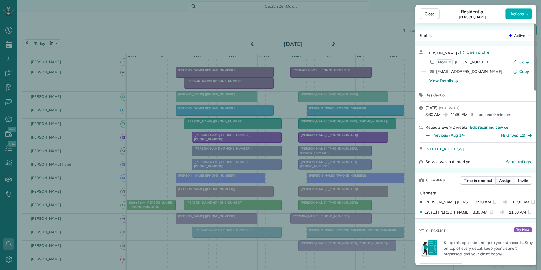
click at [503, 179] on span "Assign" at bounding box center [505, 181] width 12 height 6
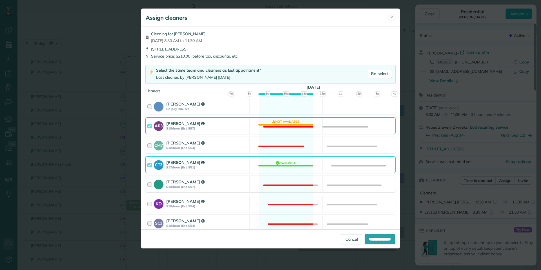
click at [290, 125] on div "AR3 Amy Reid $19/hour (Est: $57) Not available" at bounding box center [270, 125] width 250 height 17
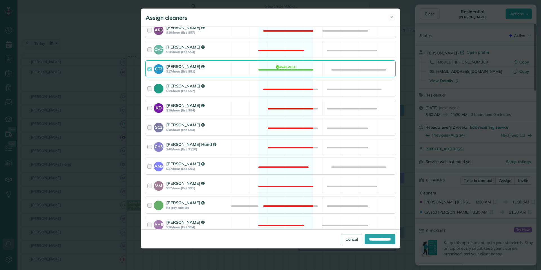
scroll to position [141, 0]
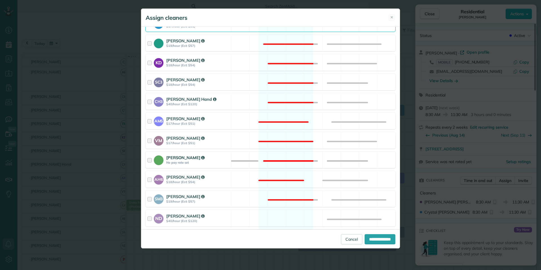
click at [280, 154] on div "Catherine Altman No pay rate set Not available" at bounding box center [270, 159] width 250 height 17
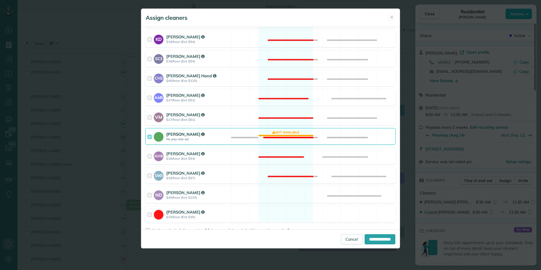
scroll to position [178, 0]
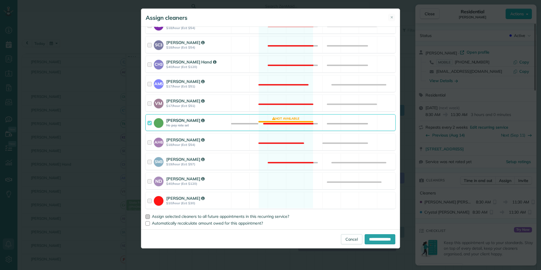
click at [147, 217] on div at bounding box center [147, 216] width 5 height 5
click at [373, 242] on input "**********" at bounding box center [380, 239] width 31 height 10
type input "**********"
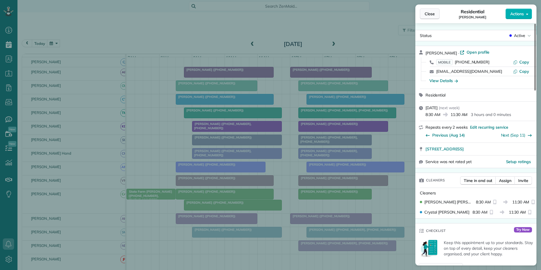
click at [433, 14] on span "Close" at bounding box center [430, 14] width 10 height 6
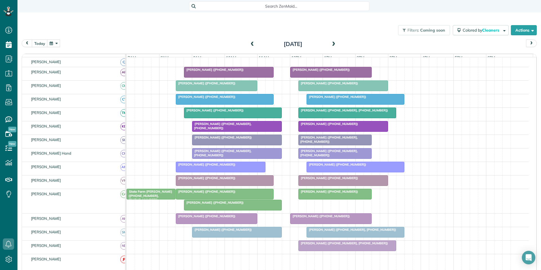
click at [246, 112] on div "Julie Porter (+17575030146)" at bounding box center [233, 110] width 94 height 4
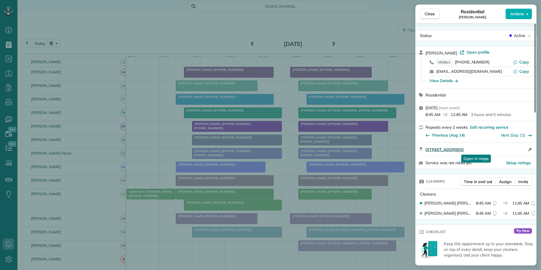
click at [464, 148] on span "595 Wentworth Ct Fayetteville Ga 30215" at bounding box center [445, 150] width 38 height 6
click at [430, 10] on button "Close" at bounding box center [430, 13] width 20 height 11
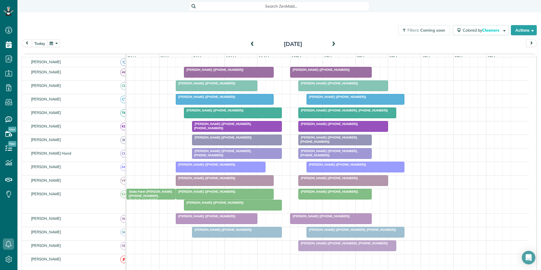
click at [220, 193] on span "Tim Kickham (+17705482254)" at bounding box center [206, 191] width 60 height 4
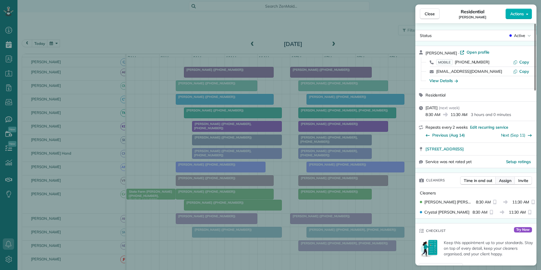
click at [508, 182] on span "Assign" at bounding box center [505, 181] width 12 height 6
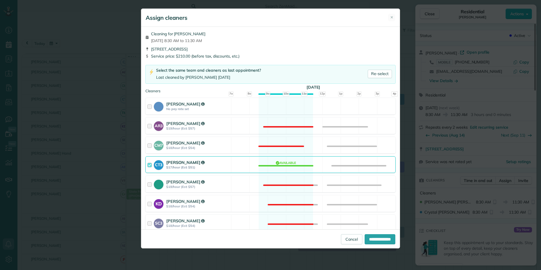
scroll to position [141, 0]
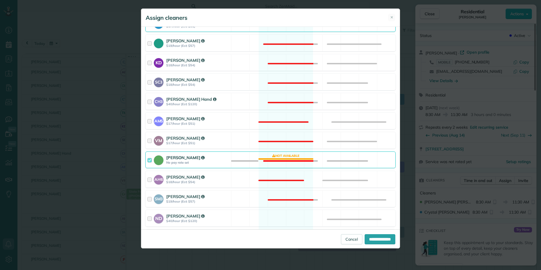
click at [281, 159] on div "Catherine Altman No pay rate set Not available" at bounding box center [270, 159] width 250 height 17
click at [294, 215] on div "ND Nathalie Duverna $40/hour (Est: $120) Available" at bounding box center [270, 218] width 250 height 17
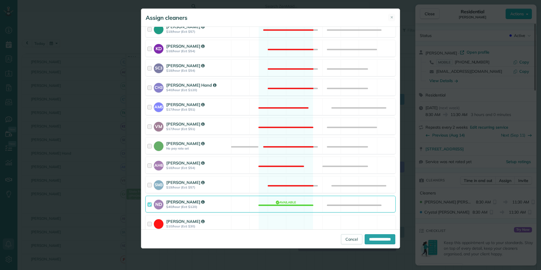
scroll to position [178, 0]
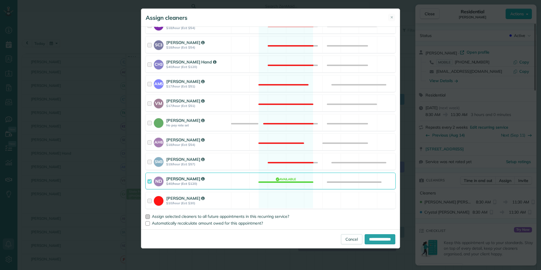
click at [147, 217] on div at bounding box center [147, 216] width 5 height 5
click at [375, 240] on input "**********" at bounding box center [380, 239] width 31 height 10
type input "**********"
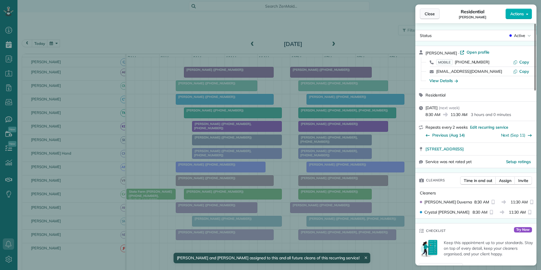
click at [430, 11] on span "Close" at bounding box center [430, 14] width 10 height 6
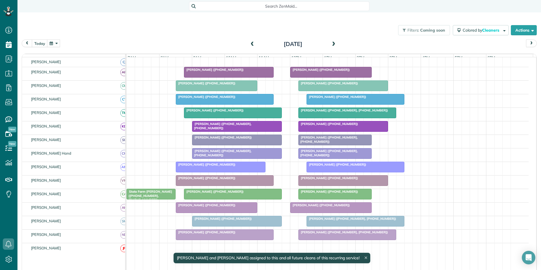
click at [55, 45] on button "button" at bounding box center [53, 43] width 13 height 8
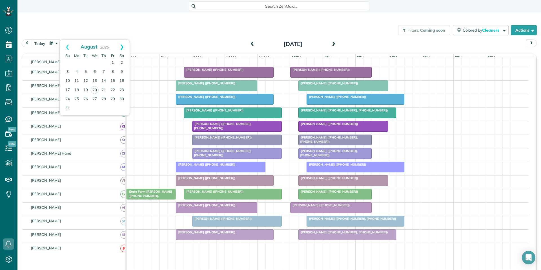
click at [125, 45] on link "Next" at bounding box center [122, 47] width 16 height 14
click at [102, 73] on link "11" at bounding box center [103, 71] width 9 height 9
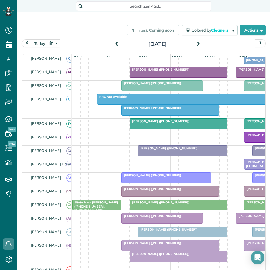
scroll to position [270, 17]
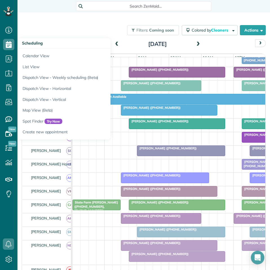
click at [83, 19] on div "Filters: Coming soon Colored by Cleaners Color by Cleaner Color by Team Color b…" at bounding box center [143, 140] width 253 height 257
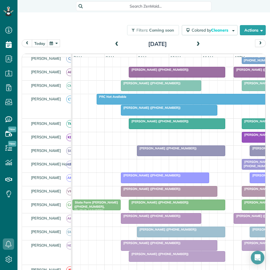
click at [54, 43] on button "button" at bounding box center [53, 43] width 13 height 8
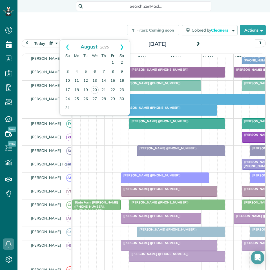
click at [121, 45] on link "Next" at bounding box center [122, 47] width 16 height 14
click at [67, 44] on link "Prev" at bounding box center [68, 47] width 16 height 14
click at [104, 99] on link "28" at bounding box center [103, 99] width 9 height 9
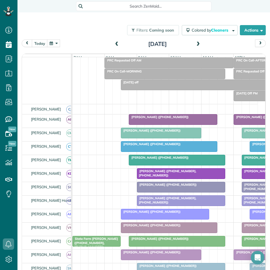
scroll to position [80, 0]
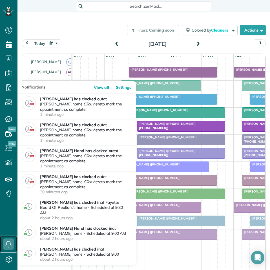
click at [6, 244] on icon at bounding box center [8, 243] width 11 height 11
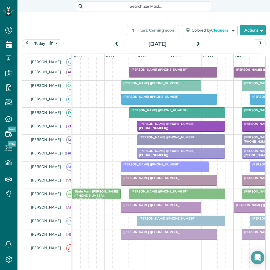
click at [94, 30] on div "Filters: Coming soon Colored by Cleaners Color by Cleaner Color by Team Color b…" at bounding box center [143, 30] width 253 height 19
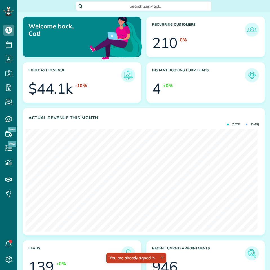
scroll to position [103, 232]
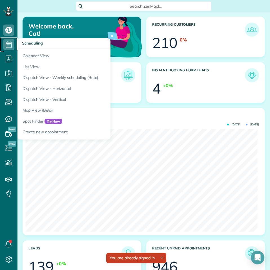
click at [9, 43] on icon at bounding box center [8, 44] width 11 height 11
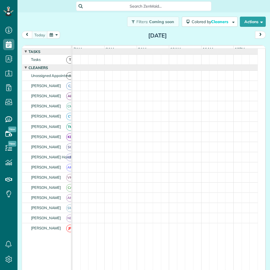
scroll to position [3, 3]
click at [54, 33] on button "button" at bounding box center [53, 35] width 13 height 8
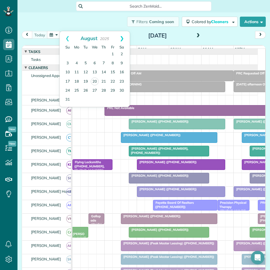
click at [123, 37] on link "Next" at bounding box center [122, 38] width 16 height 14
click at [104, 62] on link "11" at bounding box center [103, 63] width 9 height 9
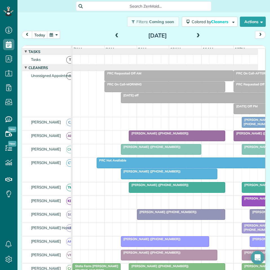
click at [54, 33] on button "button" at bounding box center [53, 35] width 13 height 8
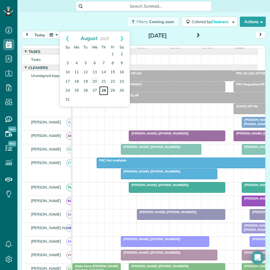
click at [105, 90] on link "28" at bounding box center [103, 90] width 9 height 9
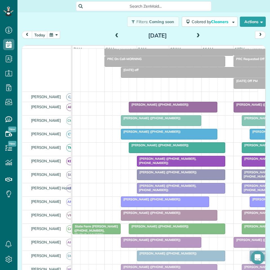
scroll to position [85, 0]
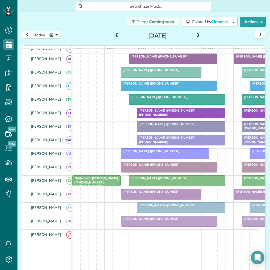
click at [58, 34] on button "button" at bounding box center [53, 35] width 13 height 8
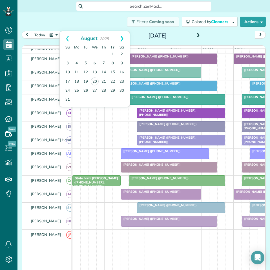
click at [122, 37] on link "Next" at bounding box center [122, 38] width 16 height 14
click at [103, 61] on link "9" at bounding box center [103, 63] width 9 height 9
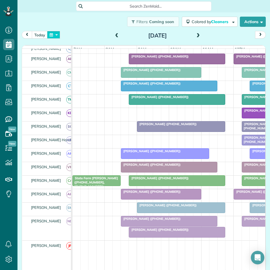
click at [55, 33] on button "button" at bounding box center [53, 35] width 13 height 8
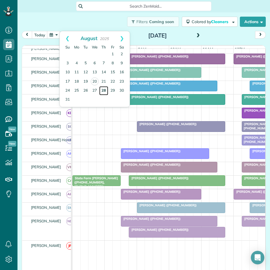
click at [104, 88] on link "28" at bounding box center [103, 90] width 9 height 9
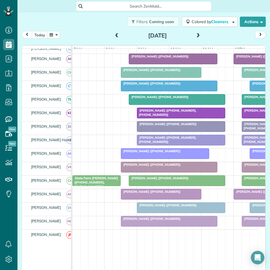
click at [53, 35] on button "button" at bounding box center [53, 35] width 13 height 8
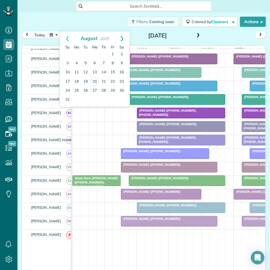
click at [122, 37] on link "Next" at bounding box center [122, 38] width 16 height 14
click at [104, 63] on link "11" at bounding box center [103, 63] width 9 height 9
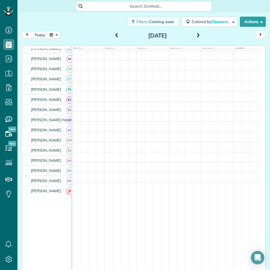
scroll to position [77, 0]
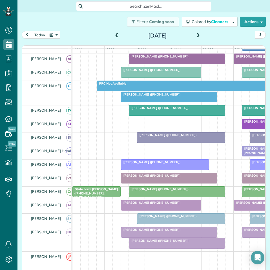
click at [57, 32] on button "button" at bounding box center [53, 35] width 13 height 8
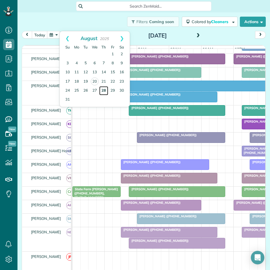
click at [101, 88] on link "28" at bounding box center [103, 90] width 9 height 9
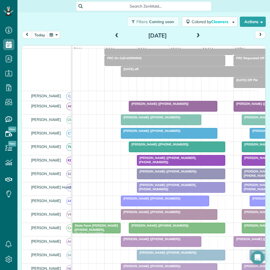
scroll to position [85, 0]
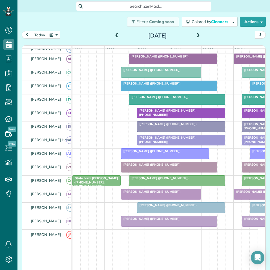
click at [154, 91] on div at bounding box center [169, 86] width 96 height 10
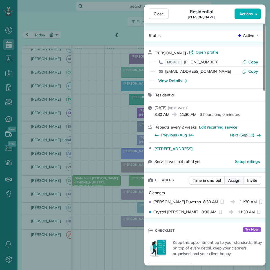
click at [237, 180] on span "Assign" at bounding box center [234, 181] width 12 height 6
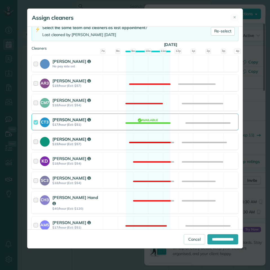
scroll to position [85, 0]
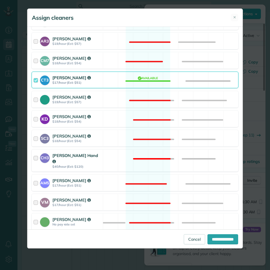
click at [144, 150] on div "CH3 [PERSON_NAME] Hand $40/hour (Est: $120) Not available" at bounding box center [135, 160] width 207 height 22
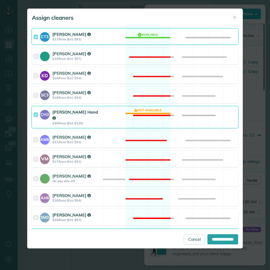
scroll to position [178, 0]
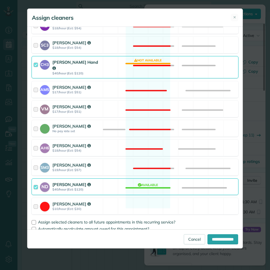
click at [147, 178] on div "ND [PERSON_NAME] $40/hour (Est: $120) Available" at bounding box center [135, 186] width 207 height 17
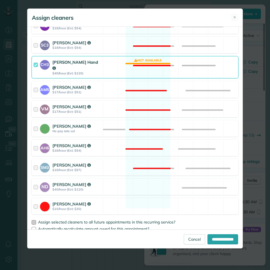
click at [34, 220] on div at bounding box center [34, 222] width 5 height 5
click at [224, 242] on input "**********" at bounding box center [222, 239] width 31 height 10
type input "**********"
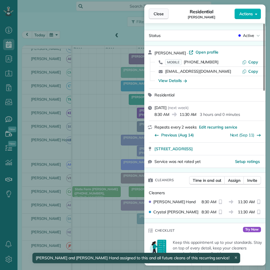
click at [153, 15] on button "Close" at bounding box center [159, 13] width 20 height 11
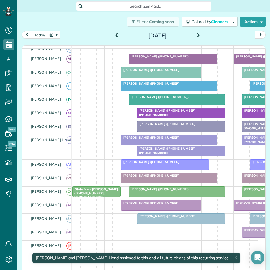
click at [182, 156] on div at bounding box center [181, 151] width 88 height 10
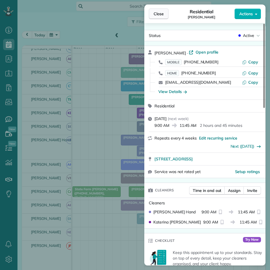
click at [155, 16] on span "Close" at bounding box center [159, 14] width 10 height 6
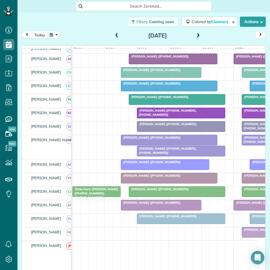
click at [170, 156] on div at bounding box center [181, 151] width 88 height 10
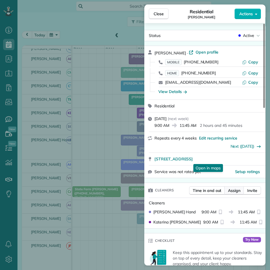
click at [233, 191] on span "Assign" at bounding box center [234, 191] width 12 height 6
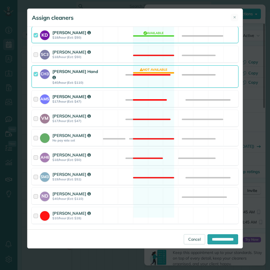
scroll to position [169, 0]
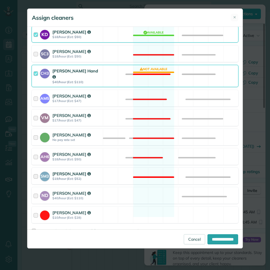
drag, startPoint x: 154, startPoint y: 194, endPoint x: 154, endPoint y: 163, distance: 30.7
click at [154, 194] on div "ND [PERSON_NAME] $40/hour (Est: $110) Available" at bounding box center [135, 195] width 207 height 17
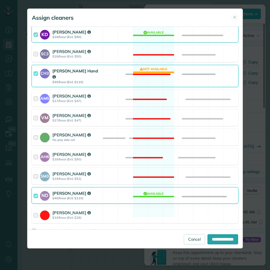
click at [149, 76] on div "CH3 [PERSON_NAME] Hand $40/hour (Est: $110) Not available" at bounding box center [135, 76] width 207 height 22
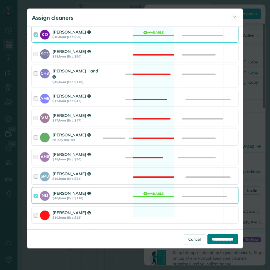
click at [225, 240] on input "**********" at bounding box center [222, 239] width 31 height 10
type input "**********"
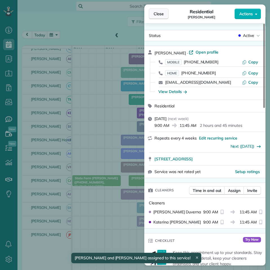
click at [161, 13] on span "Close" at bounding box center [159, 14] width 10 height 6
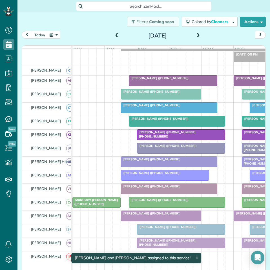
scroll to position [56, 0]
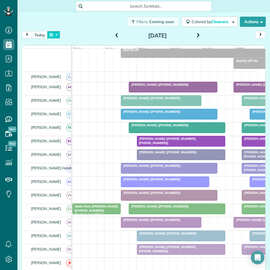
click at [54, 35] on button "button" at bounding box center [53, 35] width 13 height 8
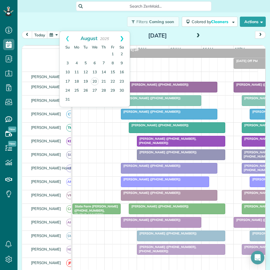
click at [121, 38] on link "Next" at bounding box center [122, 38] width 16 height 14
click at [103, 61] on link "11" at bounding box center [103, 63] width 9 height 9
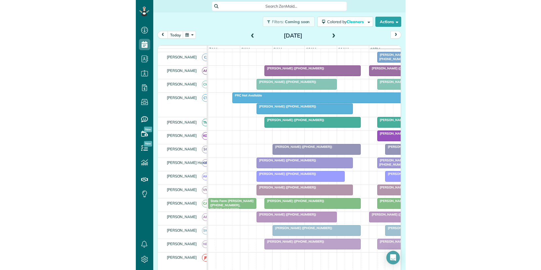
scroll to position [65, 0]
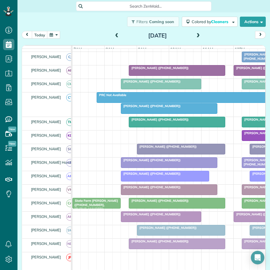
click at [160, 108] on span "[PERSON_NAME] ([PHONE_NUMBER])" at bounding box center [151, 106] width 60 height 4
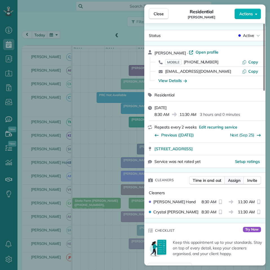
click at [233, 178] on span "Assign" at bounding box center [234, 181] width 12 height 6
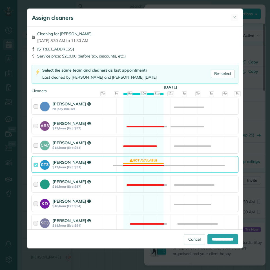
click at [141, 198] on div "KD [PERSON_NAME] $18/hour (Est: $54) Available" at bounding box center [135, 203] width 207 height 17
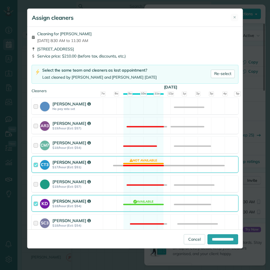
click at [137, 163] on div "CT3 [PERSON_NAME] $17/hour (Est: $51) Not available" at bounding box center [135, 164] width 207 height 17
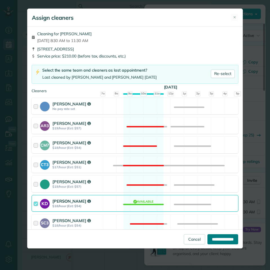
click at [220, 244] on input "**********" at bounding box center [222, 239] width 31 height 10
type input "**********"
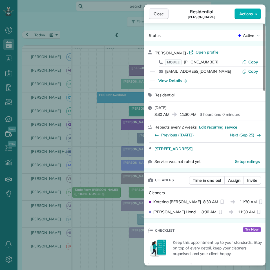
click at [164, 16] on button "Close" at bounding box center [159, 13] width 20 height 11
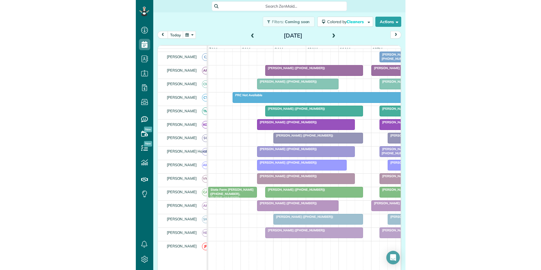
scroll to position [270, 17]
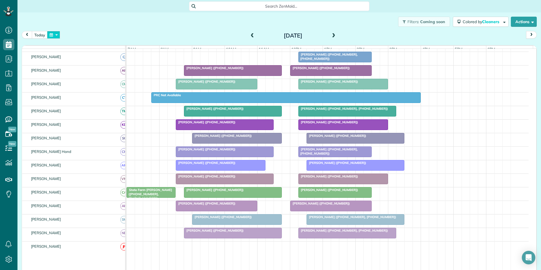
click at [53, 32] on button "button" at bounding box center [53, 35] width 13 height 8
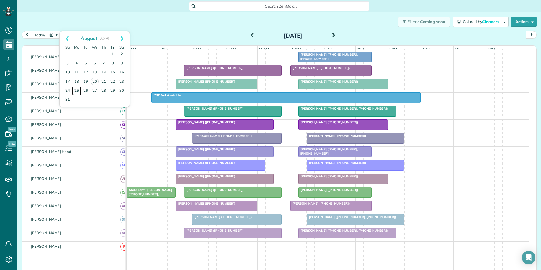
click at [76, 90] on link "25" at bounding box center [76, 90] width 9 height 9
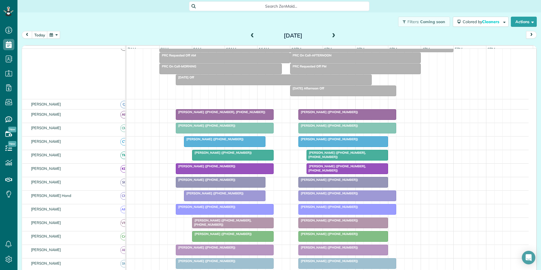
scroll to position [76, 0]
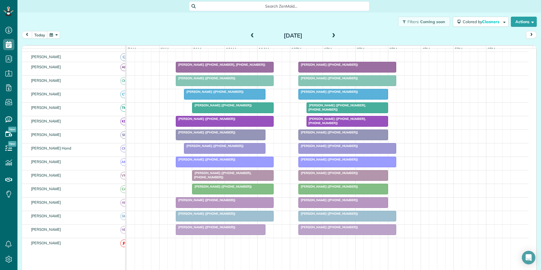
click at [270, 35] on span at bounding box center [334, 35] width 6 height 5
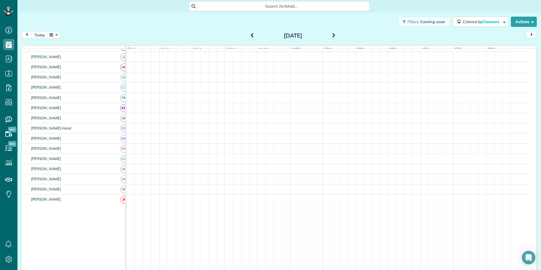
scroll to position [65, 0]
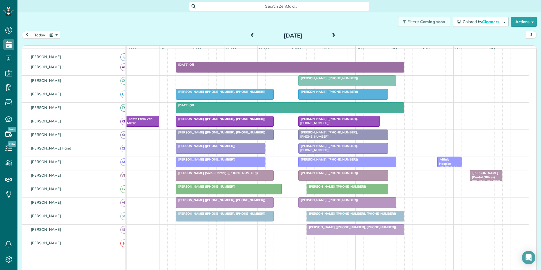
click at [270, 35] on span at bounding box center [334, 35] width 6 height 5
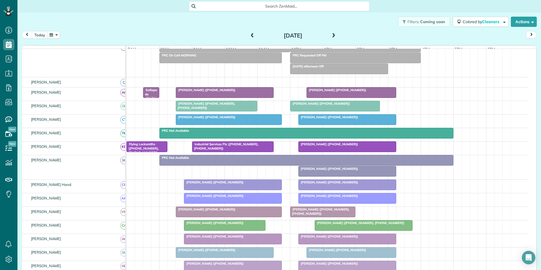
scroll to position [54, 0]
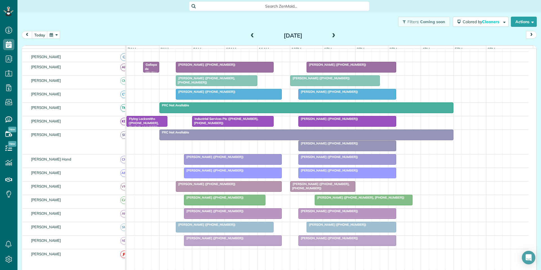
click at [251, 34] on span at bounding box center [252, 35] width 6 height 5
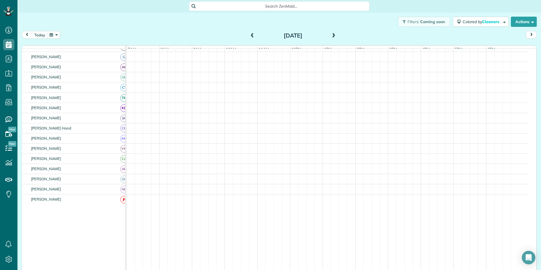
scroll to position [65, 0]
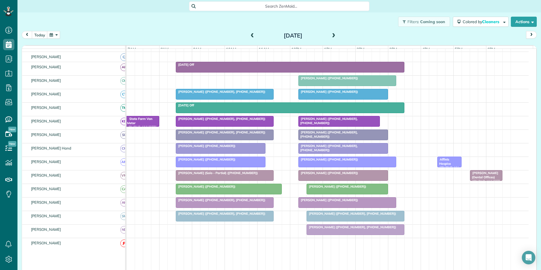
click at [270, 34] on span at bounding box center [334, 35] width 6 height 5
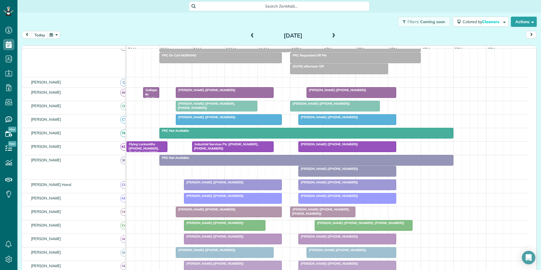
scroll to position [54, 0]
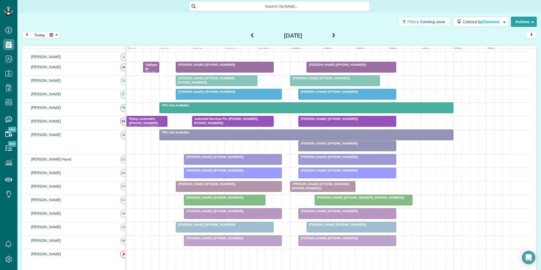
click at [270, 34] on span at bounding box center [334, 35] width 6 height 5
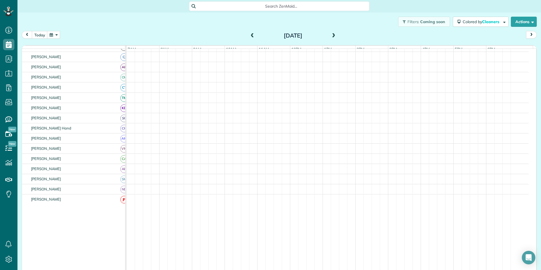
scroll to position [76, 0]
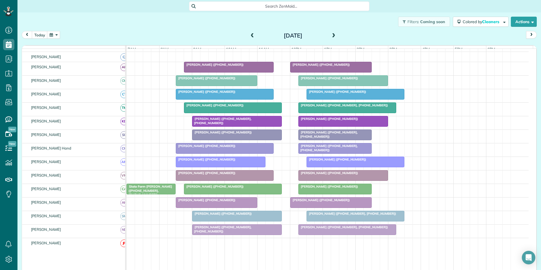
click at [270, 34] on span at bounding box center [334, 35] width 6 height 5
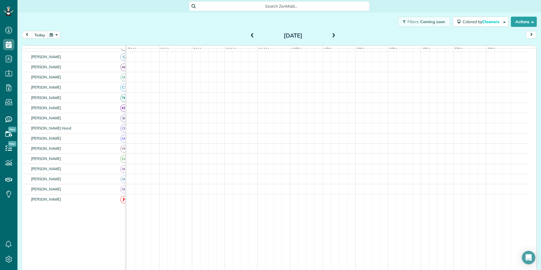
scroll to position [65, 0]
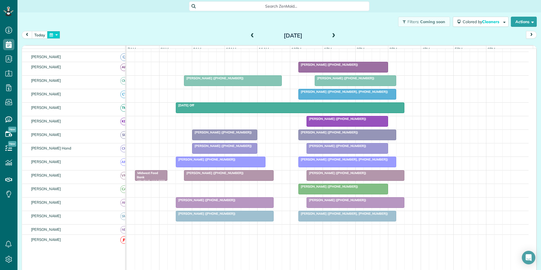
click at [55, 34] on button "button" at bounding box center [53, 35] width 13 height 8
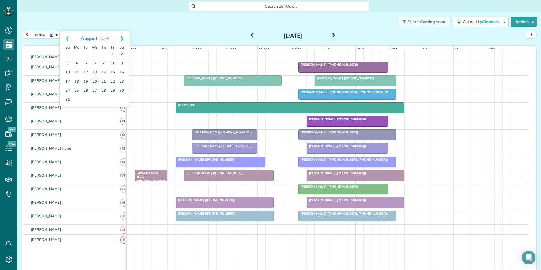
click at [123, 37] on link "Next" at bounding box center [122, 38] width 16 height 14
click at [75, 52] on link "1" at bounding box center [76, 54] width 9 height 9
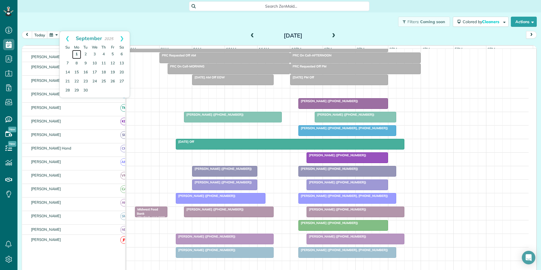
scroll to position [0, 0]
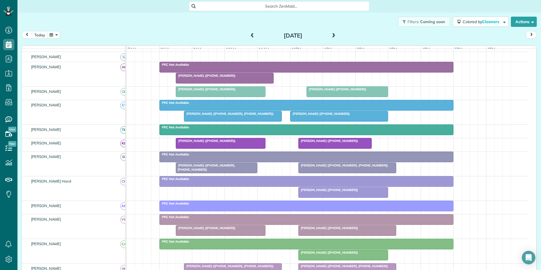
click at [270, 34] on span at bounding box center [334, 35] width 6 height 5
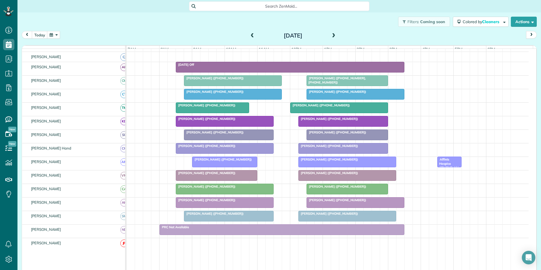
click at [270, 33] on span at bounding box center [334, 36] width 6 height 8
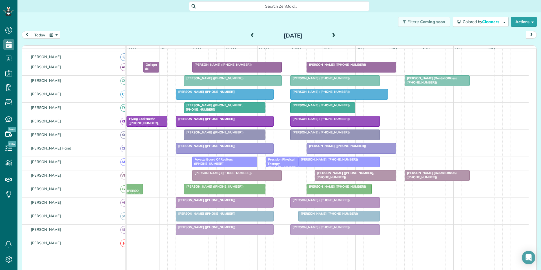
click at [270, 32] on div "[DATE] [DATE]" at bounding box center [279, 36] width 515 height 10
click at [270, 34] on span at bounding box center [334, 35] width 6 height 5
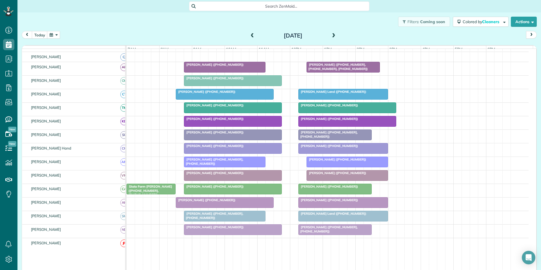
click at [270, 83] on div "[PERSON_NAME] ([PHONE_NUMBER])" at bounding box center [328, 82] width 402 height 13
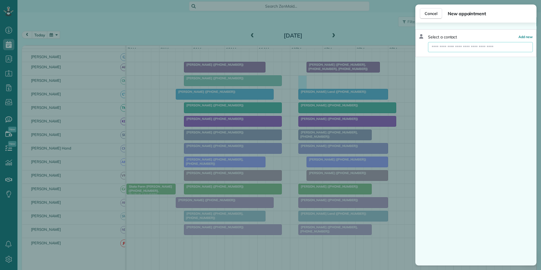
click at [270, 45] on input "text" at bounding box center [480, 47] width 105 height 10
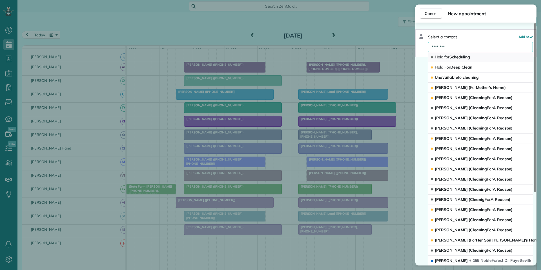
type input "********"
click at [270, 59] on span "Hold for Scheduling" at bounding box center [452, 56] width 35 height 5
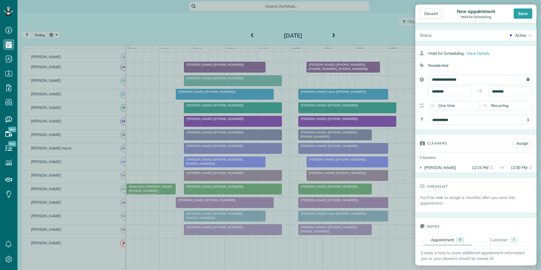
click at [270, 105] on span "Recurring" at bounding box center [499, 105] width 17 height 5
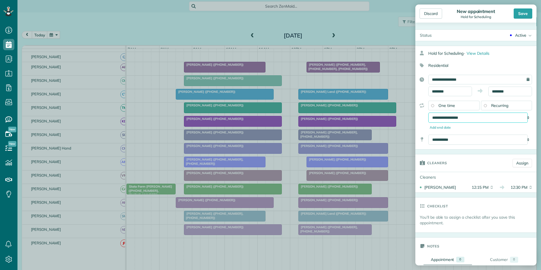
click at [270, 118] on select "**********" at bounding box center [477, 117] width 99 height 10
select select "**********"
click at [270, 112] on select "**********" at bounding box center [477, 117] width 99 height 10
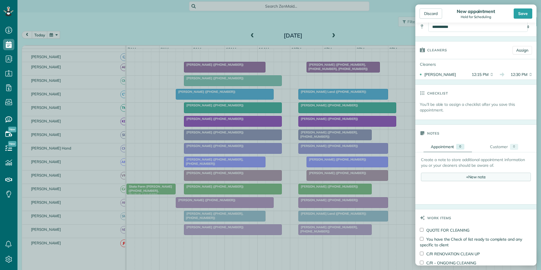
click at [270, 175] on div "+ New note" at bounding box center [476, 176] width 110 height 8
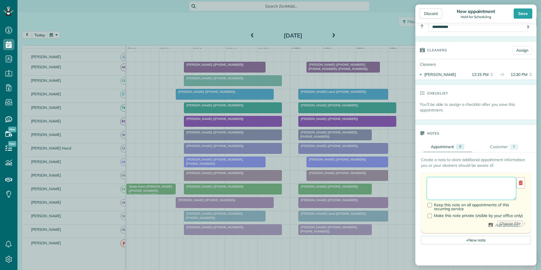
click at [270, 179] on textarea at bounding box center [472, 188] width 90 height 23
type textarea "**********"
click at [270, 14] on div "Save" at bounding box center [523, 13] width 19 height 10
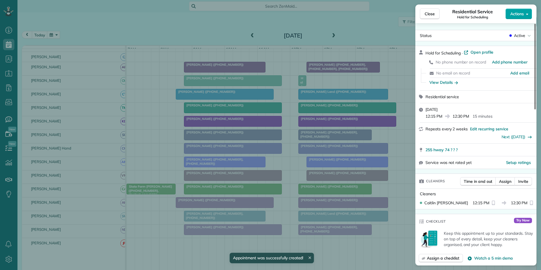
click at [270, 15] on span "Actions" at bounding box center [517, 14] width 14 height 6
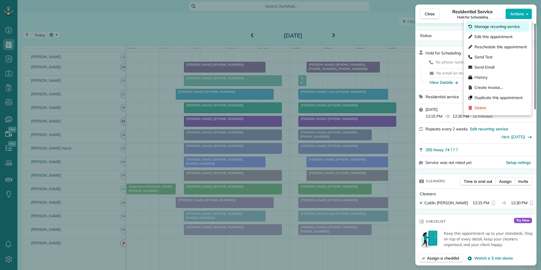
click at [270, 25] on span "Manage recurring service" at bounding box center [497, 27] width 45 height 6
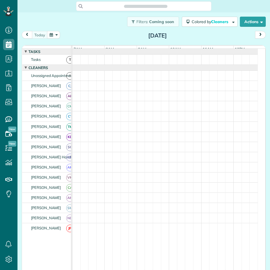
scroll to position [3, 3]
click at [89, 36] on div "[DATE] [DATE]" at bounding box center [144, 36] width 244 height 10
click at [55, 35] on button "button" at bounding box center [53, 35] width 13 height 8
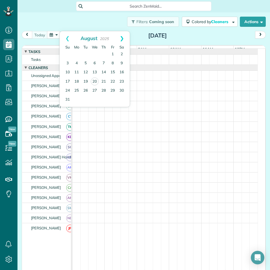
click at [125, 39] on link "Next" at bounding box center [122, 38] width 16 height 14
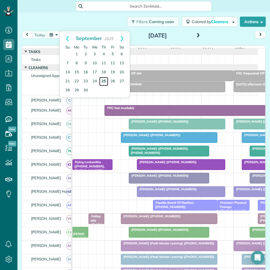
click at [103, 80] on link "25" at bounding box center [103, 81] width 9 height 9
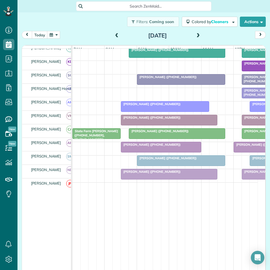
scroll to position [108, 0]
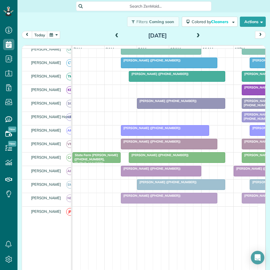
click at [114, 35] on span at bounding box center [117, 35] width 6 height 5
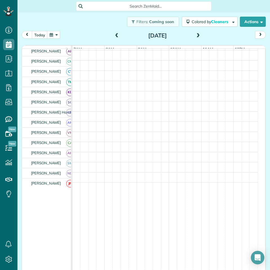
scroll to position [85, 0]
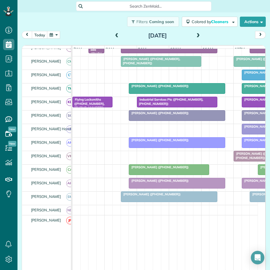
click at [197, 36] on span at bounding box center [198, 35] width 6 height 5
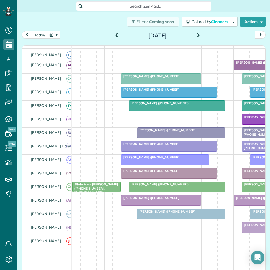
scroll to position [67, 0]
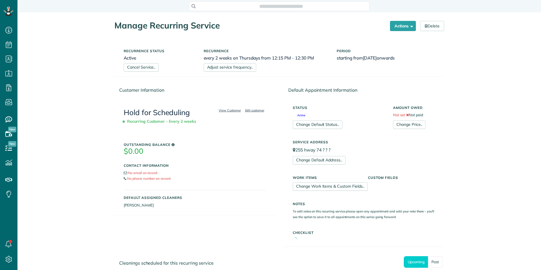
scroll to position [3, 3]
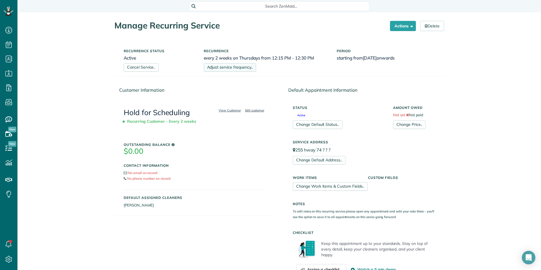
click at [232, 68] on link "Adjust service frequency.." at bounding box center [230, 67] width 52 height 8
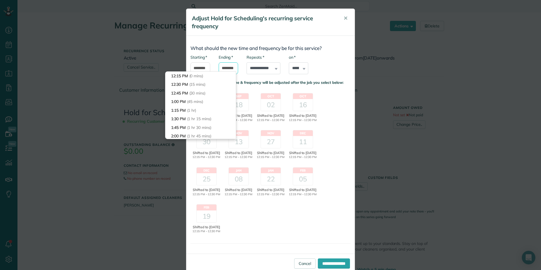
click at [231, 69] on input "********" at bounding box center [229, 68] width 20 height 12
type input "*******"
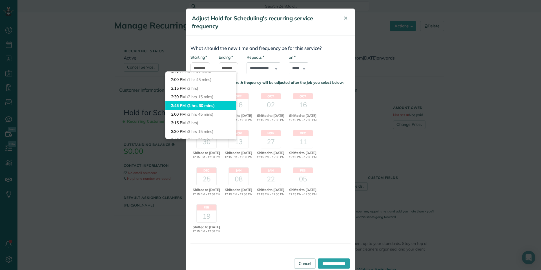
click at [184, 104] on body "Dashboard Scheduling Calendar View List View Dispatch View - Weekly scheduling …" at bounding box center [270, 135] width 541 height 270
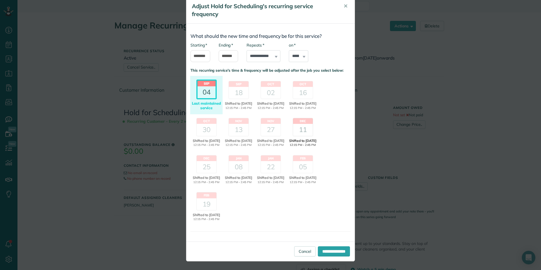
scroll to position [22, 0]
click at [326, 250] on input "**********" at bounding box center [334, 251] width 32 height 10
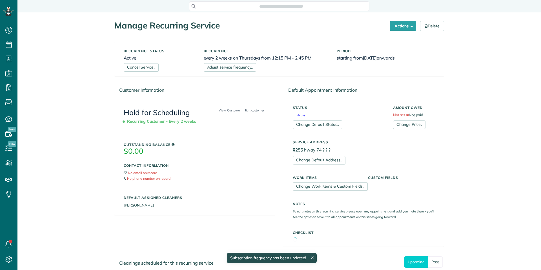
scroll to position [3, 3]
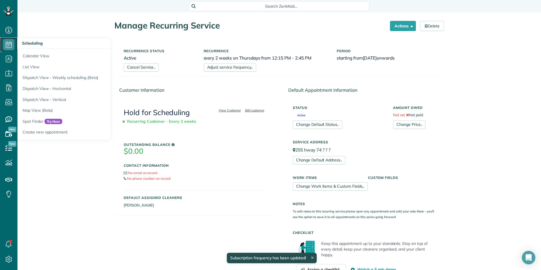
click at [8, 44] on icon at bounding box center [8, 44] width 11 height 11
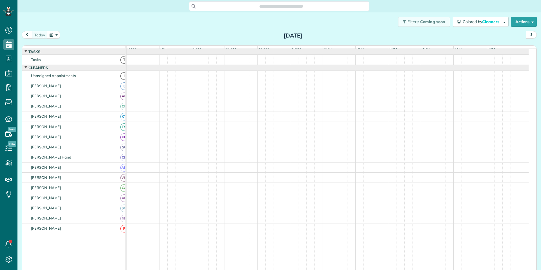
scroll to position [3, 3]
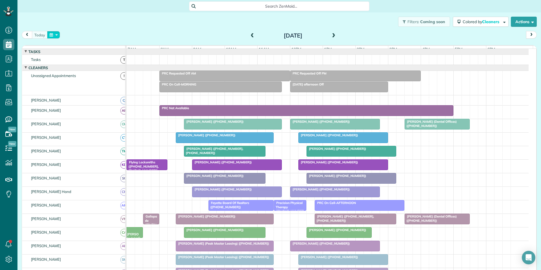
click at [55, 35] on button "button" at bounding box center [53, 35] width 13 height 8
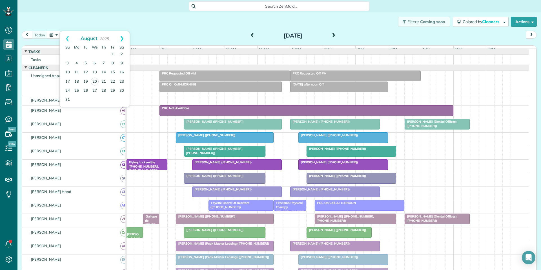
click at [125, 39] on link "Next" at bounding box center [122, 38] width 16 height 14
click at [104, 54] on link "4" at bounding box center [103, 54] width 9 height 9
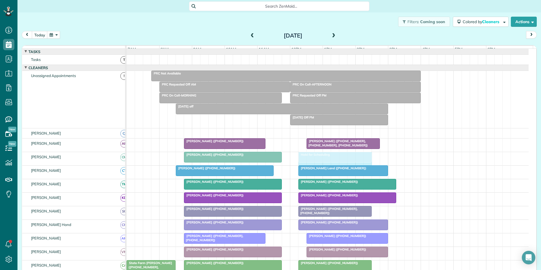
drag, startPoint x: 305, startPoint y: 161, endPoint x: 363, endPoint y: 159, distance: 58.4
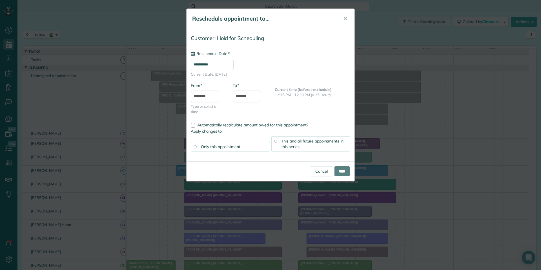
type input "**********"
drag, startPoint x: 278, startPoint y: 142, endPoint x: 281, endPoint y: 141, distance: 3.1
click at [278, 141] on div "This and all future appointments in this series" at bounding box center [310, 143] width 79 height 15
click at [339, 169] on input "****" at bounding box center [342, 171] width 15 height 10
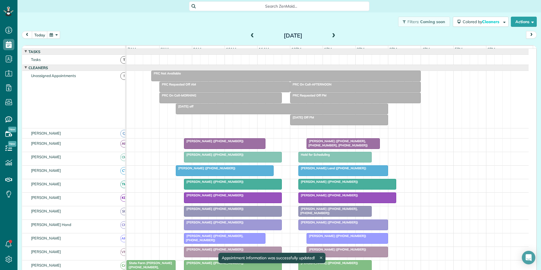
click at [332, 33] on span at bounding box center [334, 35] width 6 height 5
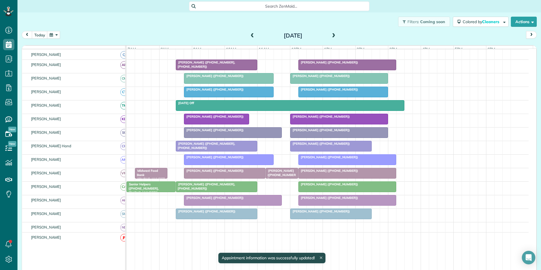
scroll to position [85, 0]
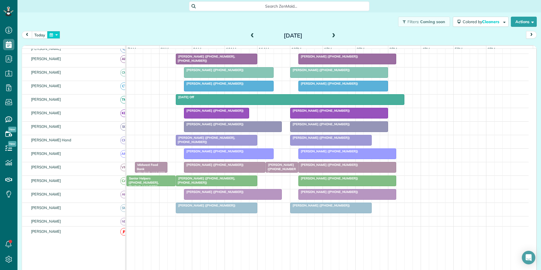
click at [57, 33] on button "button" at bounding box center [53, 35] width 13 height 8
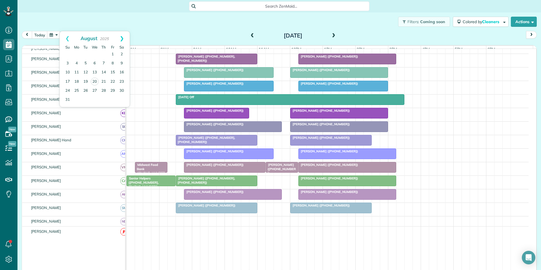
click at [123, 38] on link "Next" at bounding box center [122, 38] width 16 height 14
click at [76, 61] on link "8" at bounding box center [76, 63] width 9 height 9
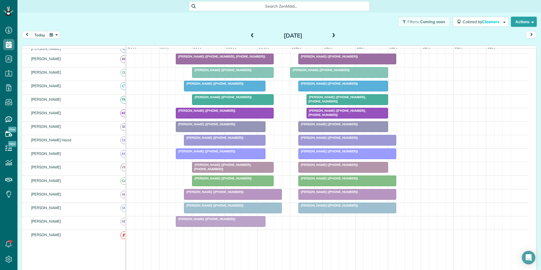
click at [333, 35] on span at bounding box center [334, 35] width 6 height 5
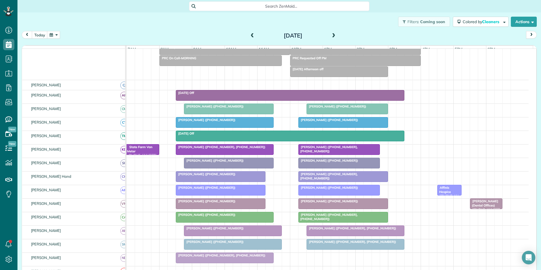
scroll to position [74, 0]
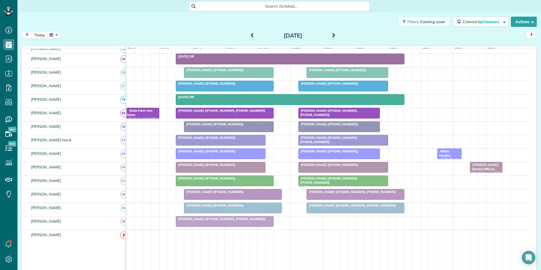
click at [333, 34] on span at bounding box center [334, 35] width 6 height 5
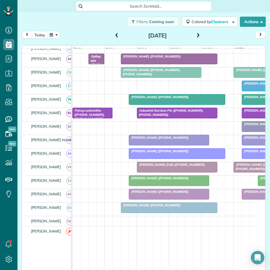
scroll to position [270, 17]
click at [195, 34] on span at bounding box center [198, 35] width 6 height 5
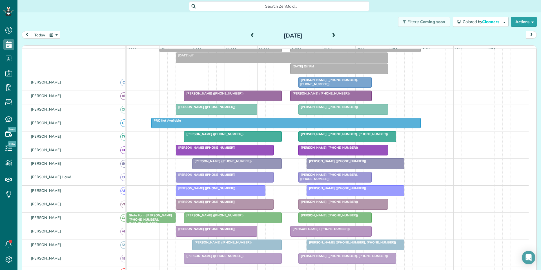
scroll to position [49, 0]
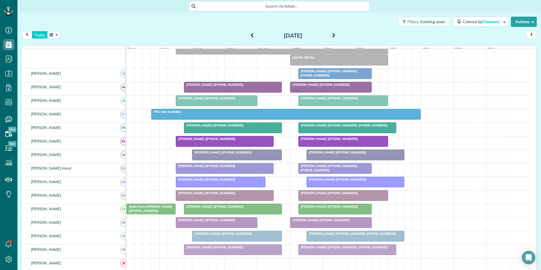
click at [40, 33] on button "today" at bounding box center [40, 35] width 16 height 8
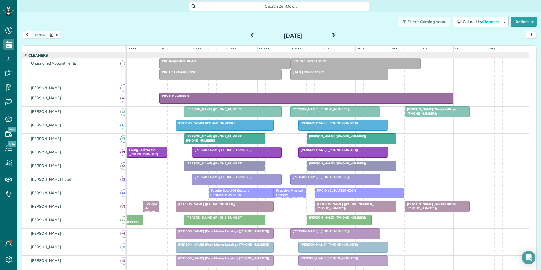
click at [245, 129] on div at bounding box center [224, 125] width 97 height 10
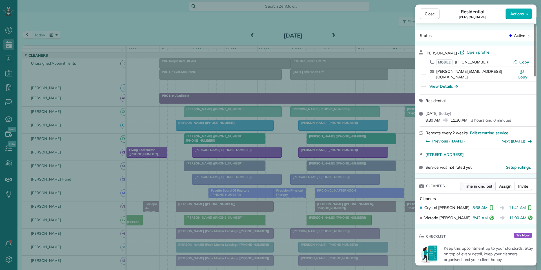
click at [484, 183] on span "Time in and out" at bounding box center [478, 186] width 28 height 6
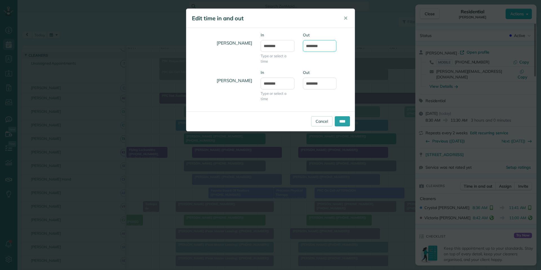
click at [317, 45] on input "********" at bounding box center [320, 46] width 34 height 12
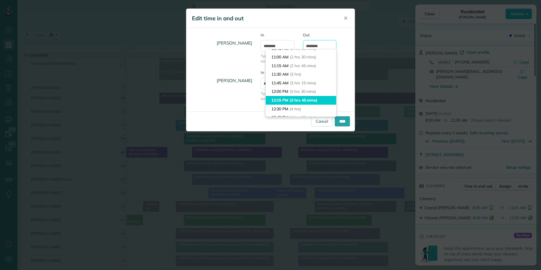
scroll to position [75, 0]
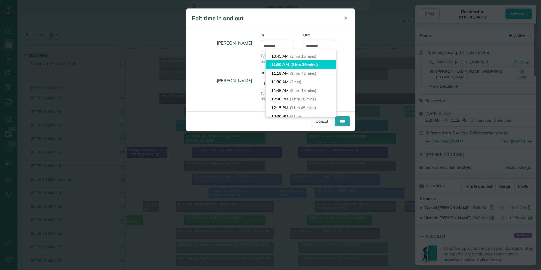
type input "********"
click at [289, 64] on body "Dashboard Scheduling Calendar View List View Dispatch View - Weekly scheduling …" at bounding box center [270, 135] width 541 height 270
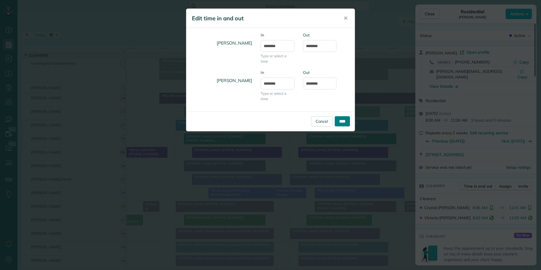
click at [342, 123] on input "****" at bounding box center [342, 121] width 15 height 10
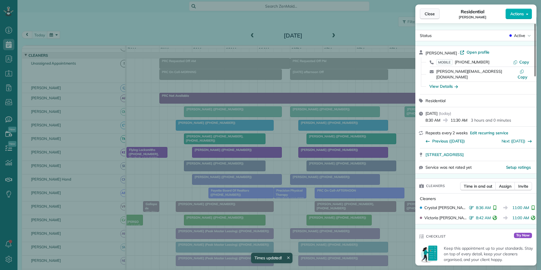
click at [431, 14] on span "Close" at bounding box center [430, 14] width 10 height 6
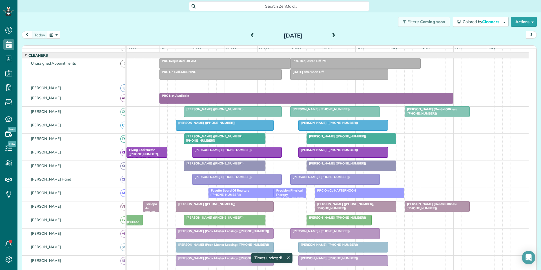
click at [134, 225] on span "[PERSON_NAME][GEOGRAPHIC_DATA] ([PHONE_NUMBER])" at bounding box center [134, 235] width 14 height 40
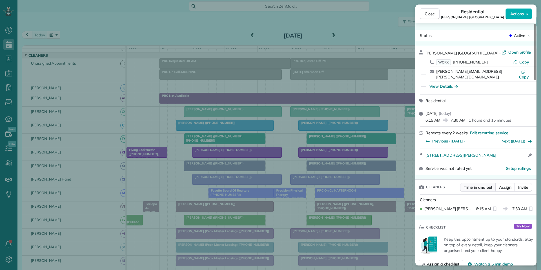
click at [477, 184] on span "Time in and out" at bounding box center [478, 187] width 28 height 6
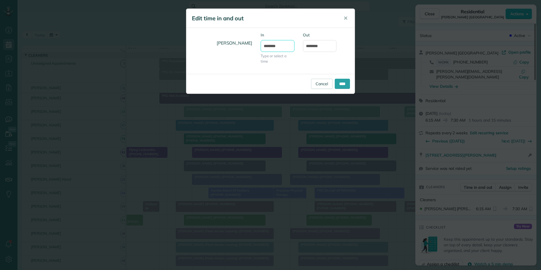
click at [281, 46] on input "*******" at bounding box center [278, 46] width 34 height 12
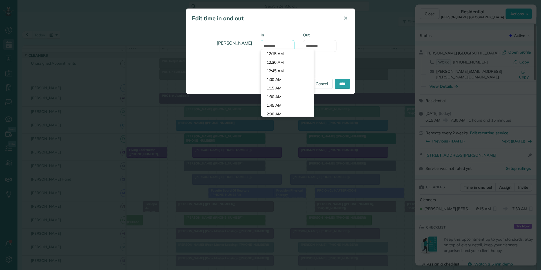
scroll to position [198, 0]
type input "*******"
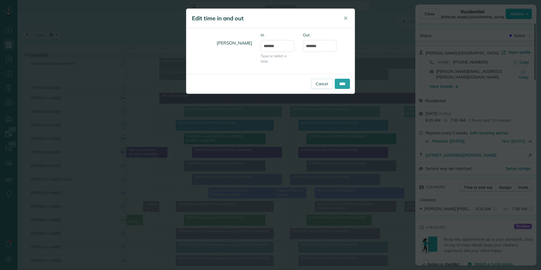
click at [281, 62] on body "Dashboard Scheduling Calendar View List View Dispatch View - Weekly scheduling …" at bounding box center [270, 135] width 541 height 270
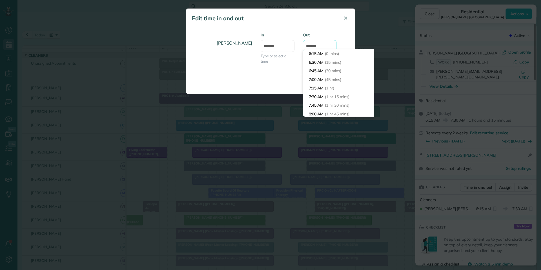
click at [325, 43] on input "*******" at bounding box center [320, 46] width 34 height 12
click at [321, 63] on li "7:30 AM (1 hr 15 mins)" at bounding box center [338, 62] width 70 height 9
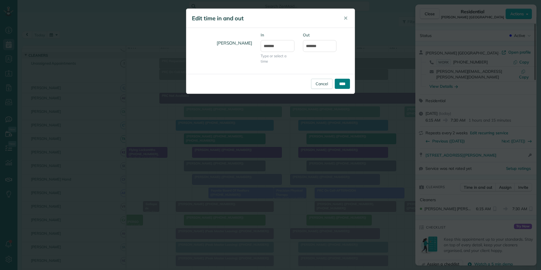
click at [340, 83] on input "****" at bounding box center [342, 84] width 15 height 10
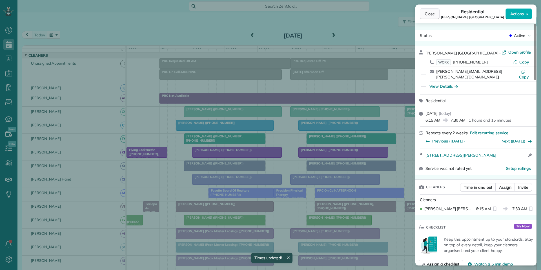
click at [436, 13] on button "Close" at bounding box center [430, 13] width 20 height 11
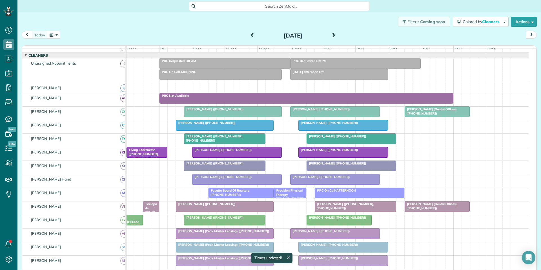
click at [234, 225] on div at bounding box center [224, 220] width 81 height 10
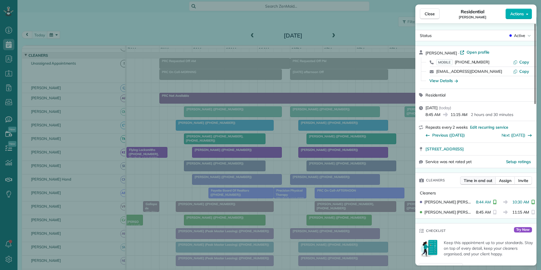
click at [481, 181] on span "Time in and out" at bounding box center [478, 181] width 28 height 6
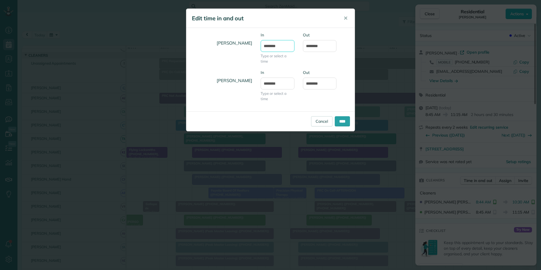
click at [273, 42] on input "*******" at bounding box center [278, 46] width 34 height 12
type input "*******"
click at [276, 50] on body "Dashboard Scheduling Calendar View List View Dispatch View - Weekly scheduling …" at bounding box center [270, 135] width 541 height 270
click at [323, 44] on input "********" at bounding box center [320, 46] width 34 height 12
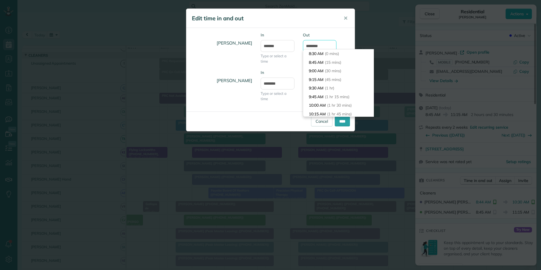
scroll to position [53, 0]
type input "********"
click at [322, 70] on li "10:30 AM (2 hrs)" at bounding box center [338, 69] width 70 height 9
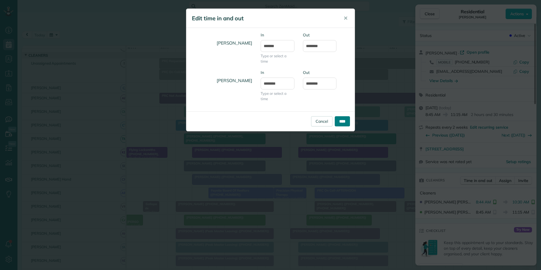
click at [345, 122] on input "****" at bounding box center [342, 121] width 15 height 10
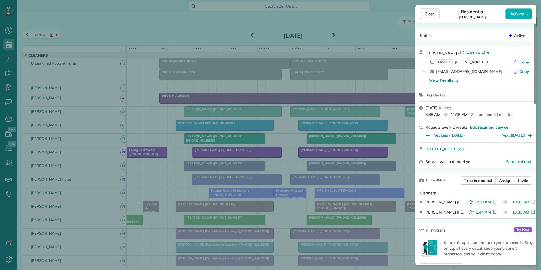
click at [436, 15] on button "Close" at bounding box center [430, 13] width 20 height 11
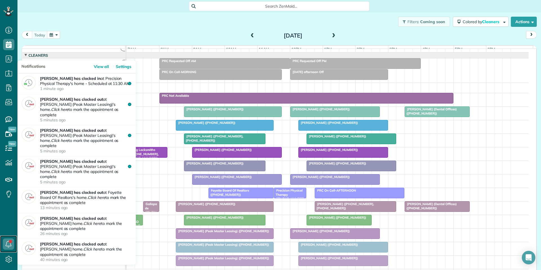
click at [9, 241] on link at bounding box center [8, 243] width 17 height 17
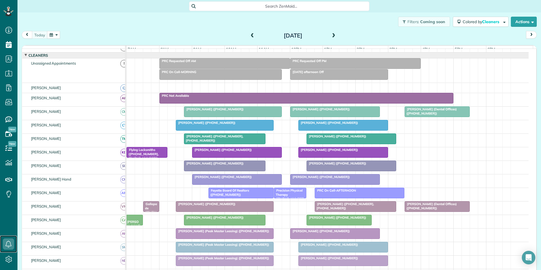
click at [286, 193] on span "Precision Physical Therapy ([PHONE_NUMBER])" at bounding box center [289, 196] width 31 height 16
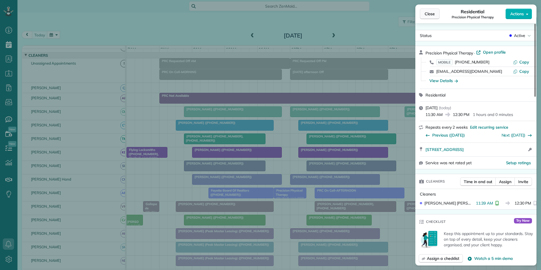
click at [429, 14] on span "Close" at bounding box center [430, 14] width 10 height 6
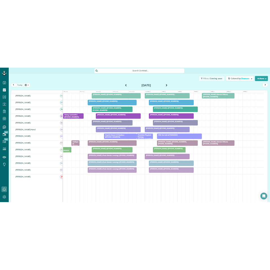
scroll to position [69, 0]
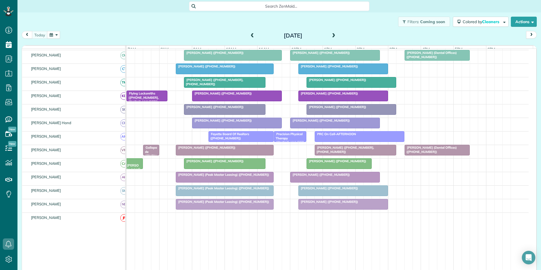
click at [226, 182] on div at bounding box center [224, 177] width 97 height 10
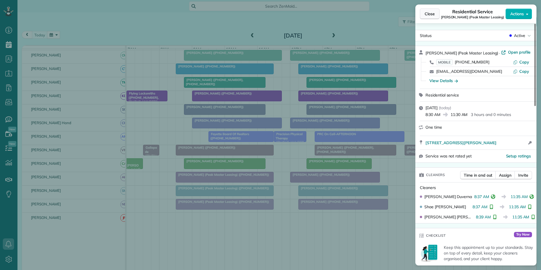
click at [430, 16] on span "Close" at bounding box center [430, 14] width 10 height 6
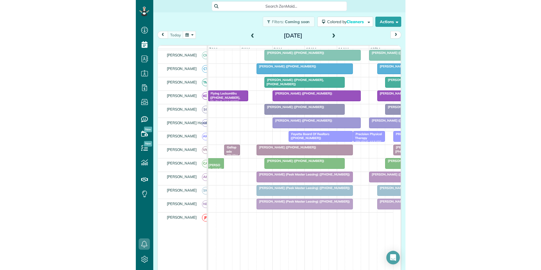
scroll to position [270, 17]
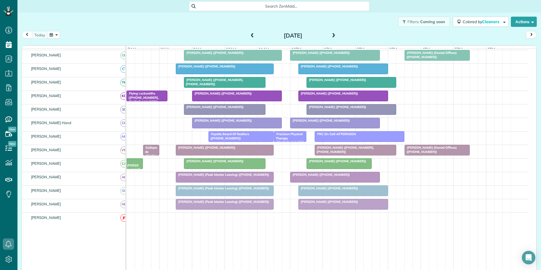
click at [54, 36] on button "button" at bounding box center [53, 35] width 13 height 8
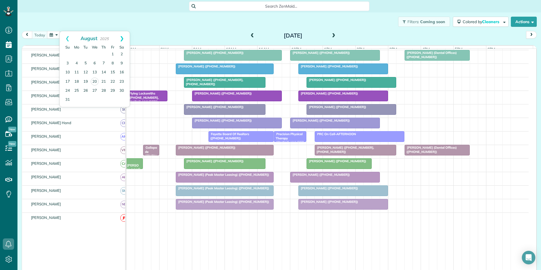
click at [126, 36] on link "Next" at bounding box center [122, 38] width 16 height 14
click at [103, 63] on link "11" at bounding box center [103, 63] width 9 height 9
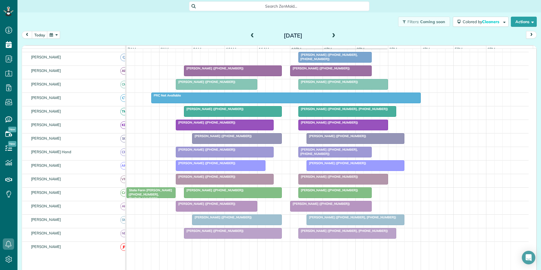
scroll to position [52, 0]
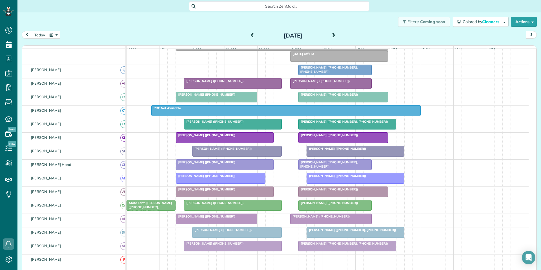
click at [333, 34] on span at bounding box center [334, 35] width 6 height 5
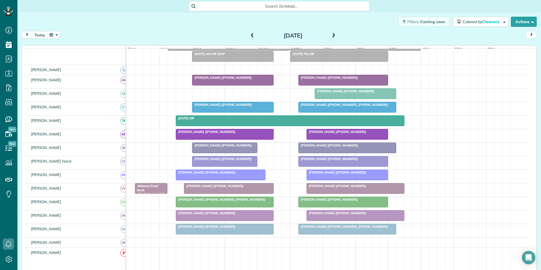
click at [55, 34] on button "button" at bounding box center [53, 35] width 13 height 8
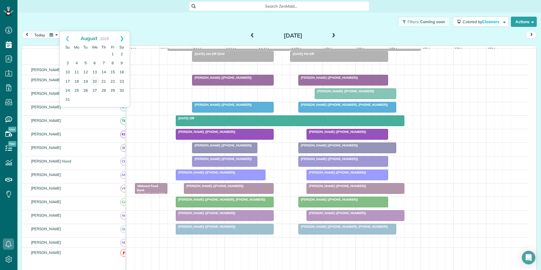
click at [121, 37] on link "Next" at bounding box center [122, 38] width 16 height 14
click at [76, 52] on link "1" at bounding box center [76, 54] width 9 height 9
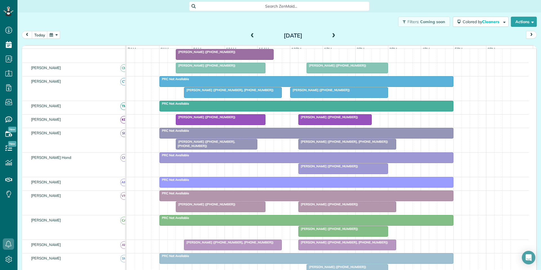
scroll to position [137, 0]
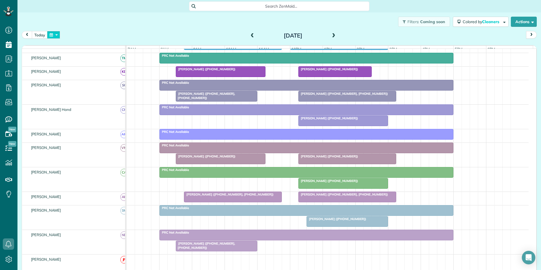
click at [55, 35] on button "button" at bounding box center [53, 35] width 13 height 8
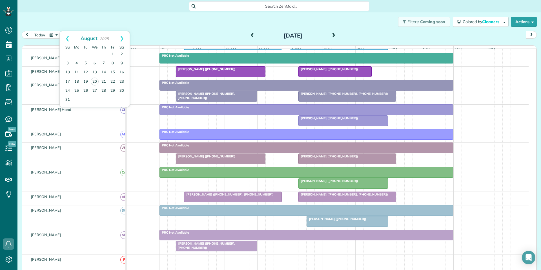
scroll to position [0, 0]
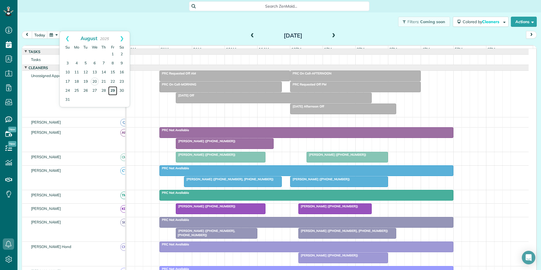
click at [113, 89] on link "29" at bounding box center [112, 90] width 9 height 9
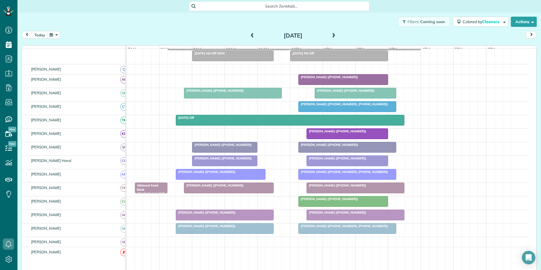
scroll to position [85, 0]
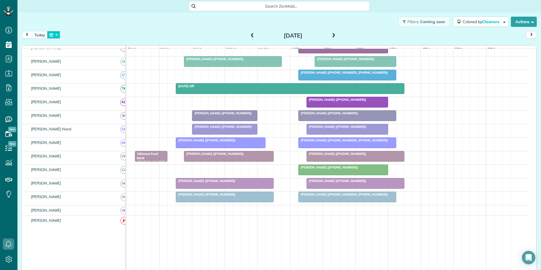
click at [53, 35] on button "button" at bounding box center [53, 35] width 13 height 8
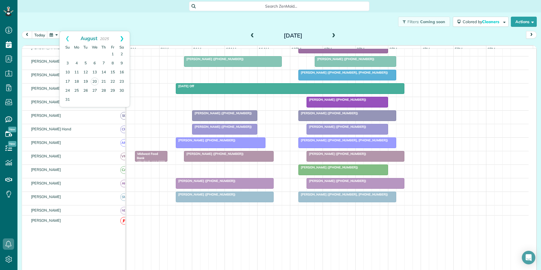
click at [122, 36] on link "Next" at bounding box center [122, 38] width 16 height 14
click at [76, 54] on link "1" at bounding box center [76, 54] width 9 height 9
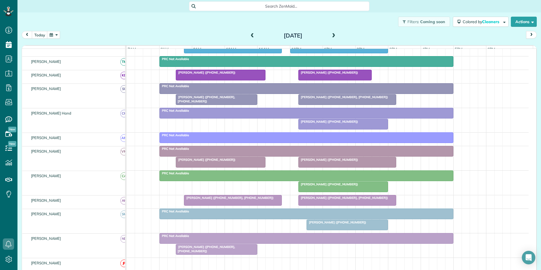
scroll to position [134, 0]
click at [54, 35] on button "button" at bounding box center [53, 35] width 13 height 8
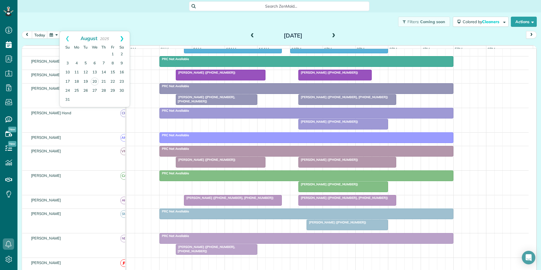
click at [123, 38] on link "Next" at bounding box center [122, 38] width 16 height 14
click at [79, 71] on link "15" at bounding box center [76, 72] width 9 height 9
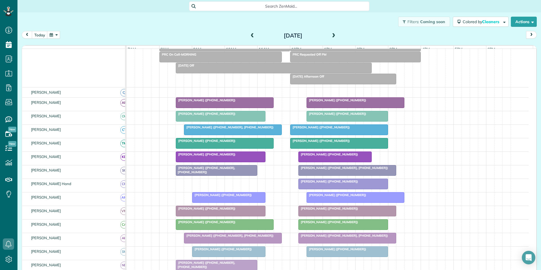
scroll to position [88, 0]
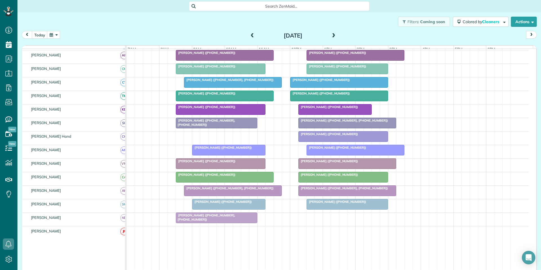
click at [225, 190] on span "[PERSON_NAME] ([PHONE_NUMBER], [PHONE_NUMBER])" at bounding box center [229, 188] width 90 height 4
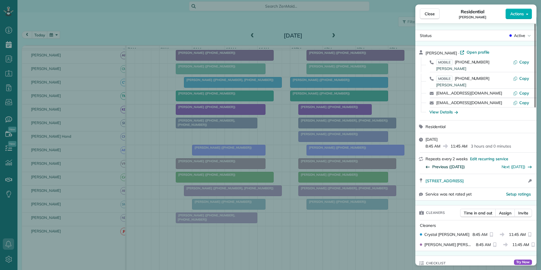
click at [447, 165] on span "Previous ([DATE])" at bounding box center [448, 167] width 33 height 6
click at [436, 13] on button "Close" at bounding box center [430, 13] width 20 height 11
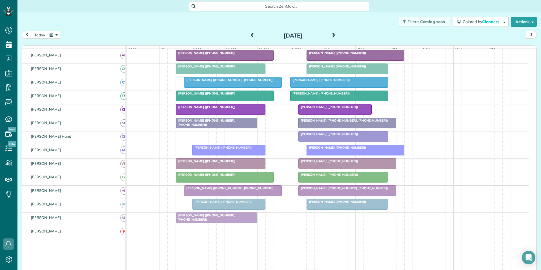
click at [222, 82] on span "[PERSON_NAME] ([PHONE_NUMBER], [PHONE_NUMBER])" at bounding box center [229, 80] width 90 height 4
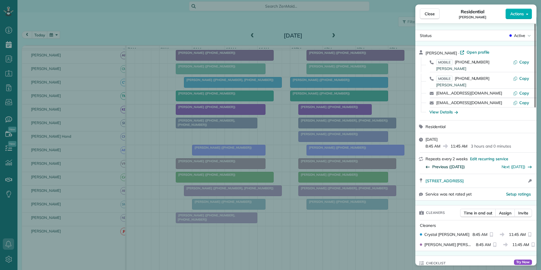
click at [450, 166] on span "Previous ([DATE])" at bounding box center [448, 167] width 33 height 6
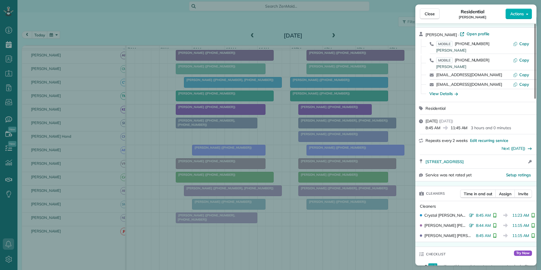
scroll to position [28, 0]
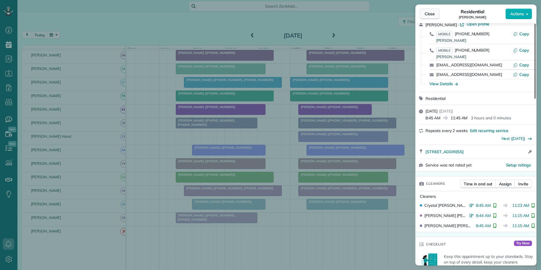
click at [432, 14] on span "Close" at bounding box center [430, 14] width 10 height 6
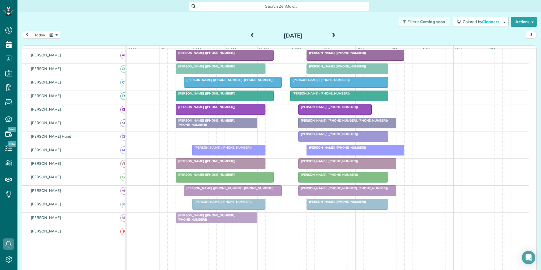
click at [220, 82] on div "[PERSON_NAME] ([PHONE_NUMBER], [PHONE_NUMBER])" at bounding box center [233, 80] width 94 height 4
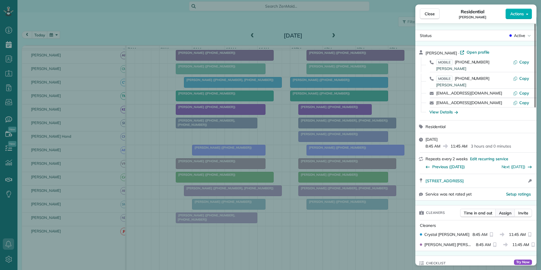
click at [505, 211] on span "Assign" at bounding box center [505, 213] width 12 height 6
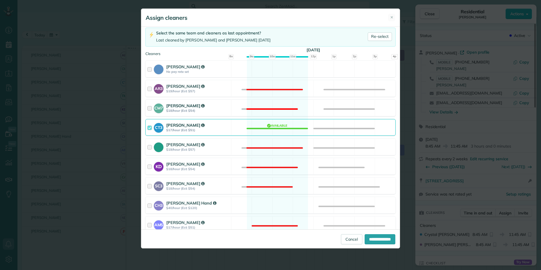
scroll to position [85, 0]
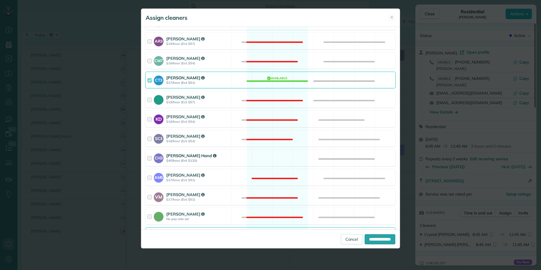
click at [265, 160] on div "CH3 [PERSON_NAME] Hand $40/hour (Est: $120) Available" at bounding box center [270, 157] width 250 height 17
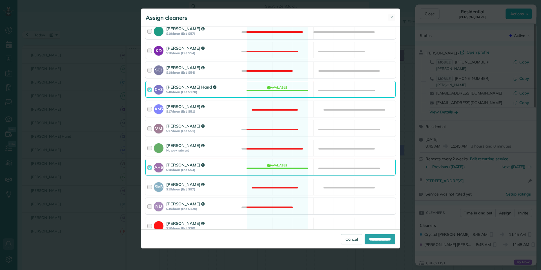
scroll to position [178, 0]
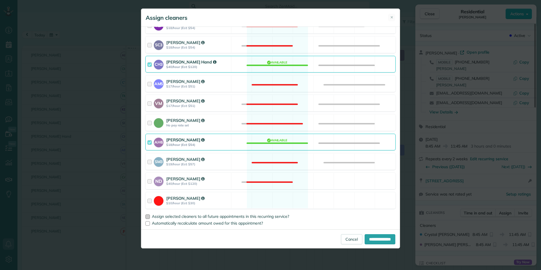
drag, startPoint x: 148, startPoint y: 217, endPoint x: 155, endPoint y: 215, distance: 7.2
click at [149, 216] on div at bounding box center [147, 216] width 5 height 5
click at [376, 239] on input "**********" at bounding box center [380, 239] width 31 height 10
type input "**********"
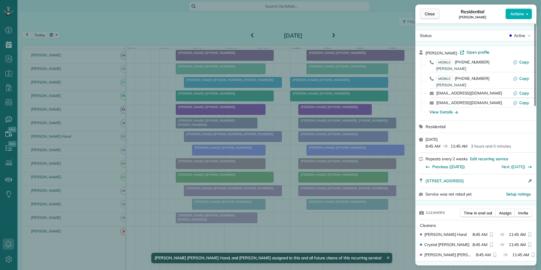
click at [432, 15] on span "Close" at bounding box center [430, 14] width 10 height 6
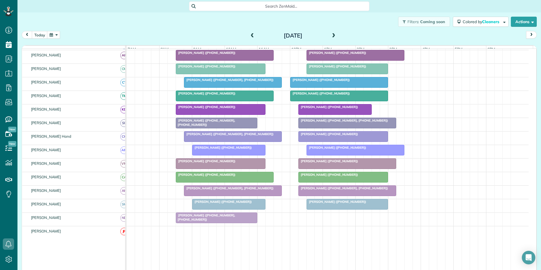
click at [55, 34] on button "button" at bounding box center [53, 35] width 13 height 8
click at [122, 37] on link "Next" at bounding box center [122, 38] width 16 height 14
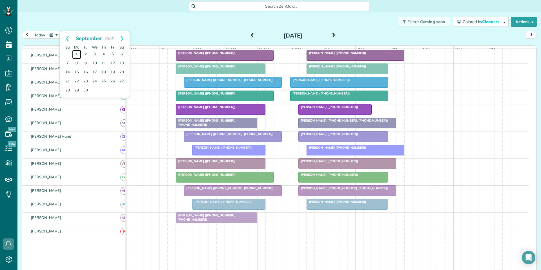
click at [76, 50] on link "1" at bounding box center [76, 54] width 9 height 9
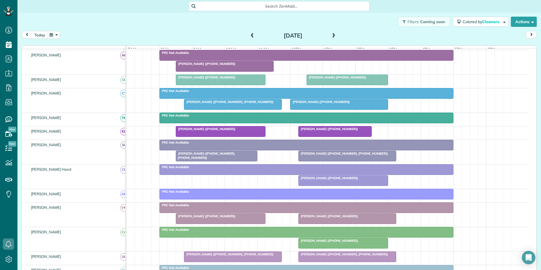
scroll to position [105, 0]
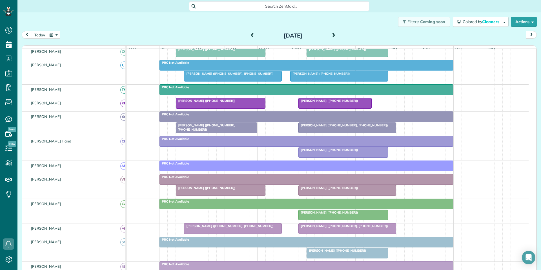
click at [332, 35] on span at bounding box center [334, 35] width 6 height 5
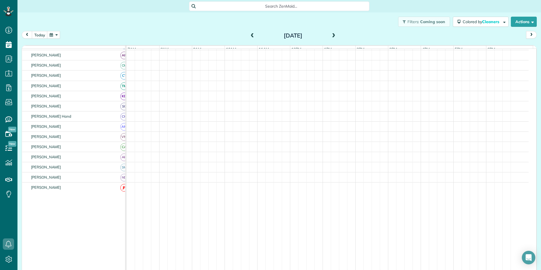
scroll to position [66, 0]
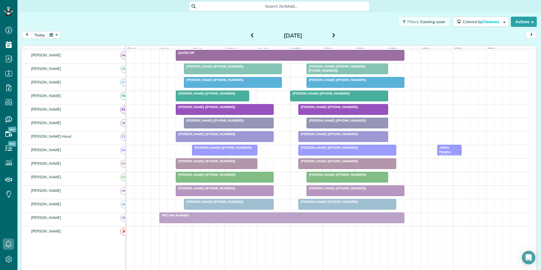
click at [57, 32] on button "button" at bounding box center [53, 35] width 13 height 8
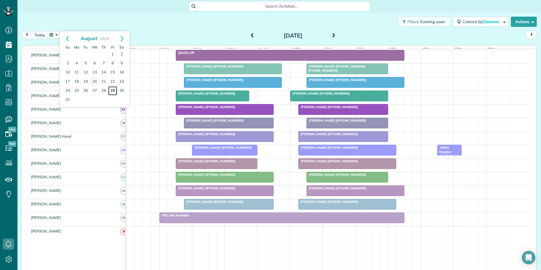
click at [113, 88] on link "29" at bounding box center [112, 90] width 9 height 9
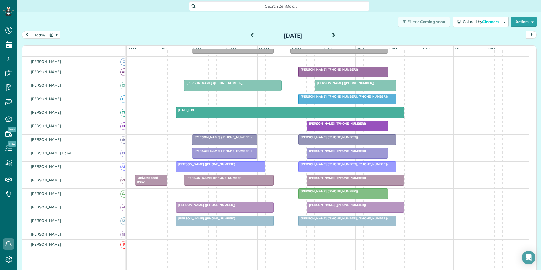
scroll to position [49, 0]
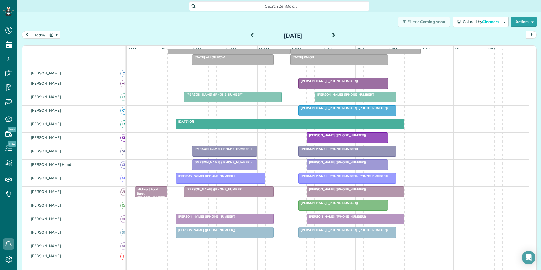
click at [54, 33] on button "button" at bounding box center [53, 35] width 13 height 8
click at [123, 36] on link "Next" at bounding box center [122, 38] width 16 height 14
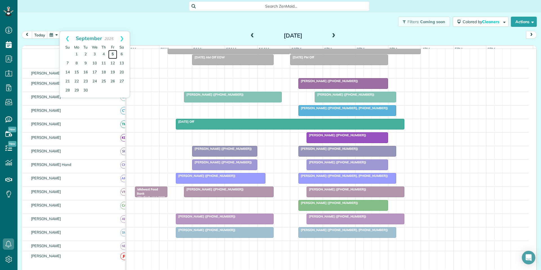
click at [112, 52] on link "5" at bounding box center [112, 54] width 9 height 9
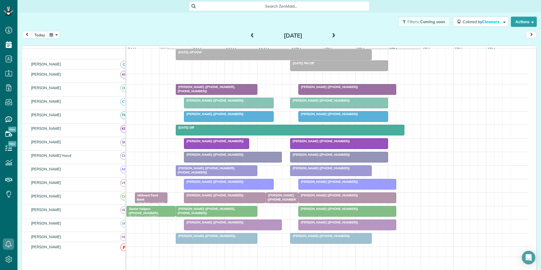
scroll to position [41, 0]
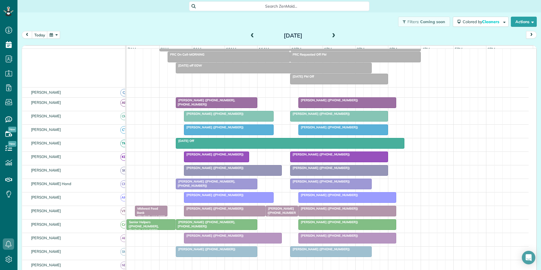
click at [54, 34] on button "button" at bounding box center [53, 35] width 13 height 8
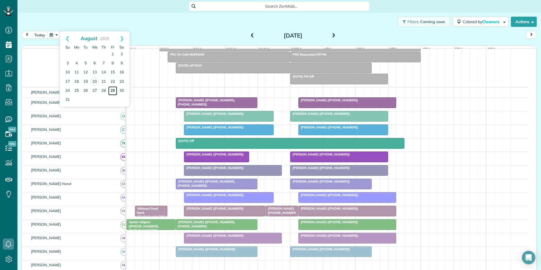
click at [112, 90] on link "29" at bounding box center [112, 90] width 9 height 9
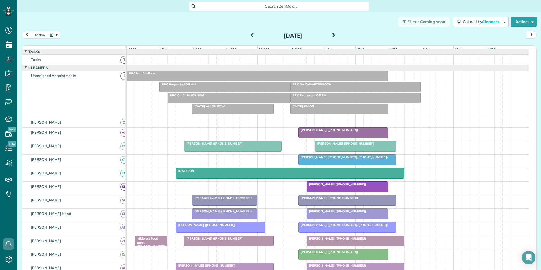
scroll to position [0, 0]
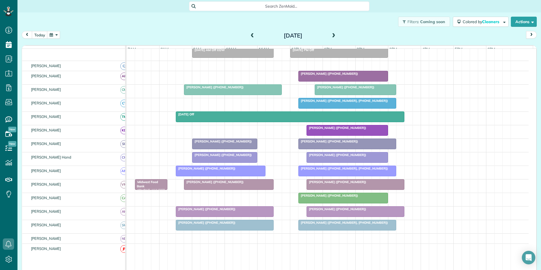
click at [250, 36] on span at bounding box center [252, 35] width 6 height 5
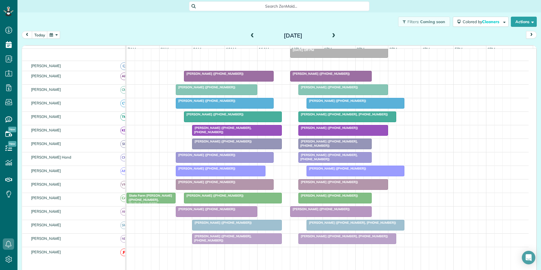
click at [57, 29] on div "Filters: Coming soon Colored by Cleaners Color by Cleaner Color by Team Color b…" at bounding box center [279, 21] width 524 height 19
click at [52, 35] on button "button" at bounding box center [53, 35] width 13 height 8
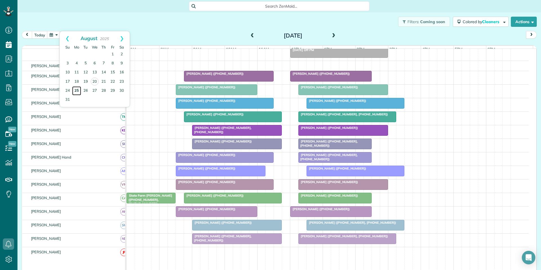
click at [77, 89] on link "25" at bounding box center [76, 90] width 9 height 9
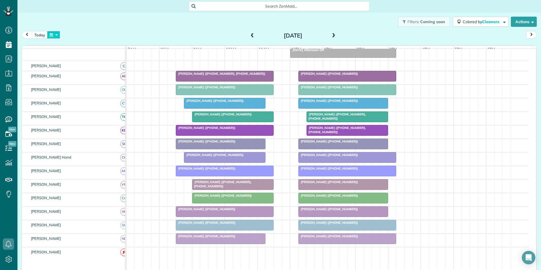
drag, startPoint x: 56, startPoint y: 35, endPoint x: 95, endPoint y: 30, distance: 38.9
click at [56, 35] on button "button" at bounding box center [53, 35] width 13 height 8
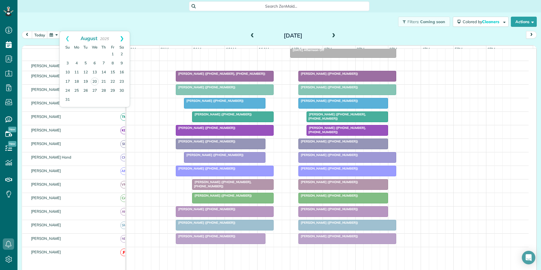
click at [123, 37] on link "Next" at bounding box center [122, 38] width 16 height 14
drag, startPoint x: 77, startPoint y: 53, endPoint x: 91, endPoint y: 59, distance: 14.8
click at [78, 53] on link "1" at bounding box center [76, 54] width 9 height 9
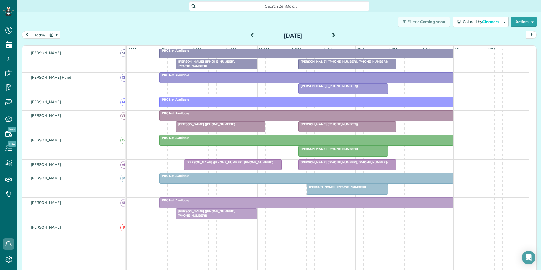
scroll to position [149, 0]
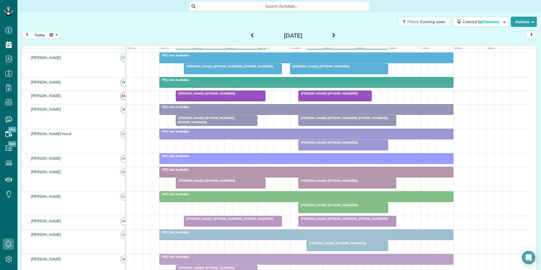
click at [333, 34] on span at bounding box center [334, 35] width 6 height 5
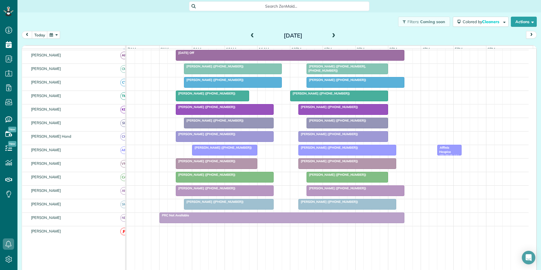
scroll to position [38, 0]
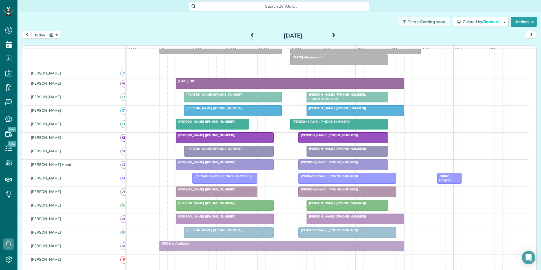
click at [52, 34] on button "button" at bounding box center [53, 35] width 13 height 8
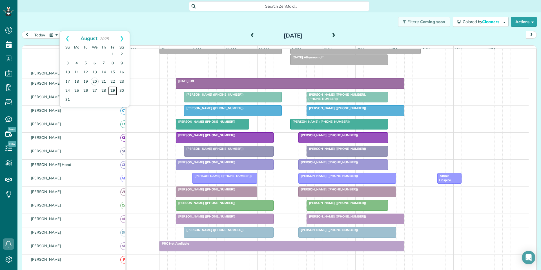
click at [115, 89] on link "29" at bounding box center [112, 90] width 9 height 9
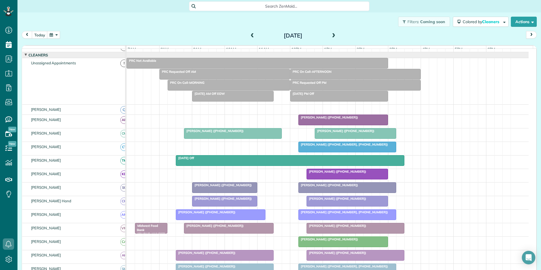
click at [50, 32] on button "button" at bounding box center [53, 35] width 13 height 8
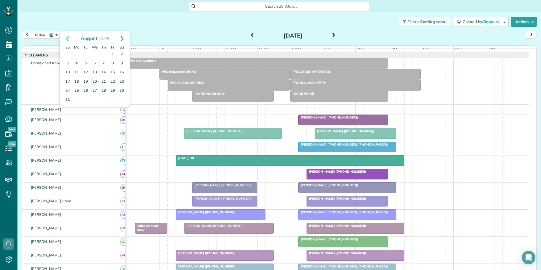
click at [125, 36] on link "Next" at bounding box center [122, 38] width 16 height 14
click at [77, 53] on link "1" at bounding box center [76, 54] width 9 height 9
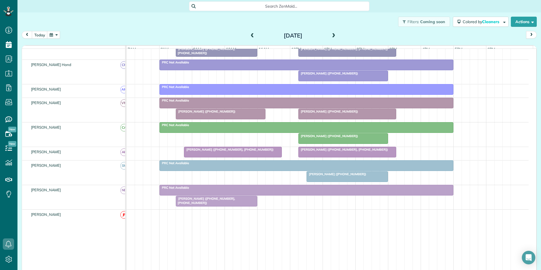
scroll to position [209, 0]
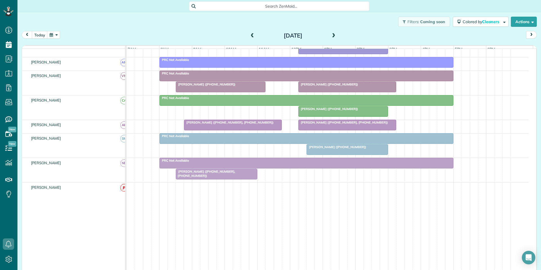
click at [332, 33] on span at bounding box center [334, 35] width 6 height 5
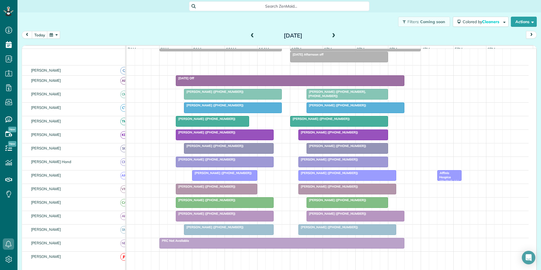
scroll to position [66, 0]
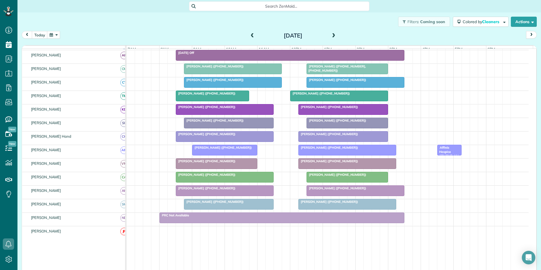
click at [331, 35] on span at bounding box center [334, 35] width 6 height 5
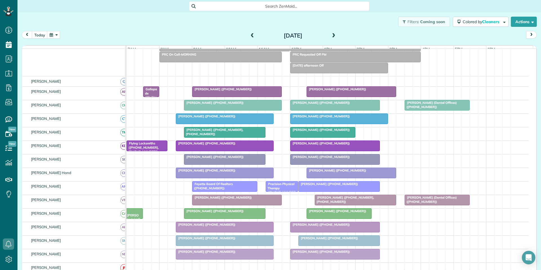
scroll to position [77, 0]
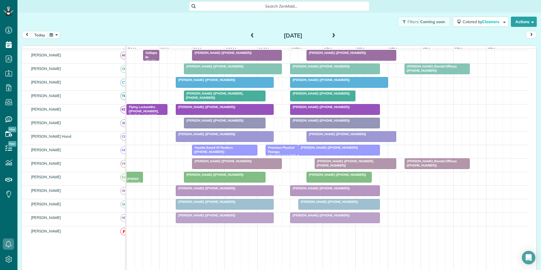
click at [331, 35] on span at bounding box center [334, 35] width 6 height 5
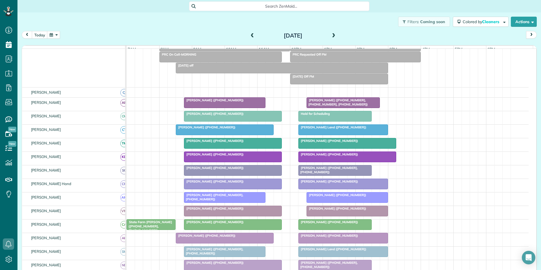
scroll to position [88, 0]
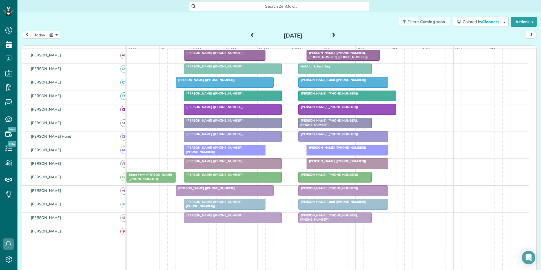
click at [333, 34] on span at bounding box center [334, 35] width 6 height 5
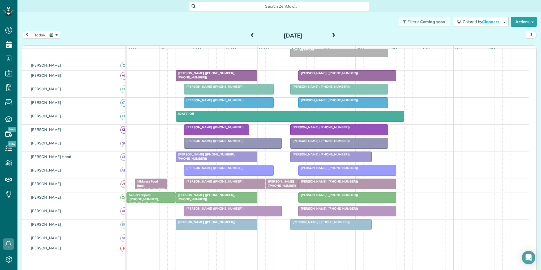
scroll to position [60, 0]
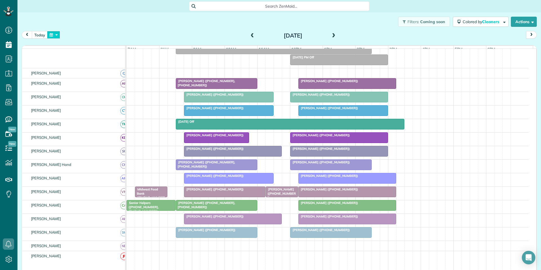
click at [55, 32] on button "button" at bounding box center [53, 35] width 13 height 8
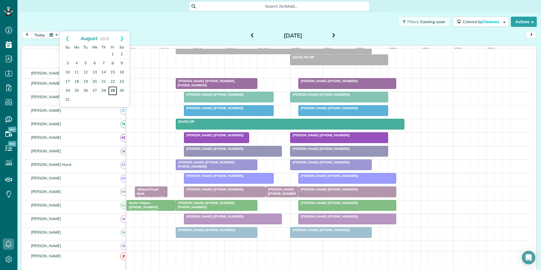
click at [114, 91] on link "29" at bounding box center [112, 90] width 9 height 9
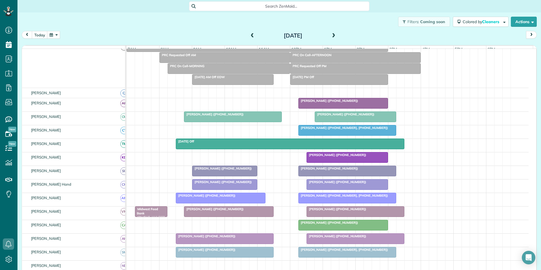
scroll to position [69, 0]
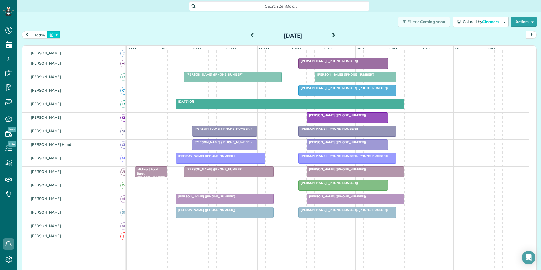
click at [53, 35] on button "button" at bounding box center [53, 35] width 13 height 8
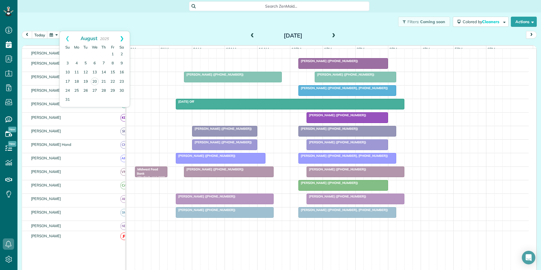
click at [121, 36] on link "Next" at bounding box center [122, 38] width 16 height 14
click at [95, 52] on link "3" at bounding box center [94, 54] width 9 height 9
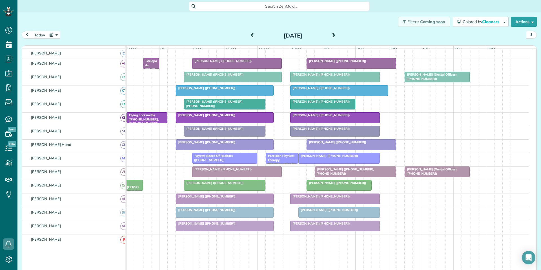
click at [333, 33] on span at bounding box center [334, 35] width 6 height 5
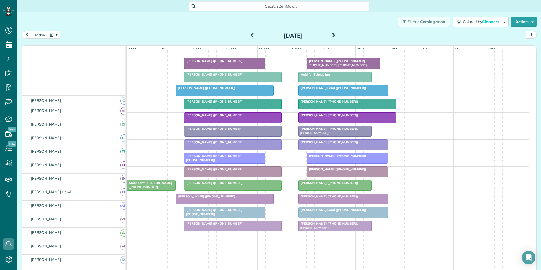
scroll to position [80, 0]
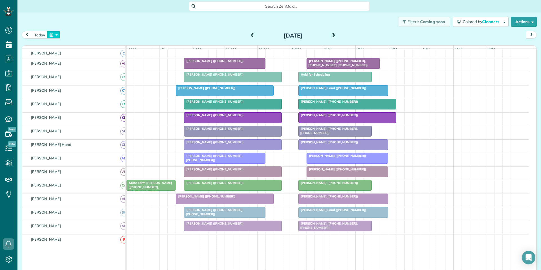
click at [55, 33] on button "button" at bounding box center [53, 35] width 13 height 8
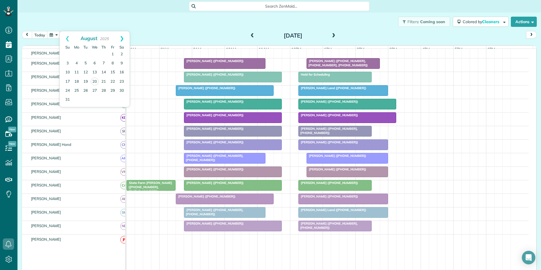
click at [123, 36] on link "Next" at bounding box center [122, 38] width 16 height 14
click at [76, 54] on link "1" at bounding box center [76, 54] width 9 height 9
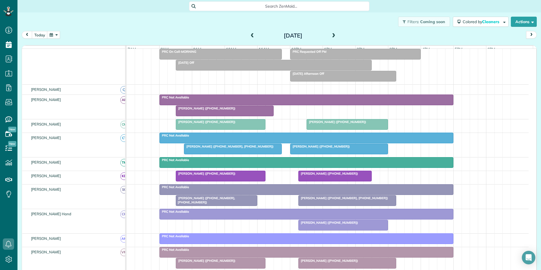
scroll to position [69, 0]
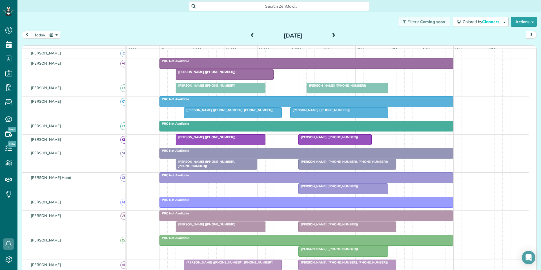
click at [331, 112] on span "Vicki Hale (+17704875109)" at bounding box center [320, 110] width 60 height 4
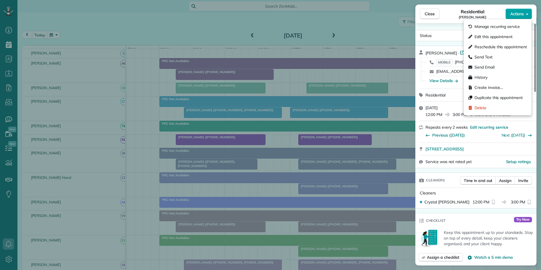
click at [522, 14] on span "Actions" at bounding box center [517, 14] width 14 height 6
click at [498, 38] on span "Edit this appointment" at bounding box center [494, 37] width 38 height 6
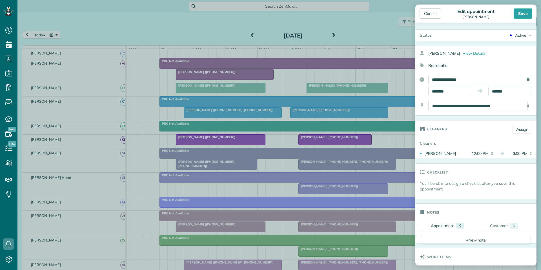
click at [519, 35] on div "Active" at bounding box center [520, 35] width 11 height 6
click at [515, 91] on div "Cancelled" at bounding box center [522, 92] width 18 height 4
click at [525, 12] on div "Save" at bounding box center [523, 13] width 19 height 10
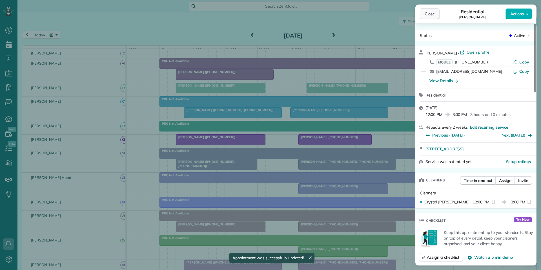
click at [430, 13] on span "Close" at bounding box center [430, 14] width 10 height 6
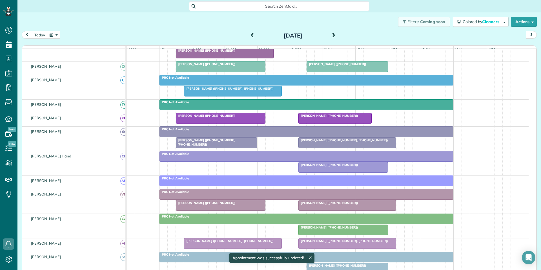
scroll to position [125, 0]
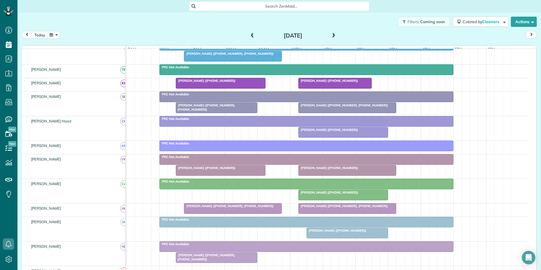
click at [55, 35] on button "button" at bounding box center [53, 35] width 13 height 8
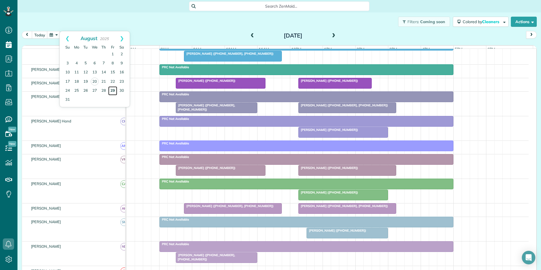
click at [114, 90] on link "29" at bounding box center [112, 90] width 9 height 9
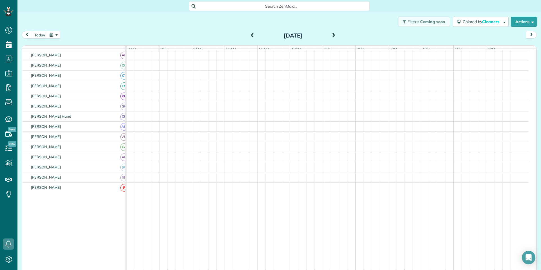
scroll to position [77, 0]
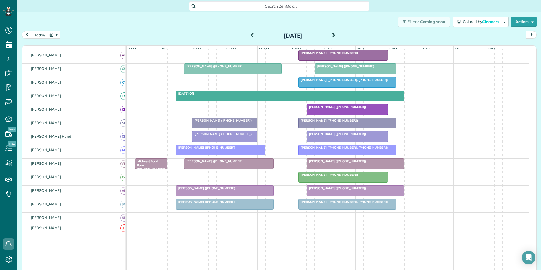
click at [55, 33] on button "button" at bounding box center [53, 35] width 13 height 8
click at [123, 37] on link "Next" at bounding box center [122, 38] width 16 height 14
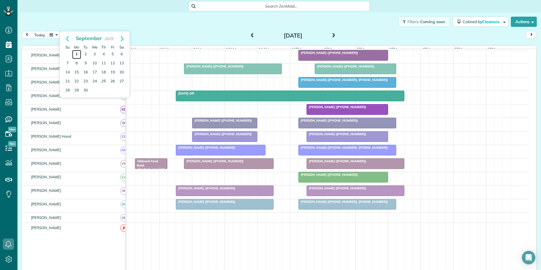
click at [77, 53] on link "1" at bounding box center [76, 54] width 9 height 9
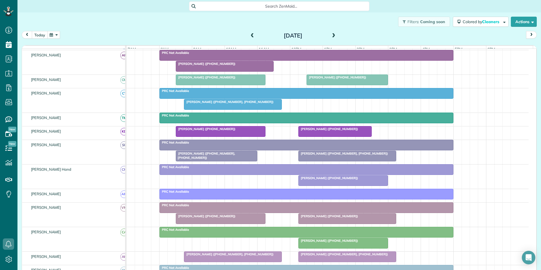
click at [41, 36] on button "today" at bounding box center [40, 35] width 16 height 8
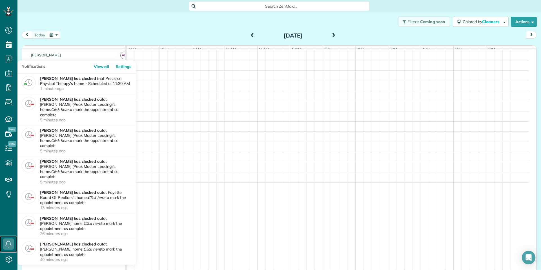
click at [9, 244] on icon at bounding box center [8, 243] width 11 height 11
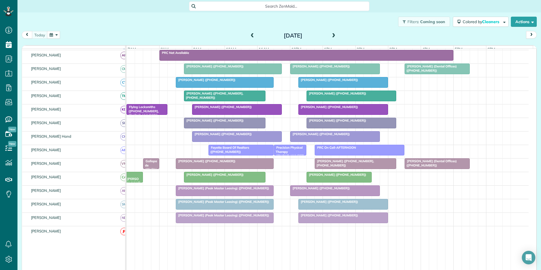
click at [207, 33] on div "today Wednesday Aug 20, 2025" at bounding box center [279, 36] width 515 height 10
click at [322, 73] on div at bounding box center [335, 69] width 89 height 10
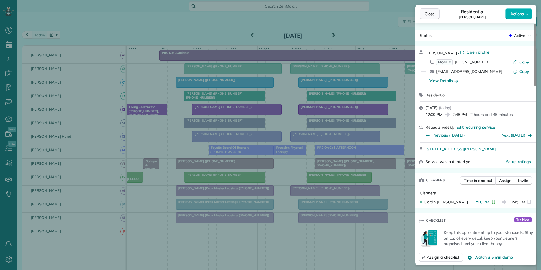
click at [430, 13] on span "Close" at bounding box center [430, 14] width 10 height 6
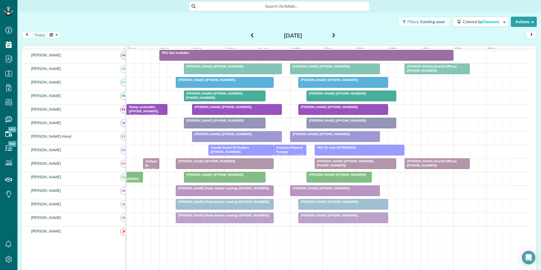
click at [326, 87] on div at bounding box center [343, 82] width 89 height 10
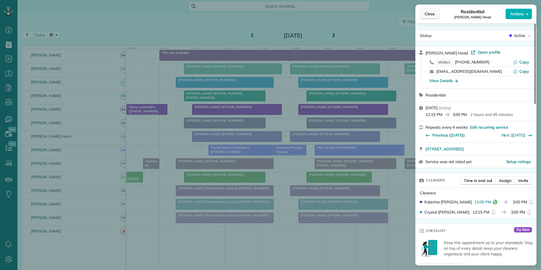
click at [431, 12] on span "Close" at bounding box center [430, 14] width 10 height 6
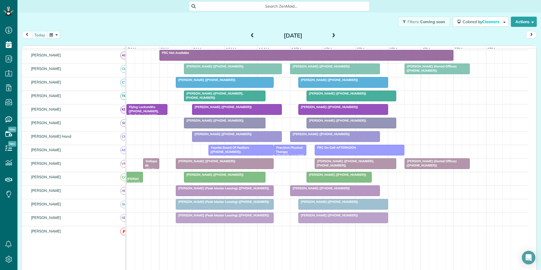
click at [336, 101] on div at bounding box center [351, 96] width 89 height 10
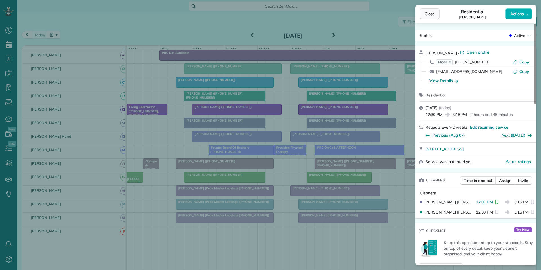
click at [432, 13] on span "Close" at bounding box center [430, 14] width 10 height 6
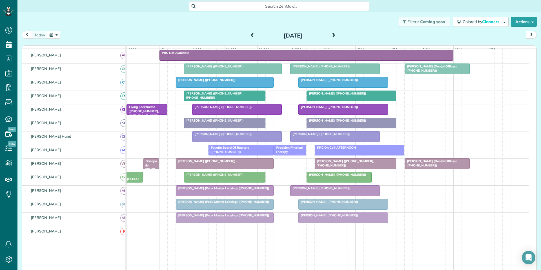
click at [324, 141] on div at bounding box center [335, 136] width 89 height 10
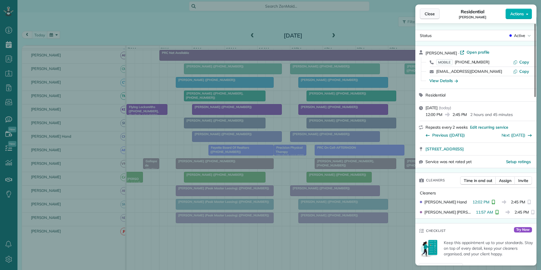
click at [433, 14] on span "Close" at bounding box center [430, 14] width 10 height 6
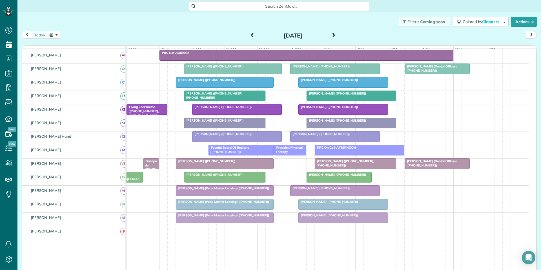
click at [293, 152] on span "Precision Physical Therapy ([PHONE_NUMBER])" at bounding box center [289, 153] width 31 height 16
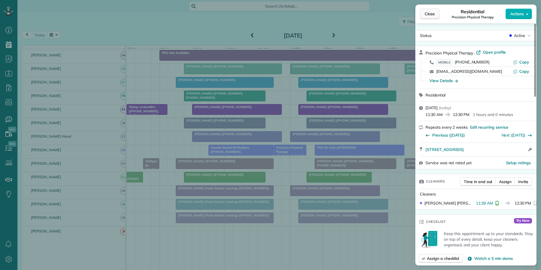
click at [432, 17] on button "Close" at bounding box center [430, 13] width 20 height 11
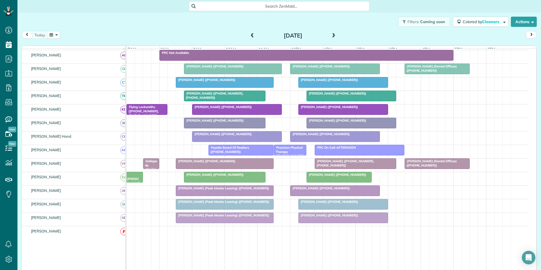
click at [350, 168] on div at bounding box center [355, 163] width 81 height 10
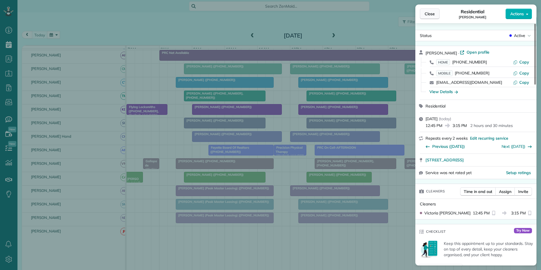
click at [431, 15] on span "Close" at bounding box center [430, 14] width 10 height 6
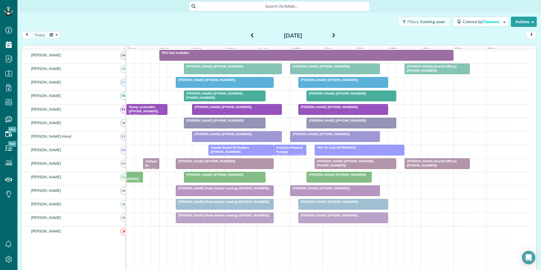
click at [212, 169] on div at bounding box center [224, 163] width 97 height 10
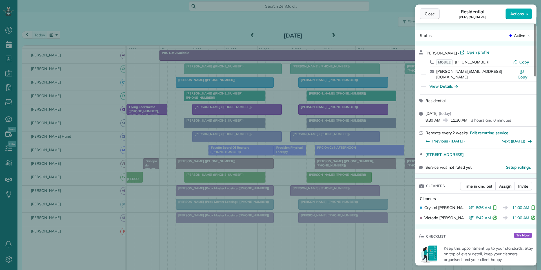
click at [436, 13] on button "Close" at bounding box center [430, 13] width 20 height 11
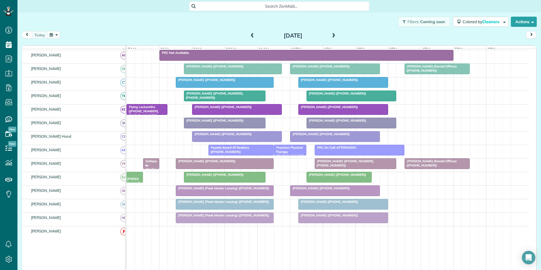
click at [331, 176] on span "[PERSON_NAME] ([PHONE_NUMBER])" at bounding box center [336, 174] width 60 height 4
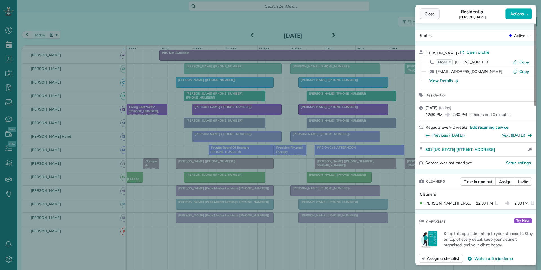
click at [428, 12] on span "Close" at bounding box center [430, 14] width 10 height 6
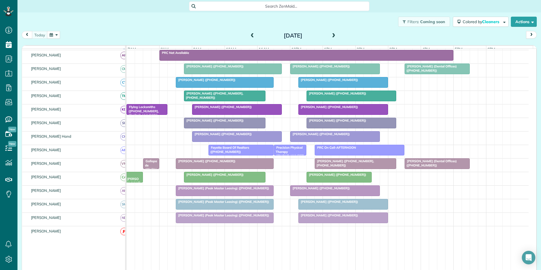
scroll to position [99, 0]
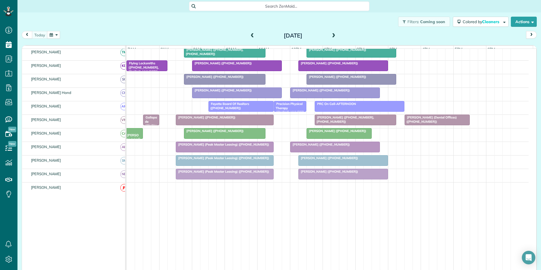
click at [338, 160] on span "[PERSON_NAME] ([PHONE_NUMBER])" at bounding box center [328, 158] width 60 height 4
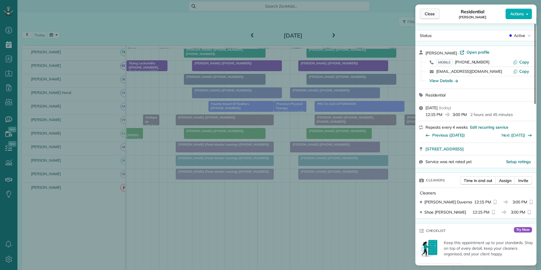
click at [434, 12] on span "Close" at bounding box center [430, 14] width 10 height 6
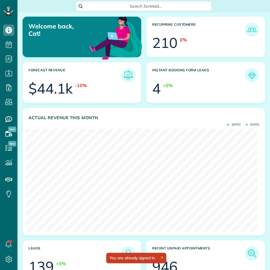
scroll to position [103, 232]
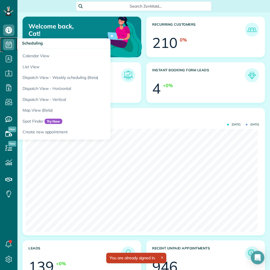
click at [3, 40] on icon at bounding box center [8, 44] width 11 height 11
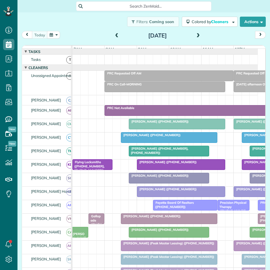
scroll to position [3, 3]
click at [52, 32] on button "button" at bounding box center [53, 35] width 13 height 8
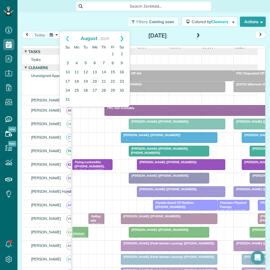
click at [121, 36] on link "Next" at bounding box center [122, 38] width 16 height 14
click at [92, 81] on link "24" at bounding box center [94, 81] width 9 height 9
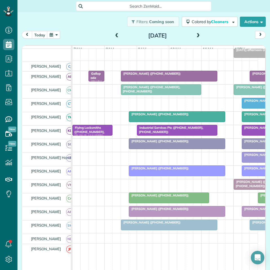
scroll to position [56, 0]
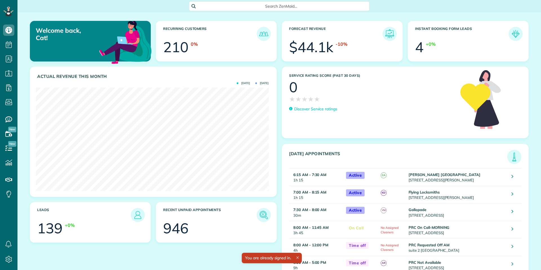
scroll to position [103, 233]
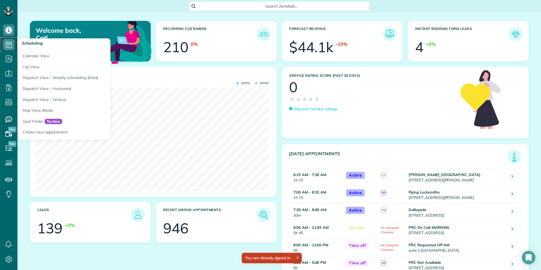
click at [7, 46] on icon at bounding box center [8, 44] width 11 height 11
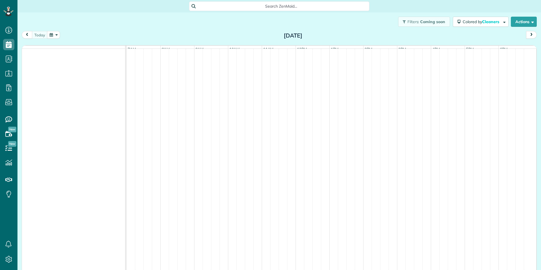
scroll to position [3, 3]
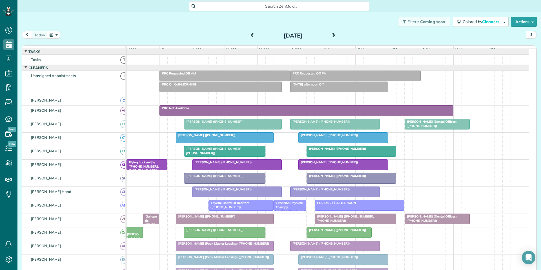
click at [55, 36] on button "button" at bounding box center [53, 35] width 13 height 8
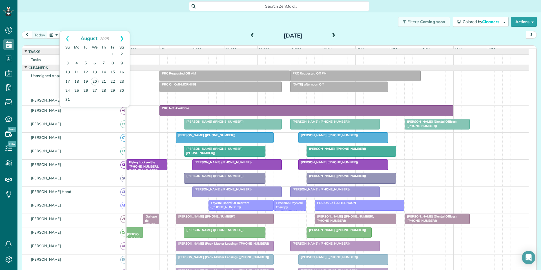
click at [124, 37] on link "Next" at bounding box center [122, 38] width 16 height 14
click at [77, 51] on link "1" at bounding box center [76, 54] width 9 height 9
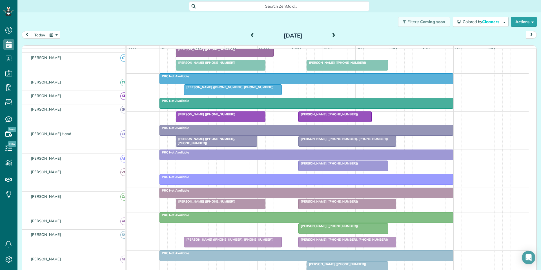
scroll to position [113, 0]
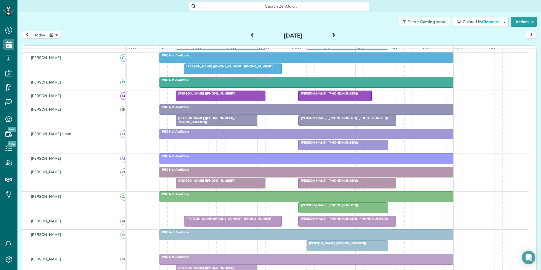
click at [339, 245] on span "[PERSON_NAME] ([PHONE_NUMBER])" at bounding box center [336, 243] width 60 height 4
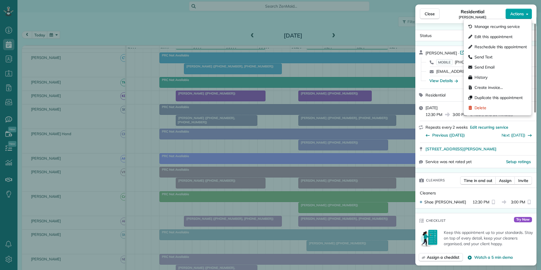
click at [518, 12] on span "Actions" at bounding box center [517, 14] width 14 height 6
click at [487, 36] on span "Edit this appointment" at bounding box center [494, 37] width 38 height 6
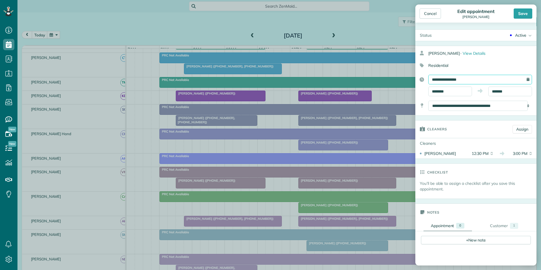
click at [460, 80] on input "**********" at bounding box center [480, 80] width 104 height 10
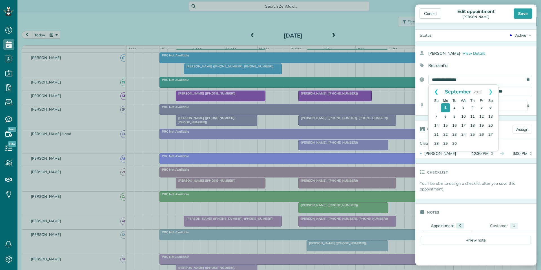
click at [434, 89] on link "Prev" at bounding box center [437, 92] width 16 height 14
click at [482, 142] on link "29" at bounding box center [481, 144] width 9 height 9
type input "**********"
click at [449, 88] on input "********" at bounding box center [450, 92] width 44 height 10
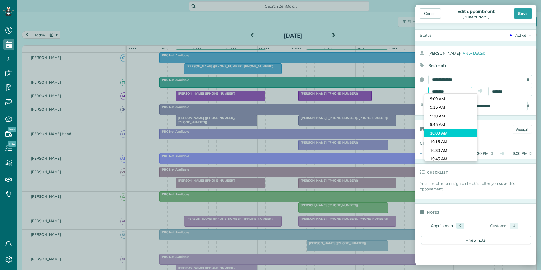
scroll to position [272, 0]
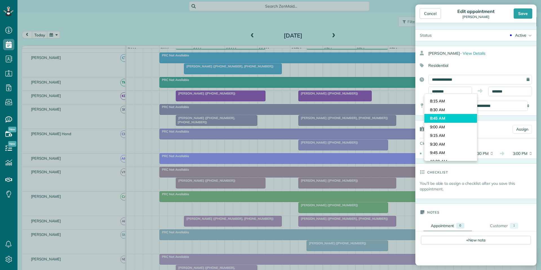
type input "*******"
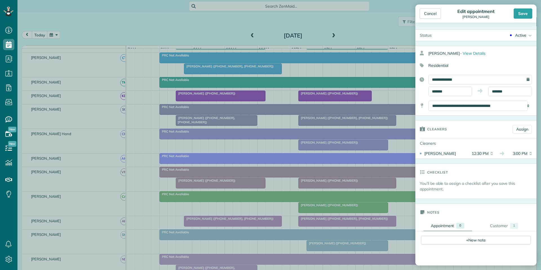
click at [437, 117] on body "Dashboard Scheduling Calendar View List View Dispatch View - Weekly scheduling …" at bounding box center [270, 135] width 541 height 270
click at [502, 92] on input "*******" at bounding box center [510, 92] width 44 height 10
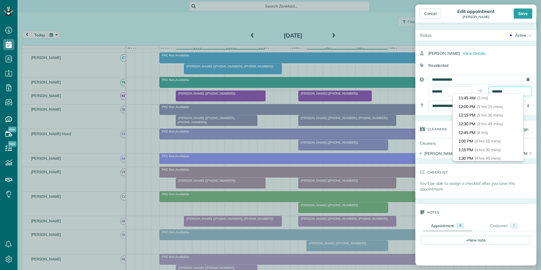
scroll to position [94, 0]
type input "********"
click at [475, 108] on li "11:45 AM (3 hrs)" at bounding box center [488, 107] width 70 height 9
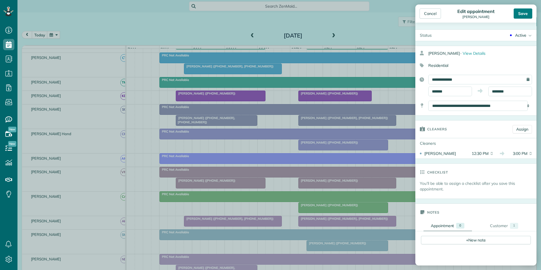
click at [523, 12] on div "Save" at bounding box center [523, 13] width 19 height 10
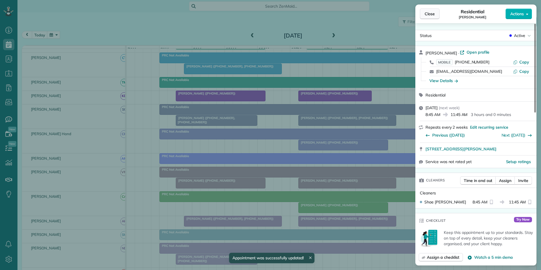
click at [430, 16] on span "Close" at bounding box center [430, 14] width 10 height 6
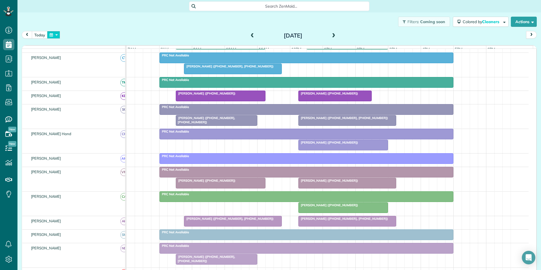
click at [56, 34] on button "button" at bounding box center [53, 35] width 13 height 8
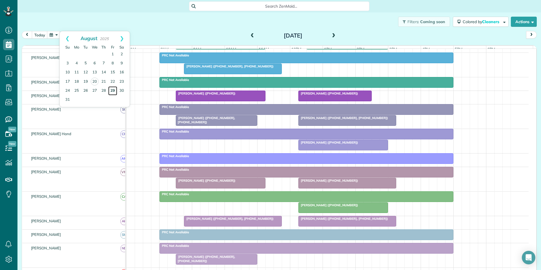
click at [113, 91] on link "29" at bounding box center [112, 90] width 9 height 9
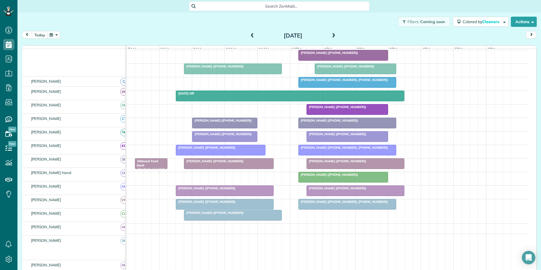
scroll to position [77, 0]
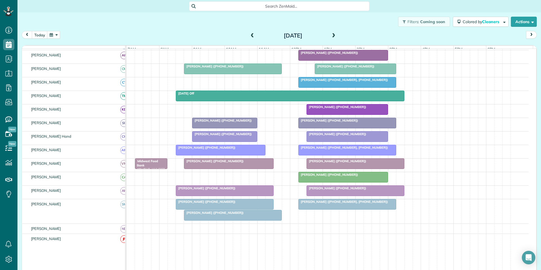
click at [205, 203] on span "[PERSON_NAME] ([PHONE_NUMBER])" at bounding box center [206, 202] width 60 height 4
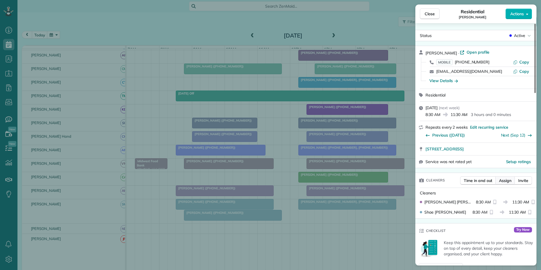
click at [509, 180] on span "Assign" at bounding box center [505, 181] width 12 height 6
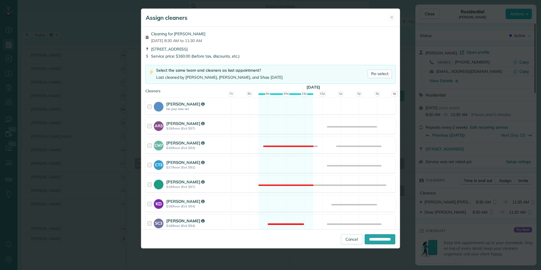
scroll to position [178, 0]
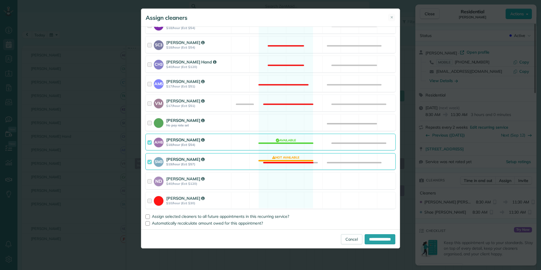
click at [273, 128] on div "[PERSON_NAME] No pay rate set Available" at bounding box center [270, 122] width 250 height 17
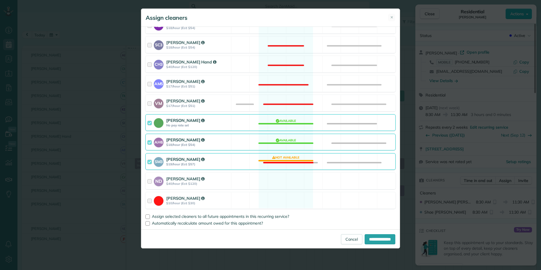
click at [283, 156] on div "SM3 [PERSON_NAME] $19/hour (Est: $57) Not available" at bounding box center [270, 161] width 250 height 17
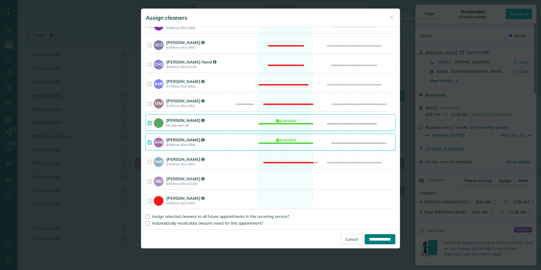
click at [377, 240] on input "**********" at bounding box center [380, 239] width 31 height 10
type input "**********"
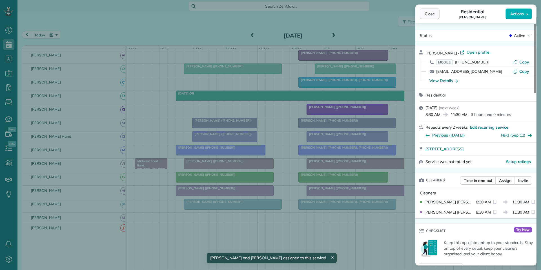
click at [432, 12] on span "Close" at bounding box center [430, 14] width 10 height 6
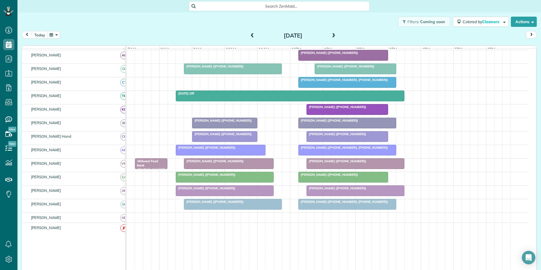
click at [57, 34] on button "button" at bounding box center [53, 35] width 13 height 8
click at [123, 35] on link "Next" at bounding box center [122, 38] width 16 height 14
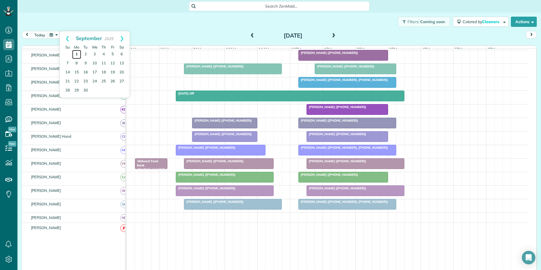
click at [78, 54] on link "1" at bounding box center [76, 54] width 9 height 9
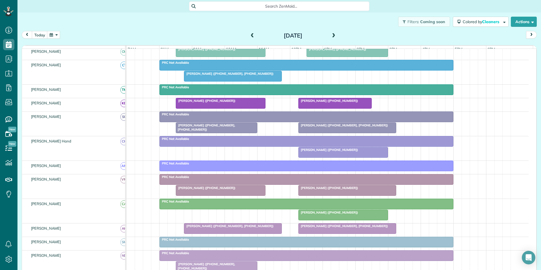
scroll to position [77, 0]
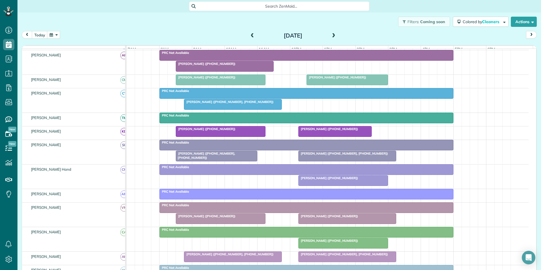
click at [53, 37] on button "button" at bounding box center [53, 35] width 13 height 8
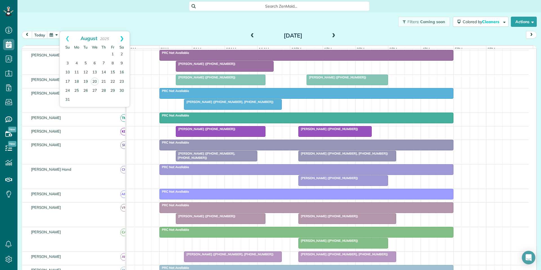
click at [121, 39] on link "Next" at bounding box center [122, 38] width 16 height 14
click at [95, 55] on link "3" at bounding box center [94, 54] width 9 height 9
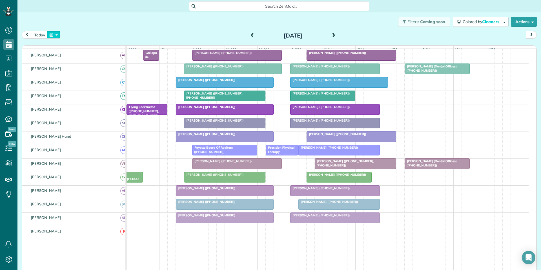
click at [55, 36] on button "button" at bounding box center [53, 35] width 13 height 8
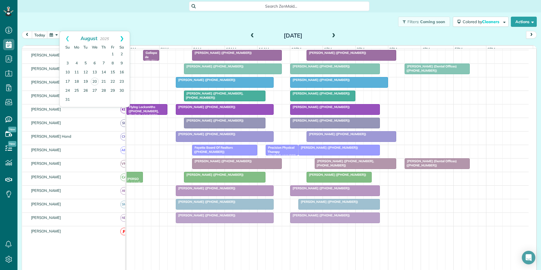
click at [121, 37] on link "Next" at bounding box center [122, 38] width 16 height 14
click at [94, 63] on link "10" at bounding box center [94, 63] width 9 height 9
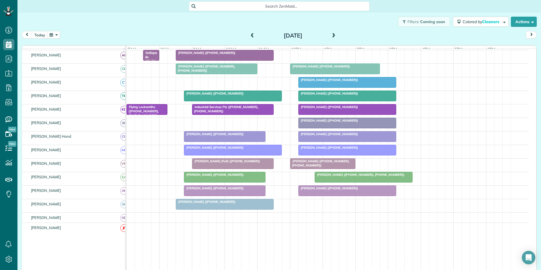
click at [56, 33] on button "button" at bounding box center [53, 35] width 13 height 8
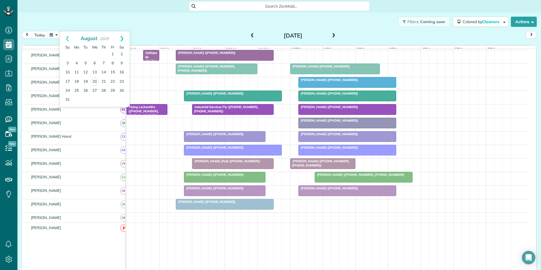
click at [122, 39] on link "Next" at bounding box center [122, 38] width 16 height 14
click at [94, 63] on link "8" at bounding box center [94, 63] width 9 height 9
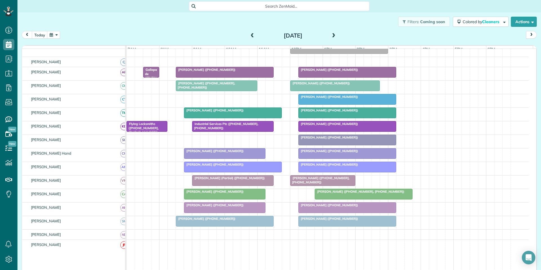
scroll to position [49, 0]
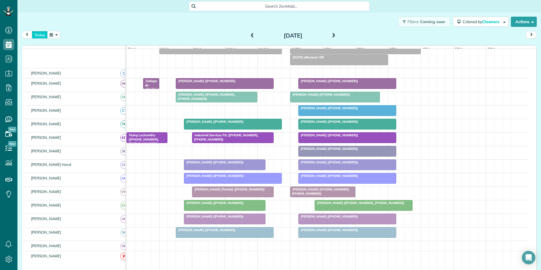
click at [43, 34] on button "today" at bounding box center [40, 35] width 16 height 8
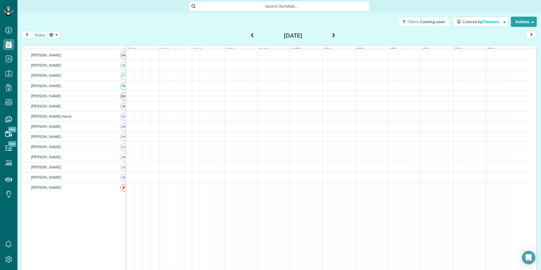
scroll to position [13, 0]
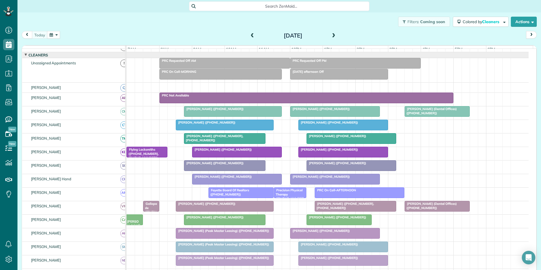
click at [333, 151] on div "[PERSON_NAME] ([PHONE_NUMBER])" at bounding box center [343, 149] width 86 height 4
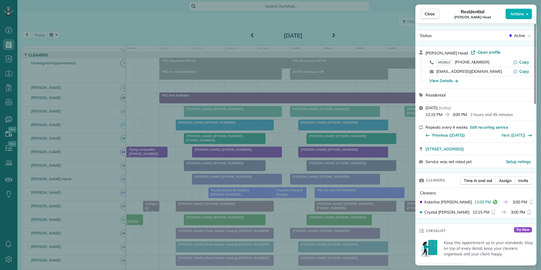
click at [431, 16] on span "Close" at bounding box center [430, 14] width 10 height 6
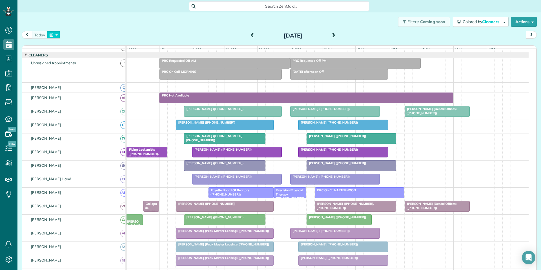
click at [48, 33] on button "button" at bounding box center [53, 35] width 13 height 8
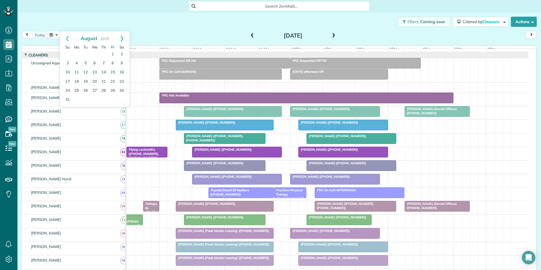
click at [123, 36] on link "Next" at bounding box center [122, 38] width 16 height 14
click at [114, 55] on link "5" at bounding box center [112, 54] width 9 height 9
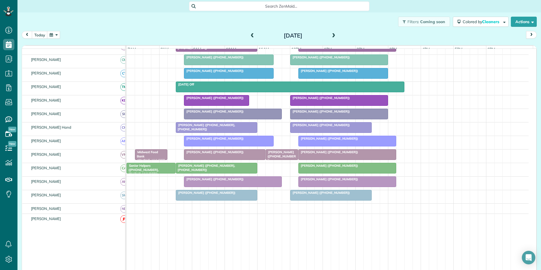
scroll to position [69, 0]
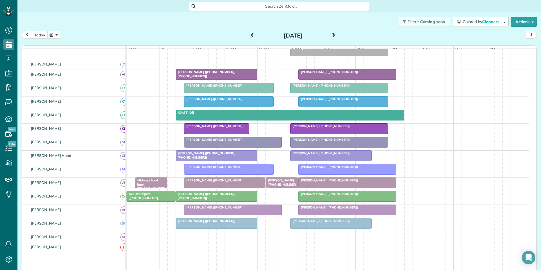
click at [43, 36] on button "today" at bounding box center [40, 35] width 16 height 8
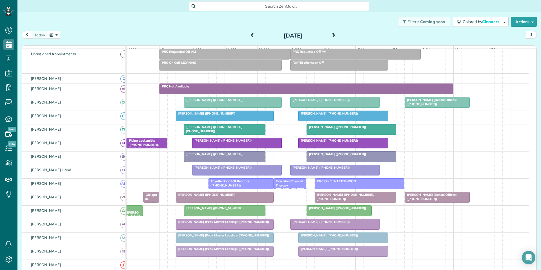
scroll to position [36, 0]
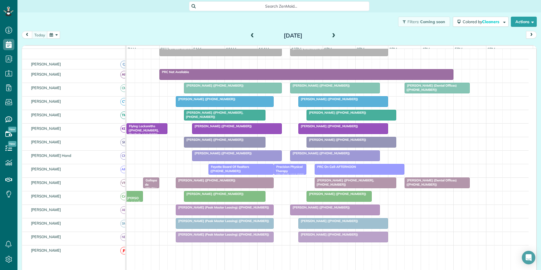
click at [343, 119] on div at bounding box center [351, 115] width 89 height 10
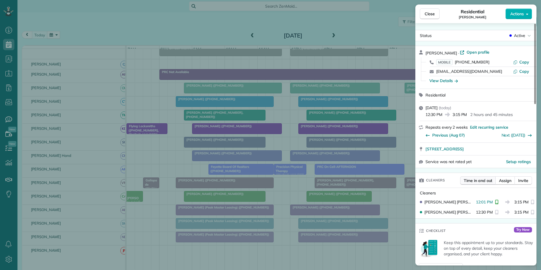
click at [473, 180] on span "Time in and out" at bounding box center [478, 181] width 28 height 6
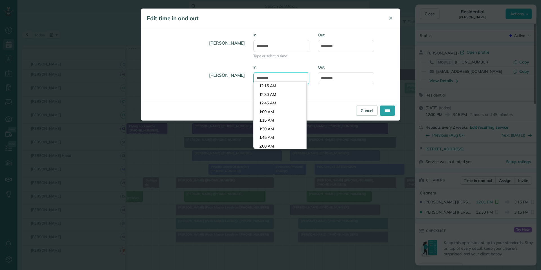
click at [277, 81] on body "Dashboard Scheduling Calendar View List View Dispatch View - Weekly scheduling …" at bounding box center [270, 135] width 541 height 270
type input "********"
type input "*******"
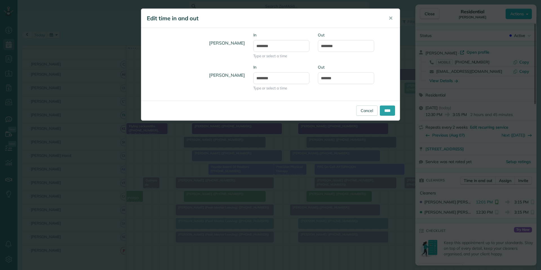
click at [274, 85] on body "Dashboard Scheduling Calendar View List View Dispatch View - Weekly scheduling …" at bounding box center [270, 135] width 541 height 270
click at [383, 112] on input "****" at bounding box center [387, 110] width 15 height 10
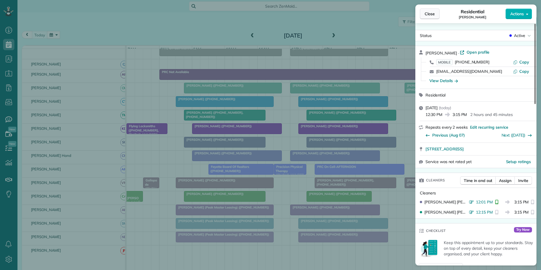
click at [430, 13] on span "Close" at bounding box center [430, 14] width 10 height 6
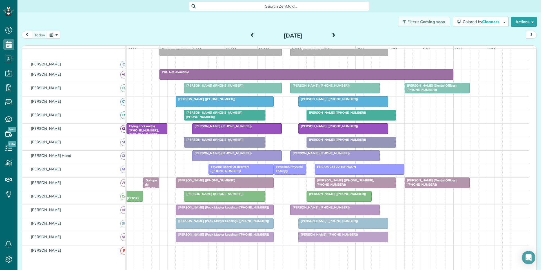
click at [291, 173] on div "Precision Physical Therapy ([PHONE_NUMBER])" at bounding box center [290, 173] width 29 height 16
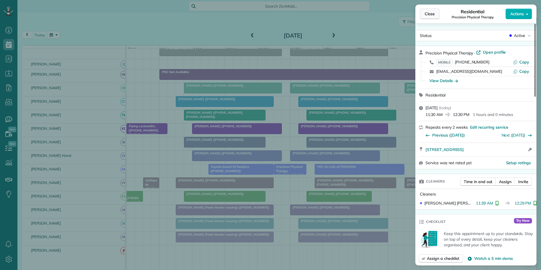
click at [433, 14] on span "Close" at bounding box center [430, 14] width 10 height 6
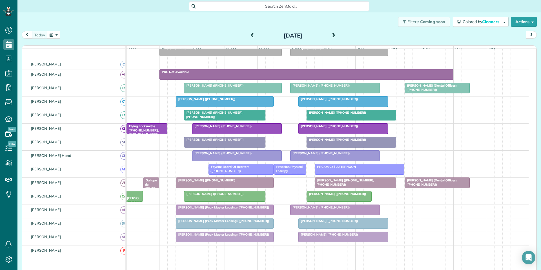
click at [193, 26] on div "Filters: Coming soon Colored by Cleaners Color by Cleaner Color by Team Color b…" at bounding box center [279, 21] width 524 height 19
